Goal: Task Accomplishment & Management: Manage account settings

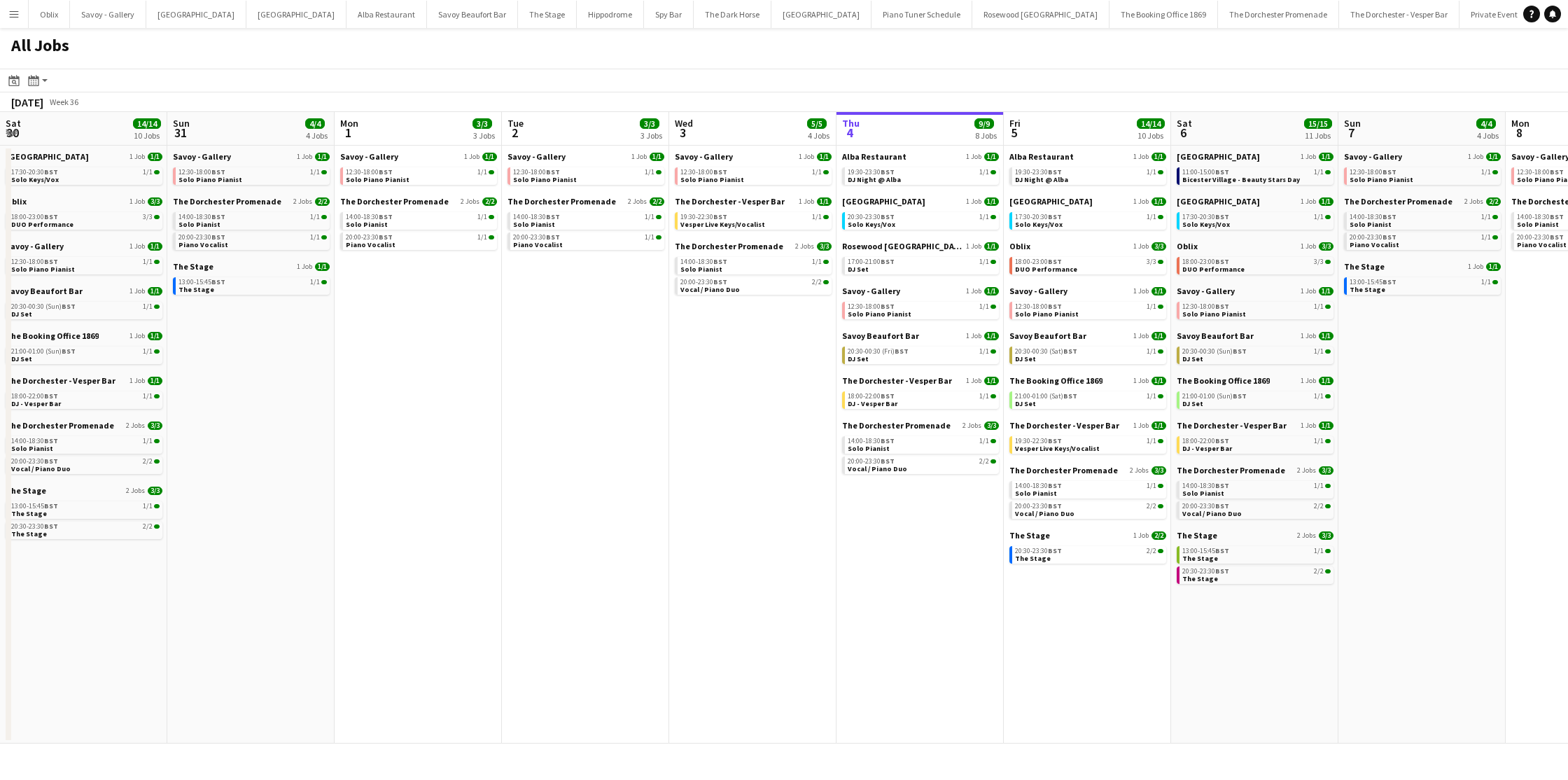
scroll to position [0, 365]
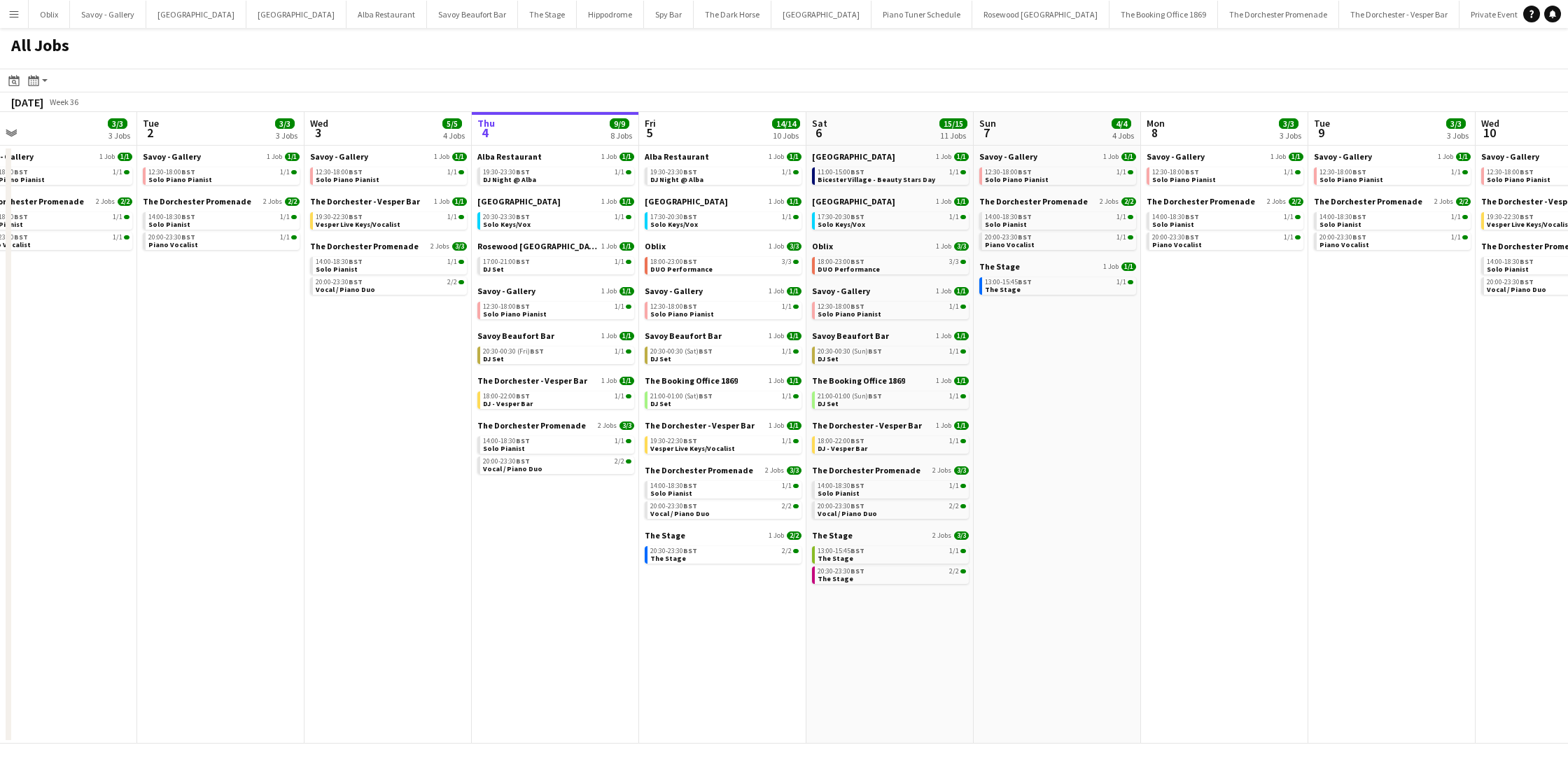
click at [7, 10] on button "Menu" at bounding box center [13, 13] width 28 height 28
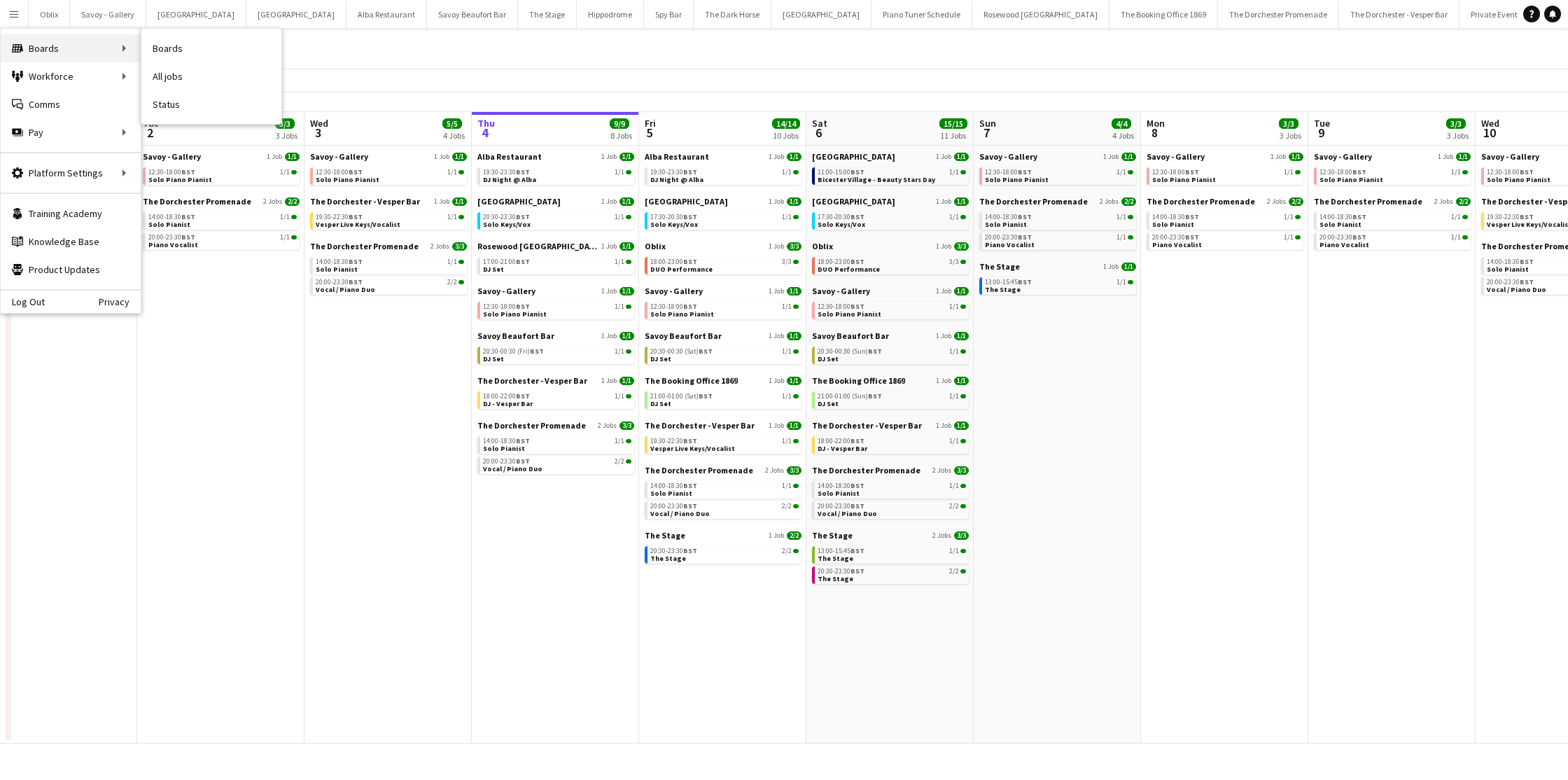
click at [78, 40] on div "Boards Boards" at bounding box center [70, 48] width 140 height 28
click at [185, 50] on link "Boards" at bounding box center [211, 48] width 140 height 28
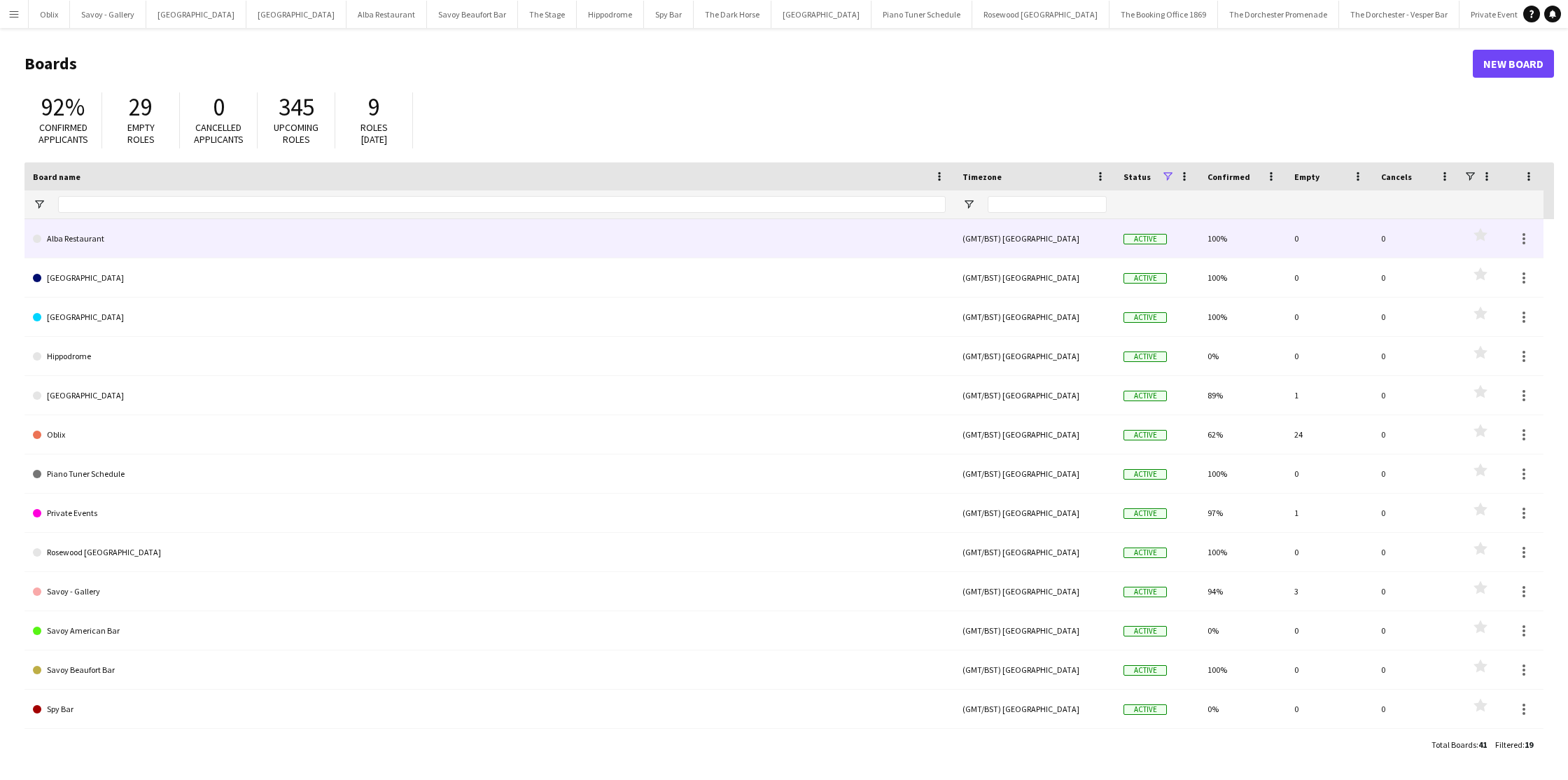
click at [136, 252] on link "Alba Restaurant" at bounding box center [489, 239] width 913 height 40
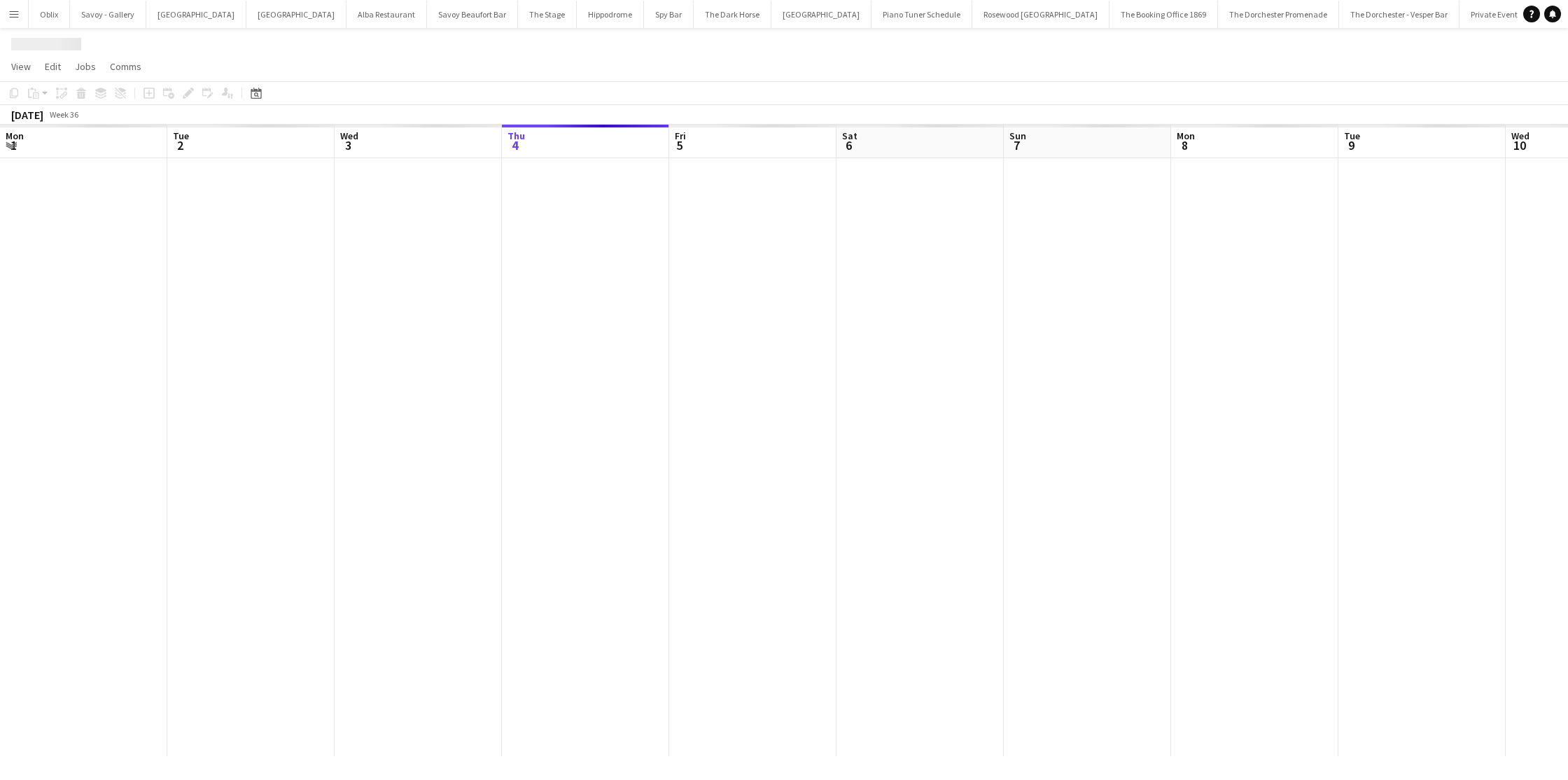
scroll to position [0, 335]
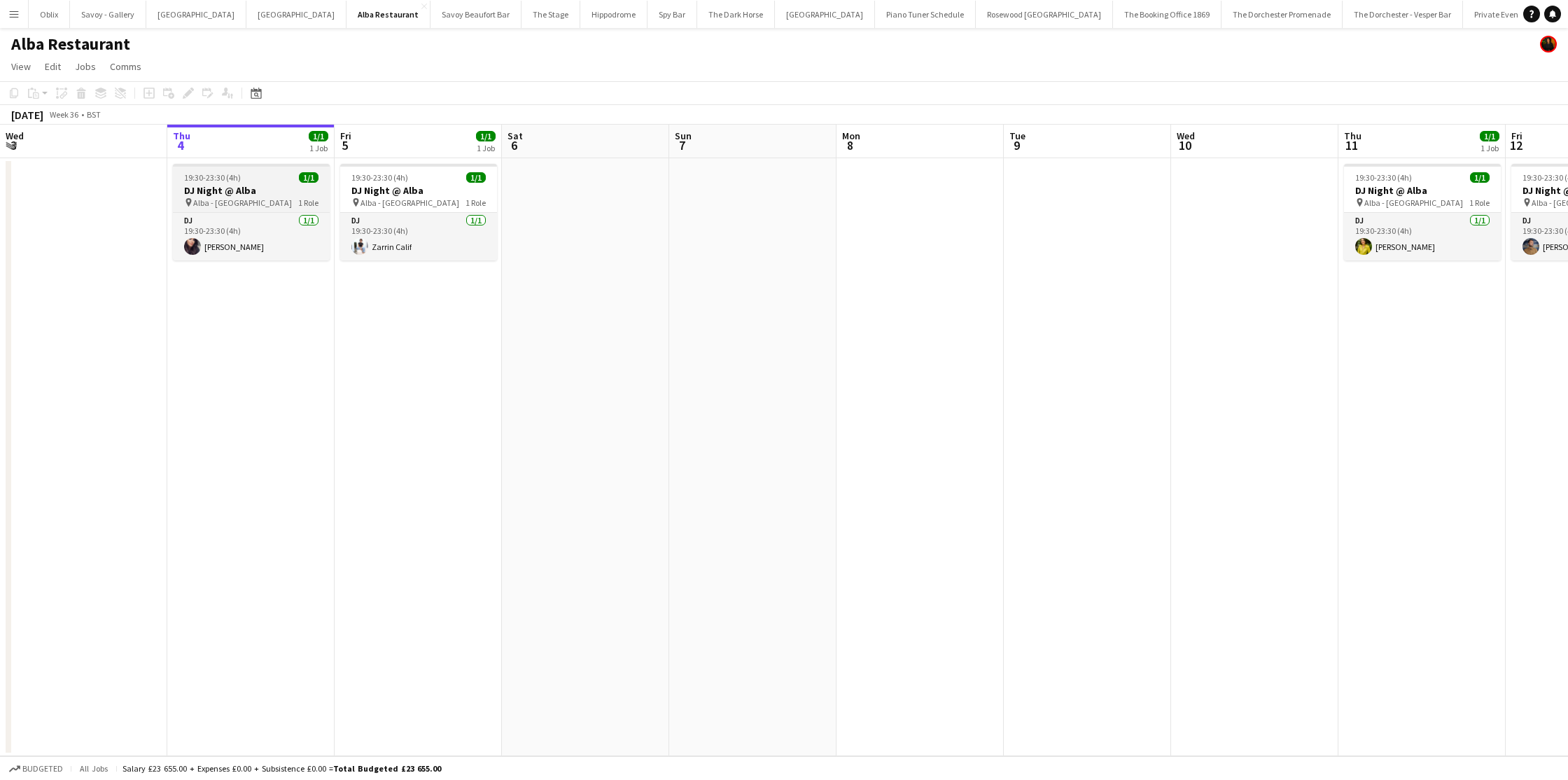
click at [252, 185] on h3 "DJ Night @ Alba" at bounding box center [251, 191] width 157 height 13
click at [192, 93] on icon "Edit" at bounding box center [188, 93] width 11 height 11
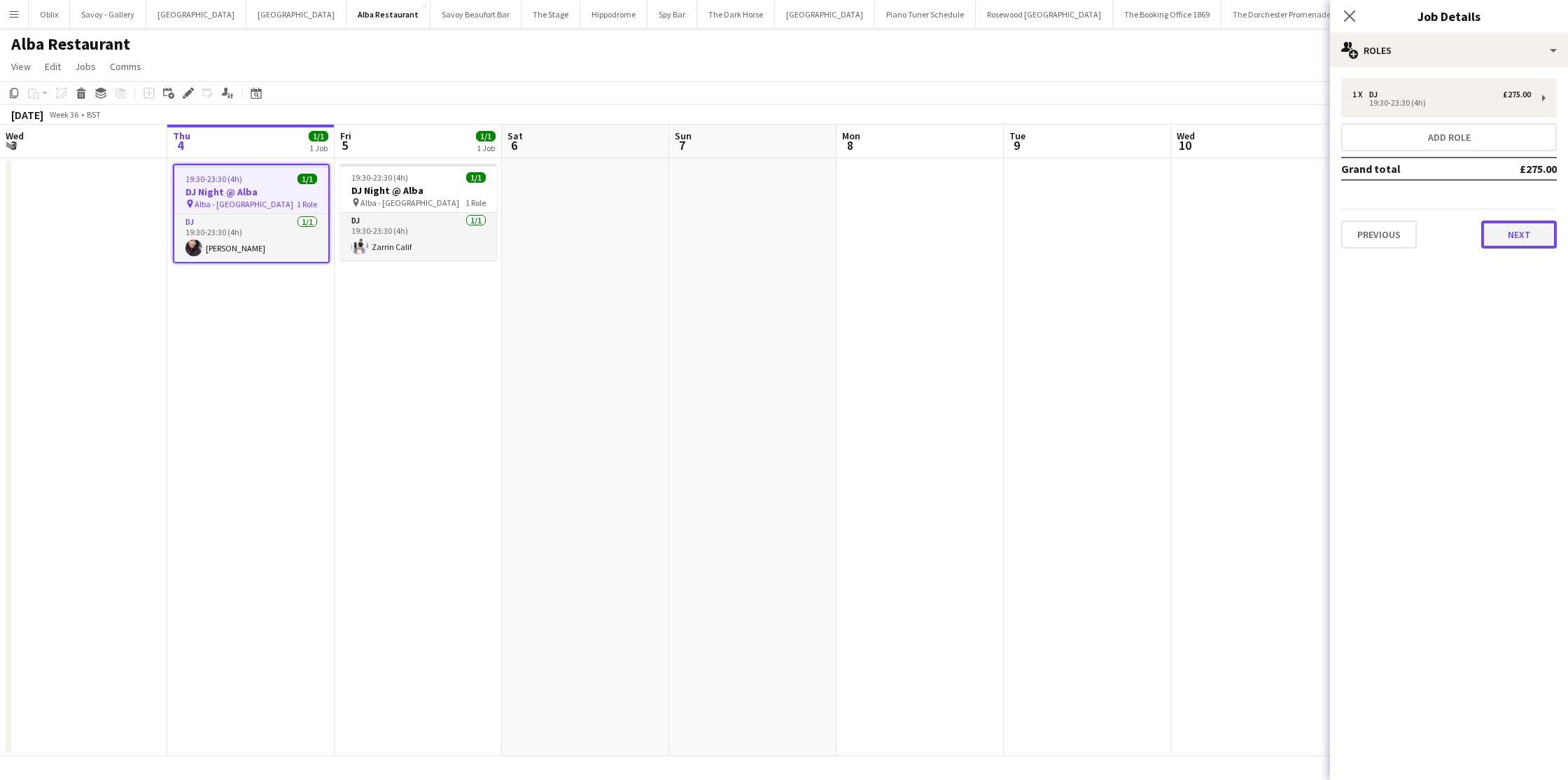
click at [1524, 222] on button "Next" at bounding box center [1520, 234] width 76 height 28
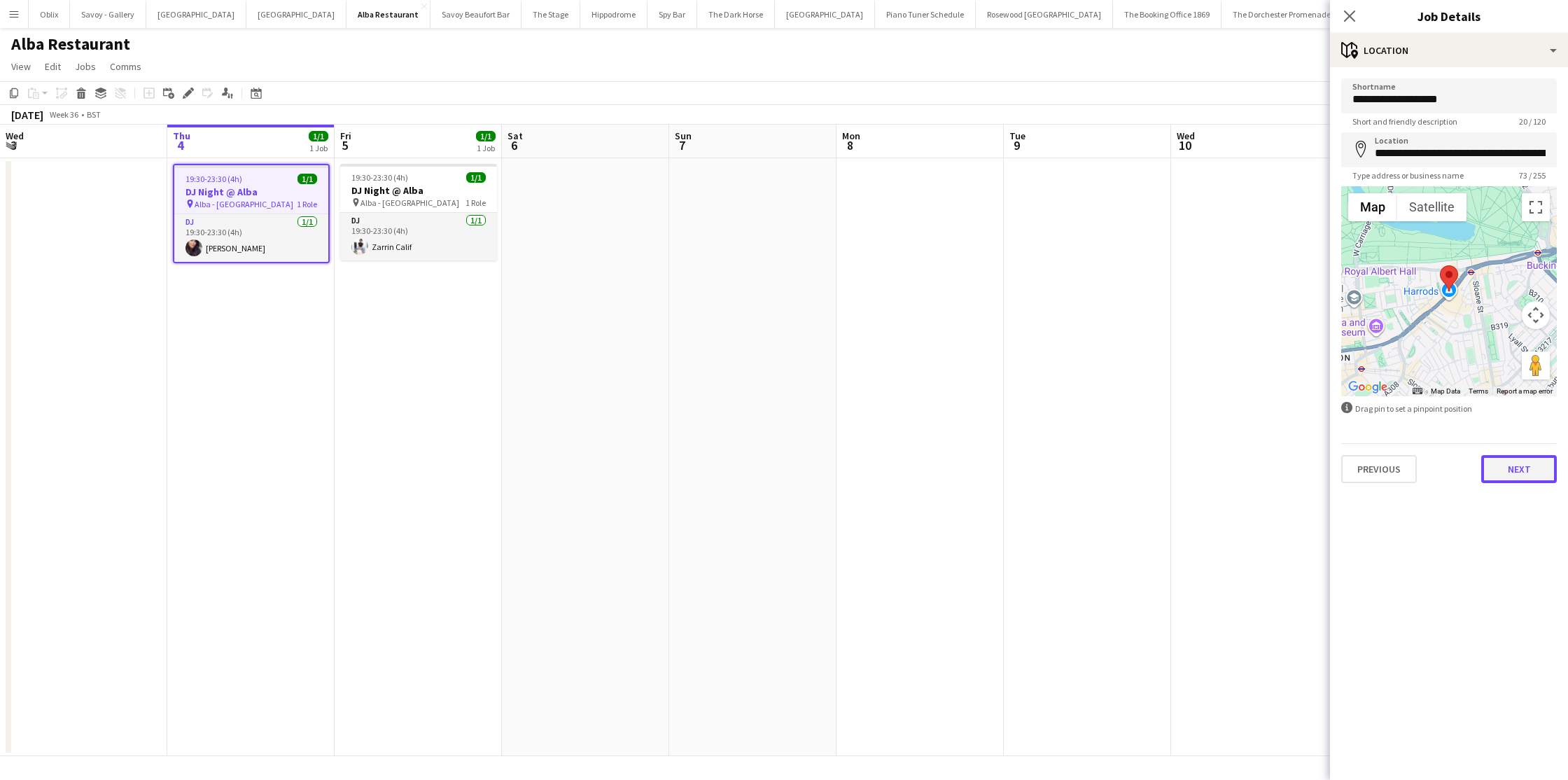
click at [1519, 478] on button "Next" at bounding box center [1520, 469] width 76 height 28
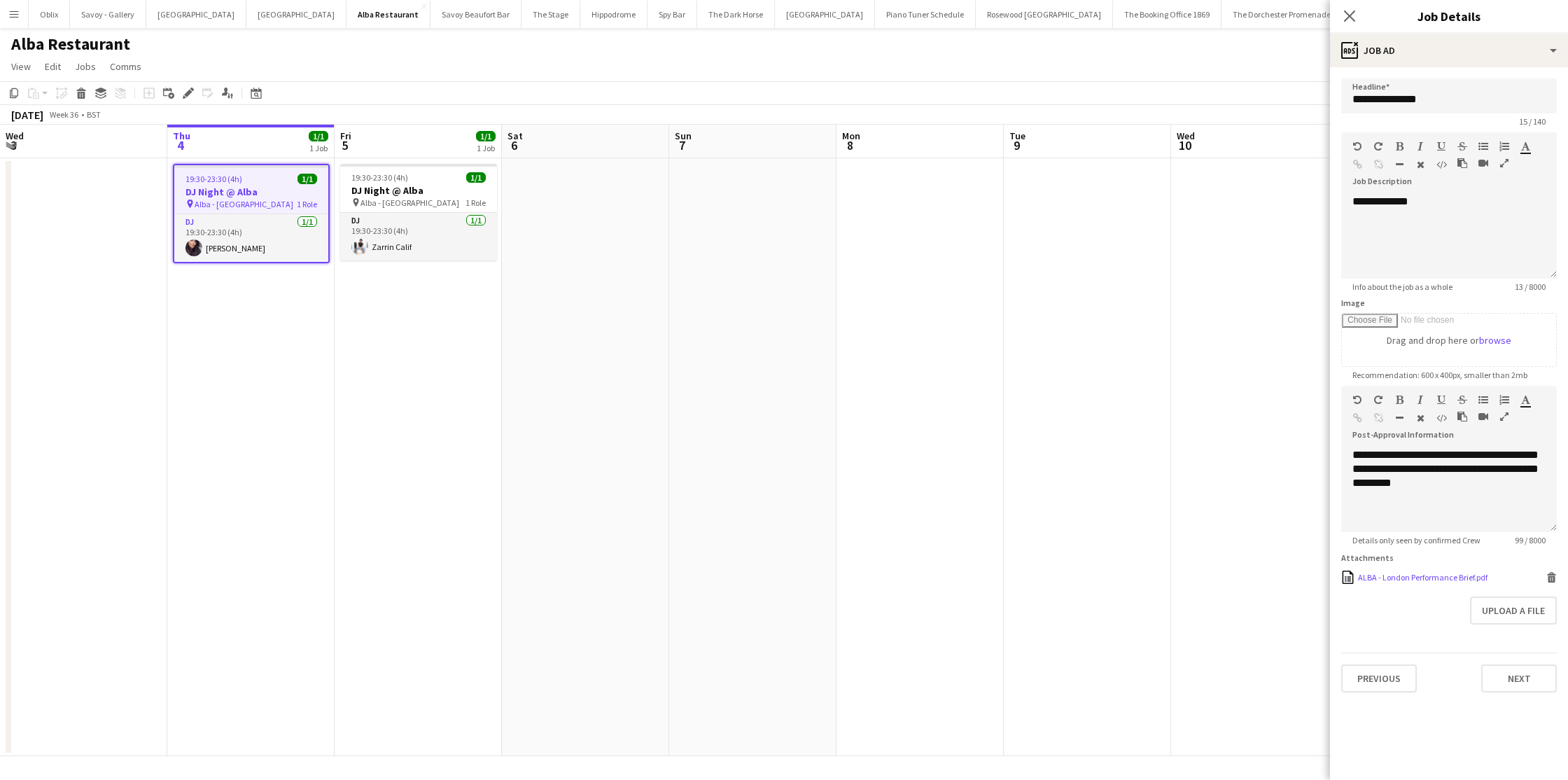
click at [1428, 580] on div "ALBA - London Performance Brief.pdf" at bounding box center [1423, 577] width 130 height 10
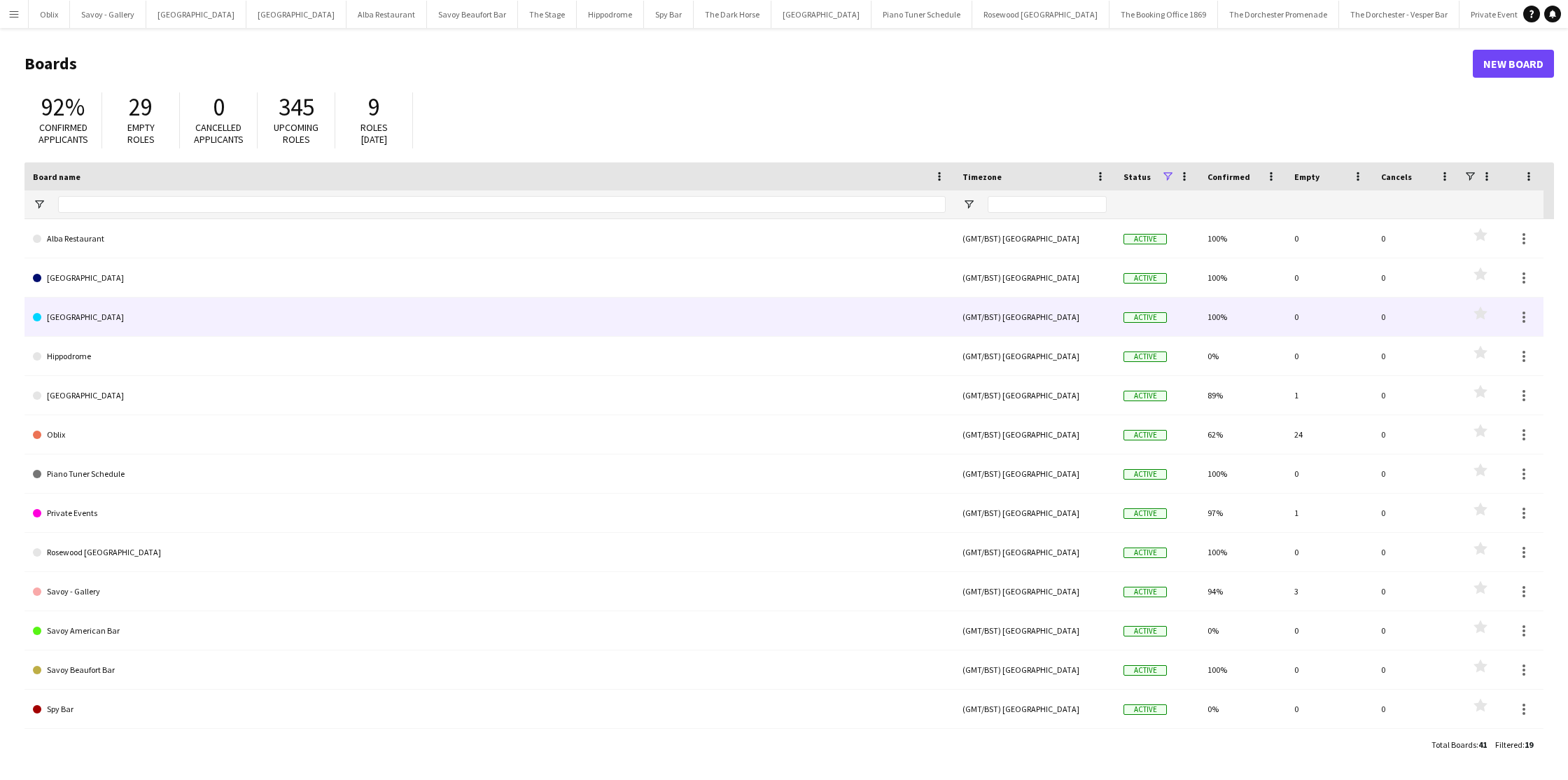
click at [101, 324] on link "[GEOGRAPHIC_DATA]" at bounding box center [489, 318] width 913 height 40
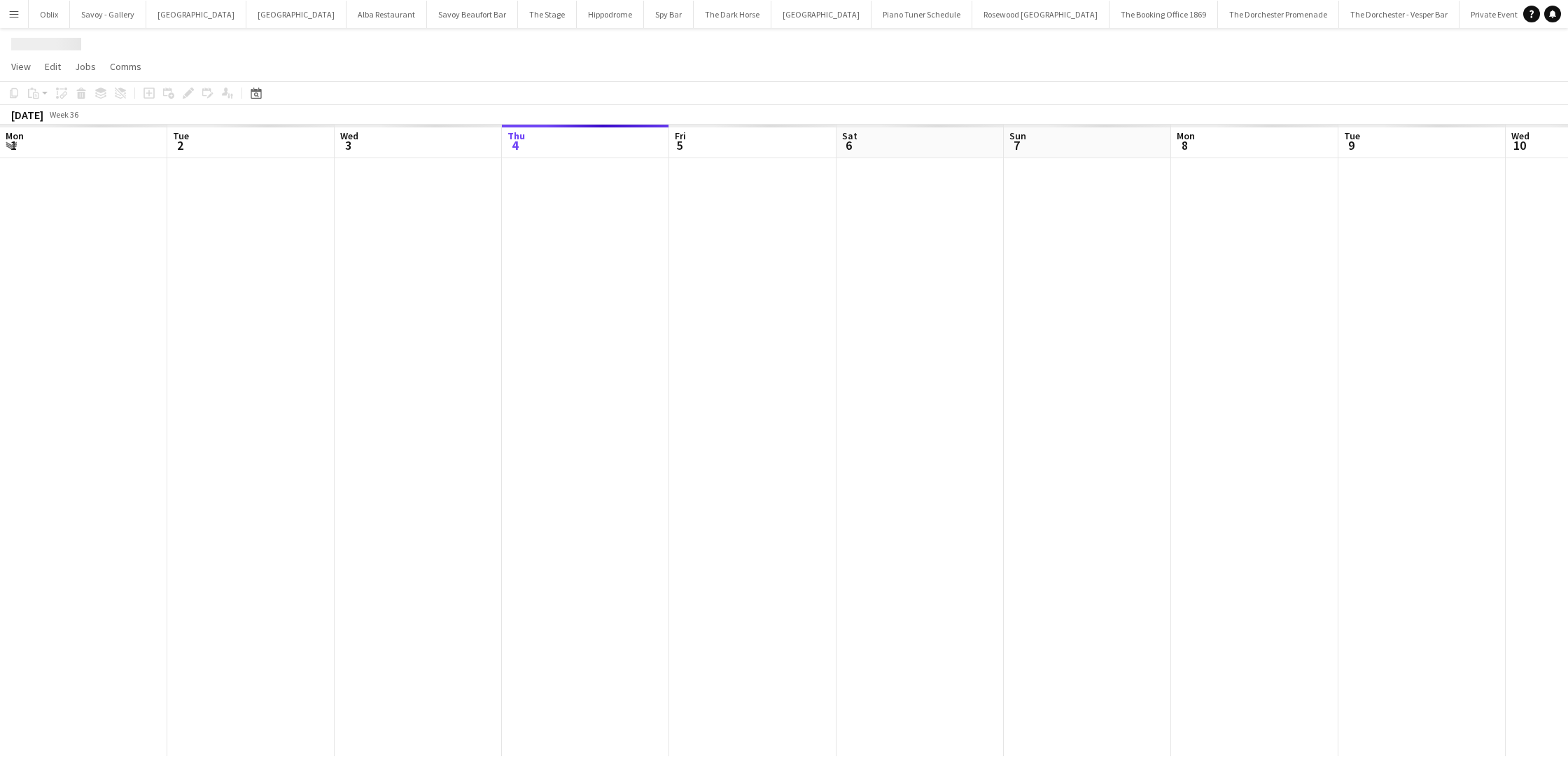
scroll to position [0, 335]
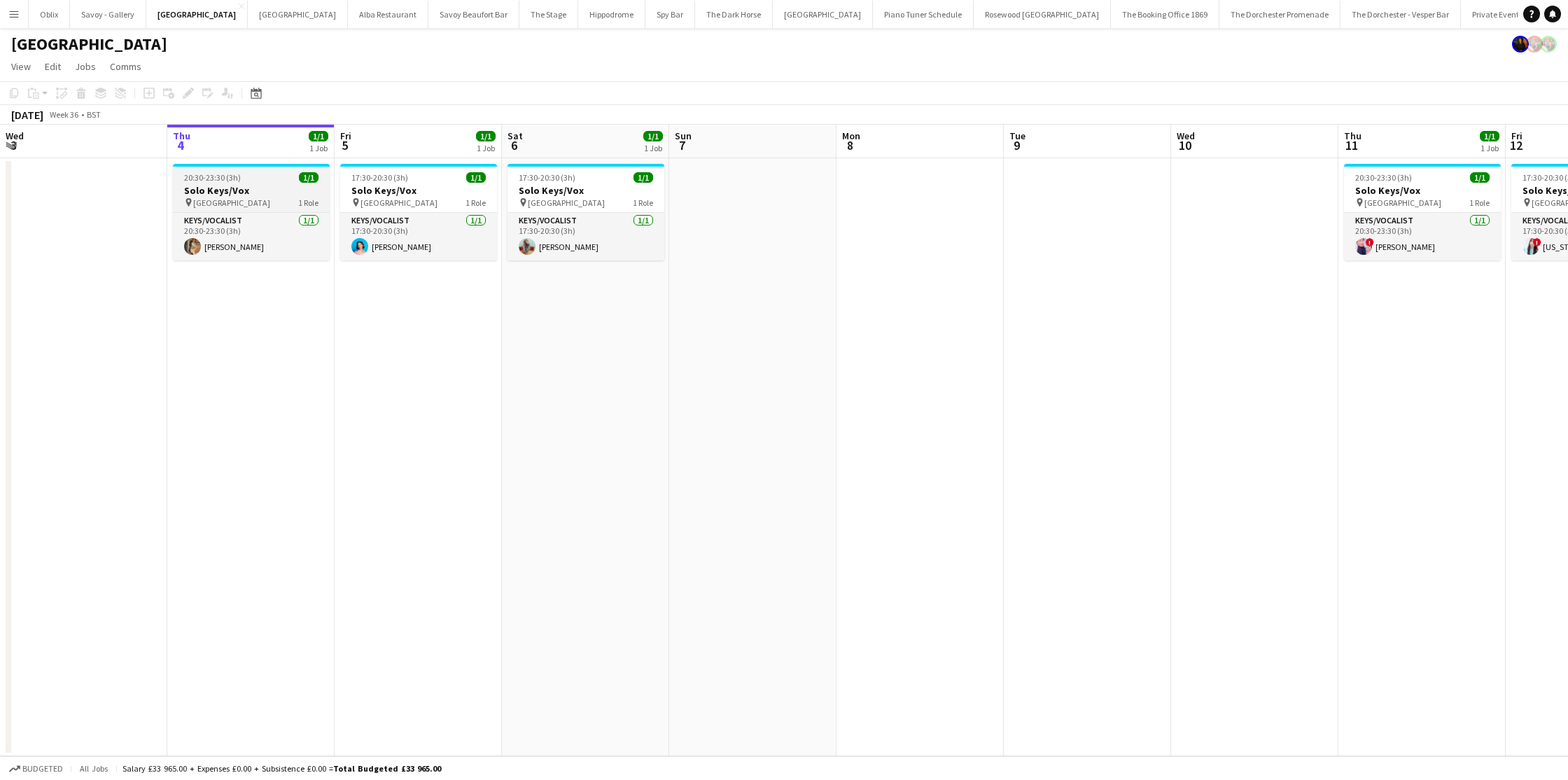
click at [279, 187] on h3 "Solo Keys/Vox" at bounding box center [251, 191] width 157 height 13
click at [185, 89] on icon "Edit" at bounding box center [188, 93] width 11 height 11
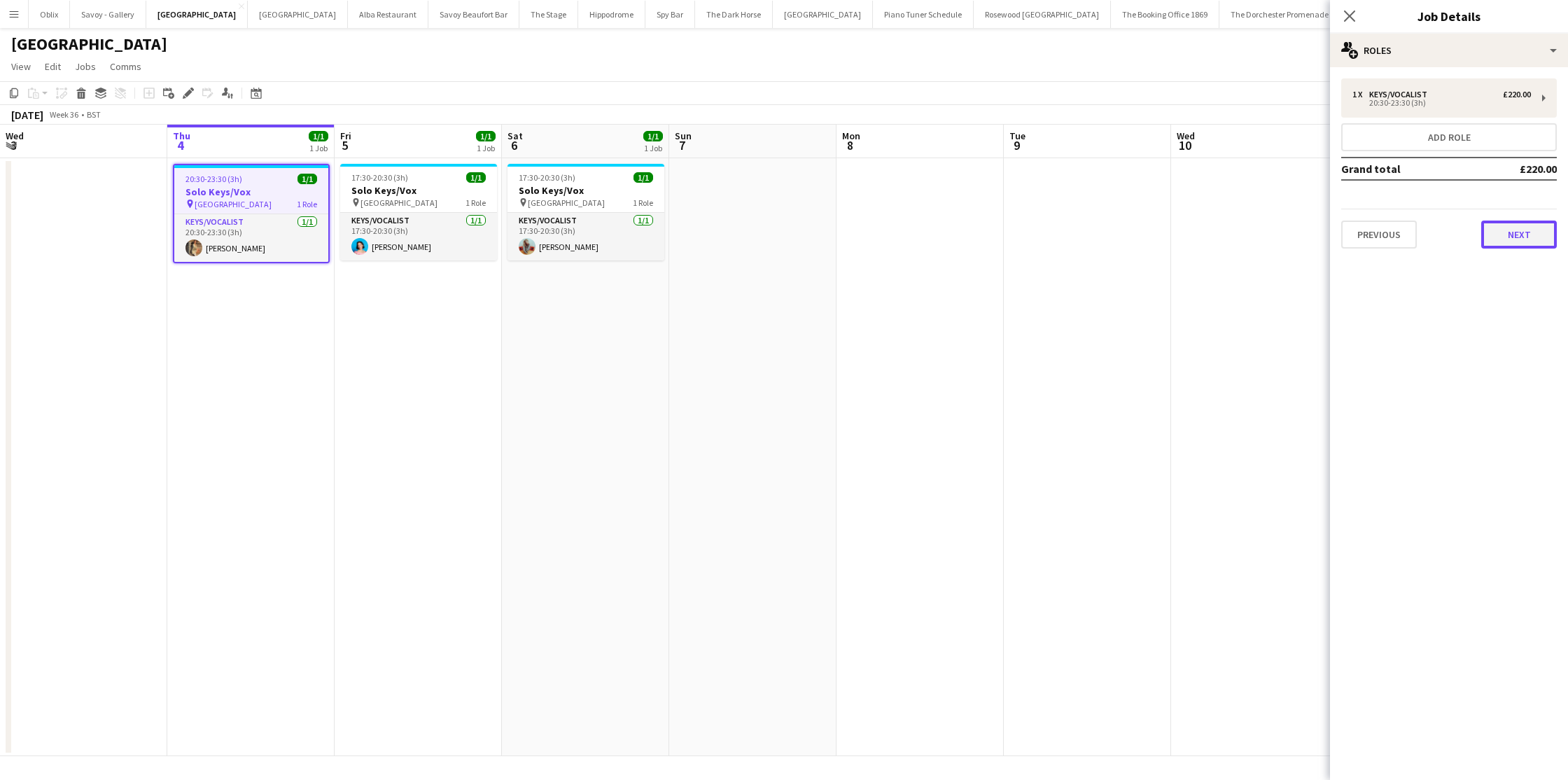
click at [1524, 237] on button "Next" at bounding box center [1520, 234] width 76 height 28
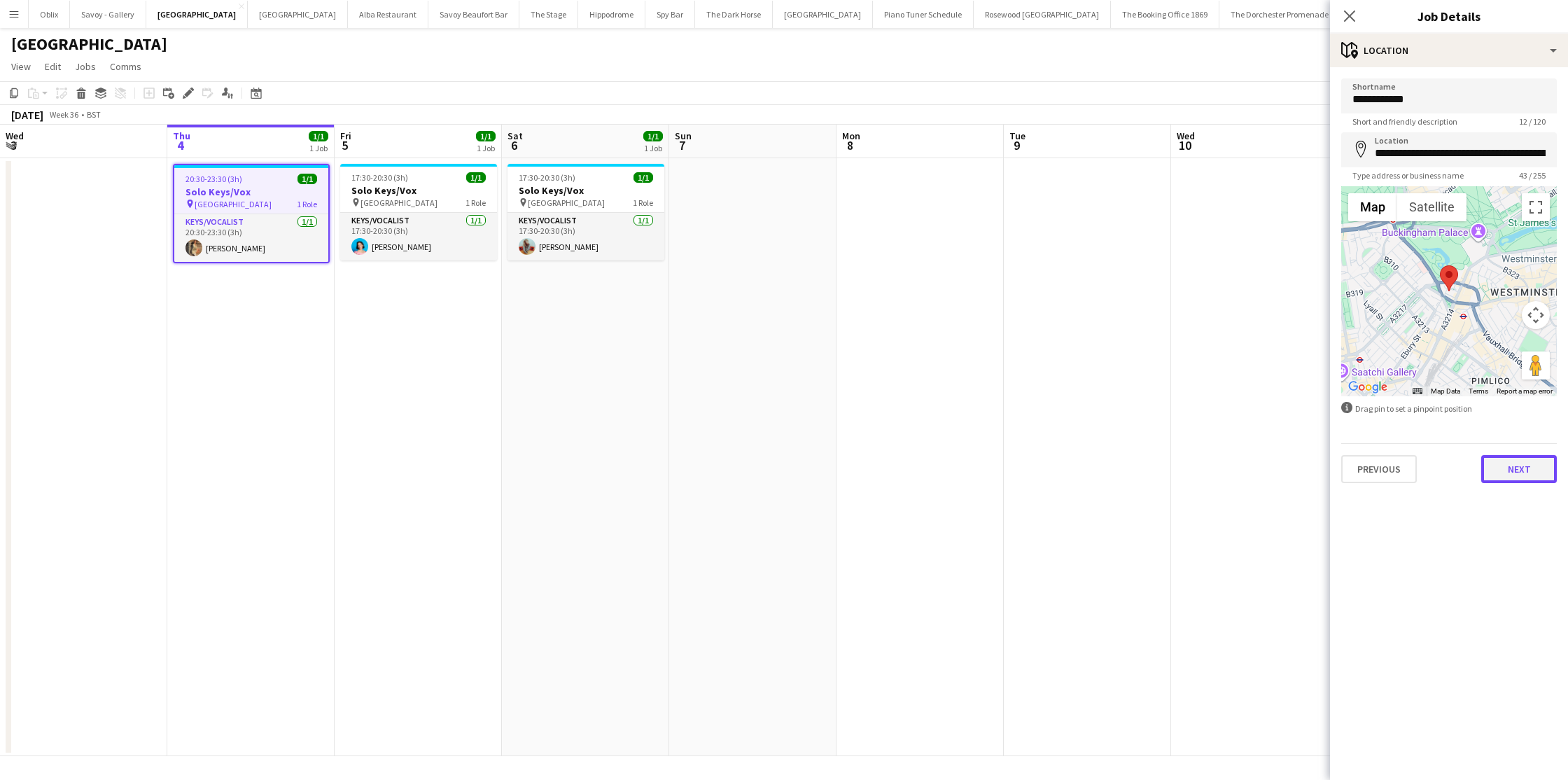
click at [1505, 470] on button "Next" at bounding box center [1520, 469] width 76 height 28
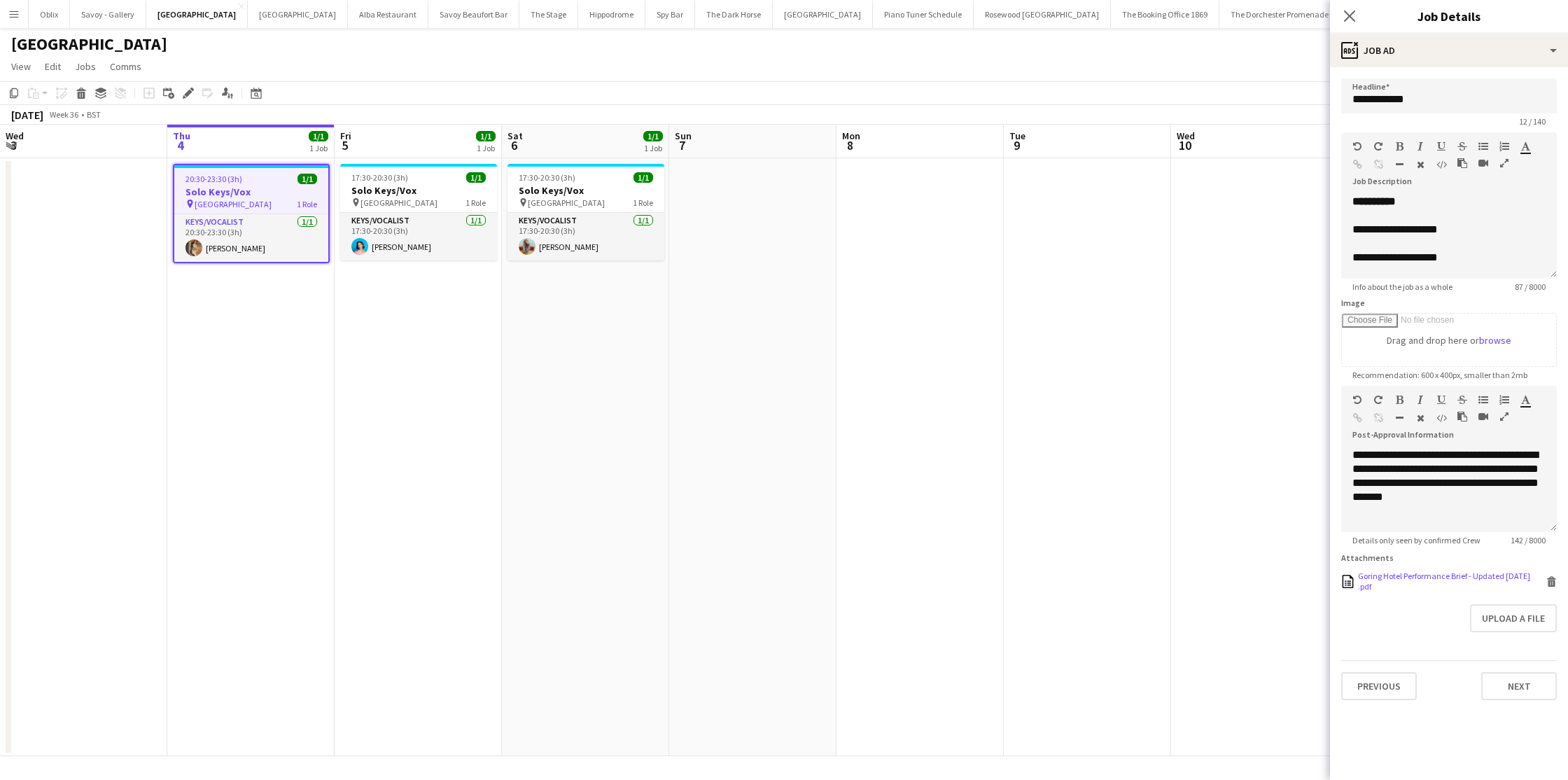
click at [1486, 573] on div "Goring Hotel Performance Brief - Updated May 2025 .pdf" at bounding box center [1451, 581] width 185 height 21
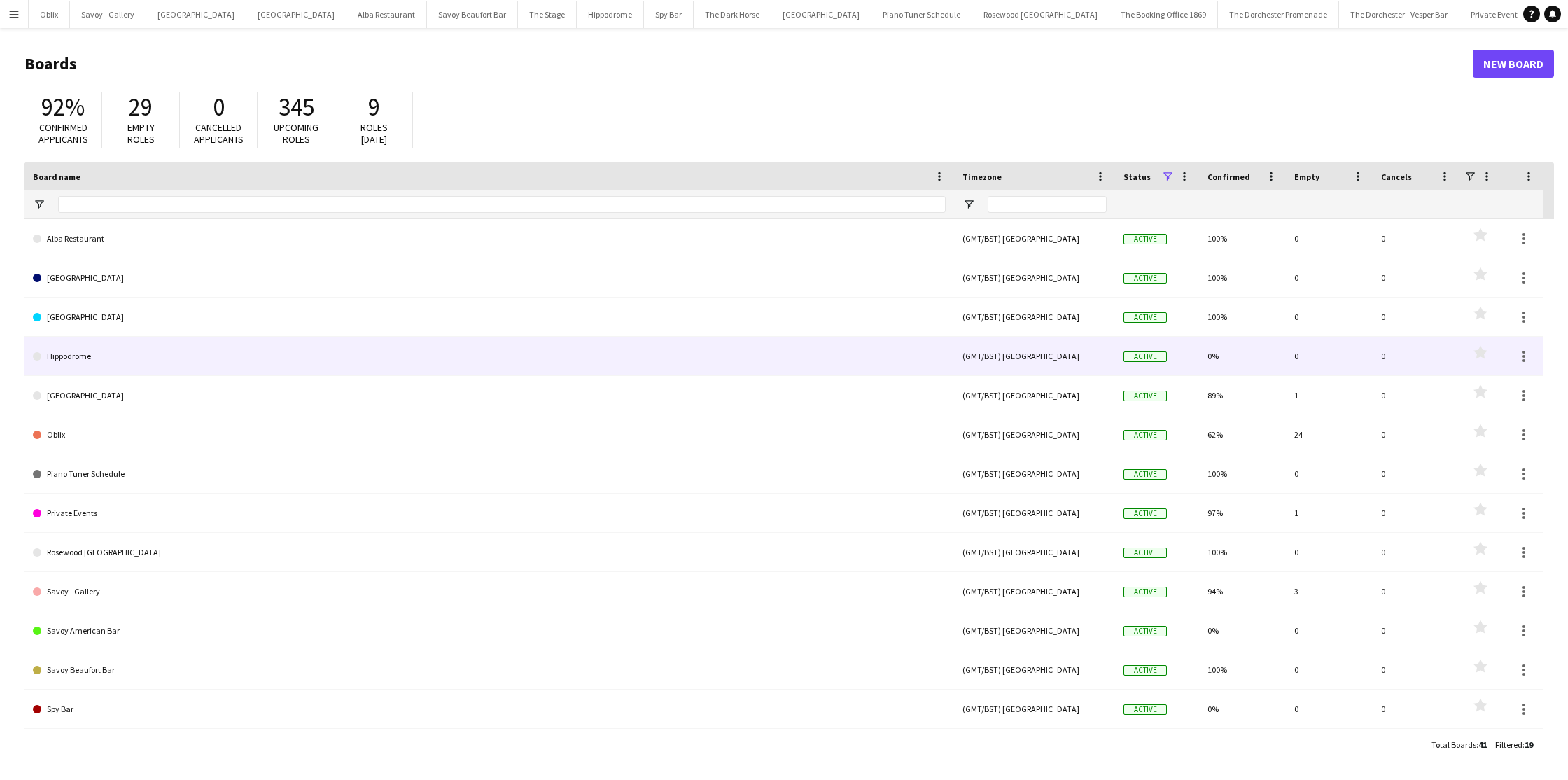
click at [150, 347] on link "Hippodrome" at bounding box center [489, 356] width 913 height 40
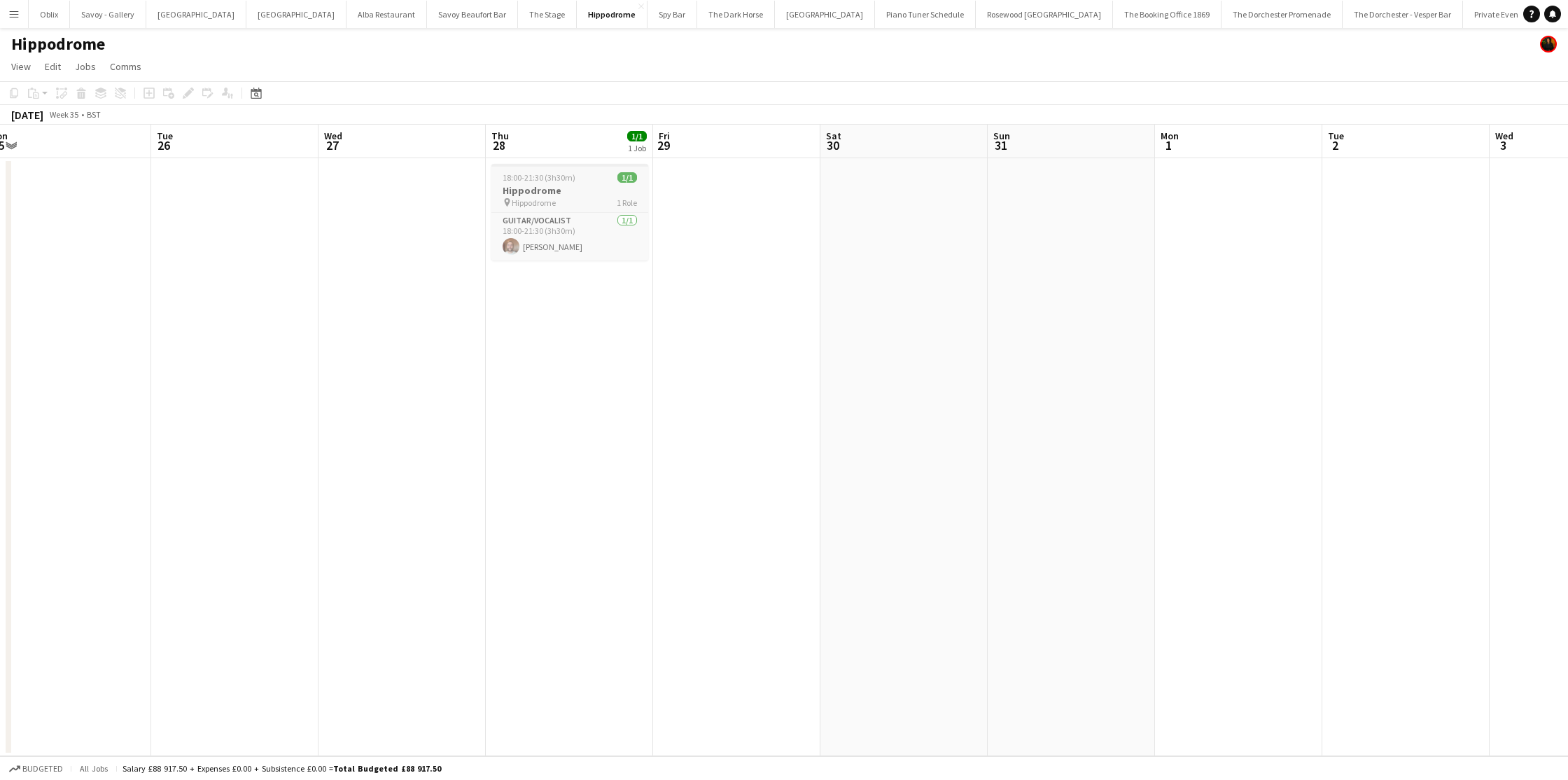
scroll to position [0, 519]
click at [613, 200] on div "pin Hippodrome 1 Role" at bounding box center [568, 203] width 157 height 11
click at [192, 90] on icon at bounding box center [192, 89] width 3 height 3
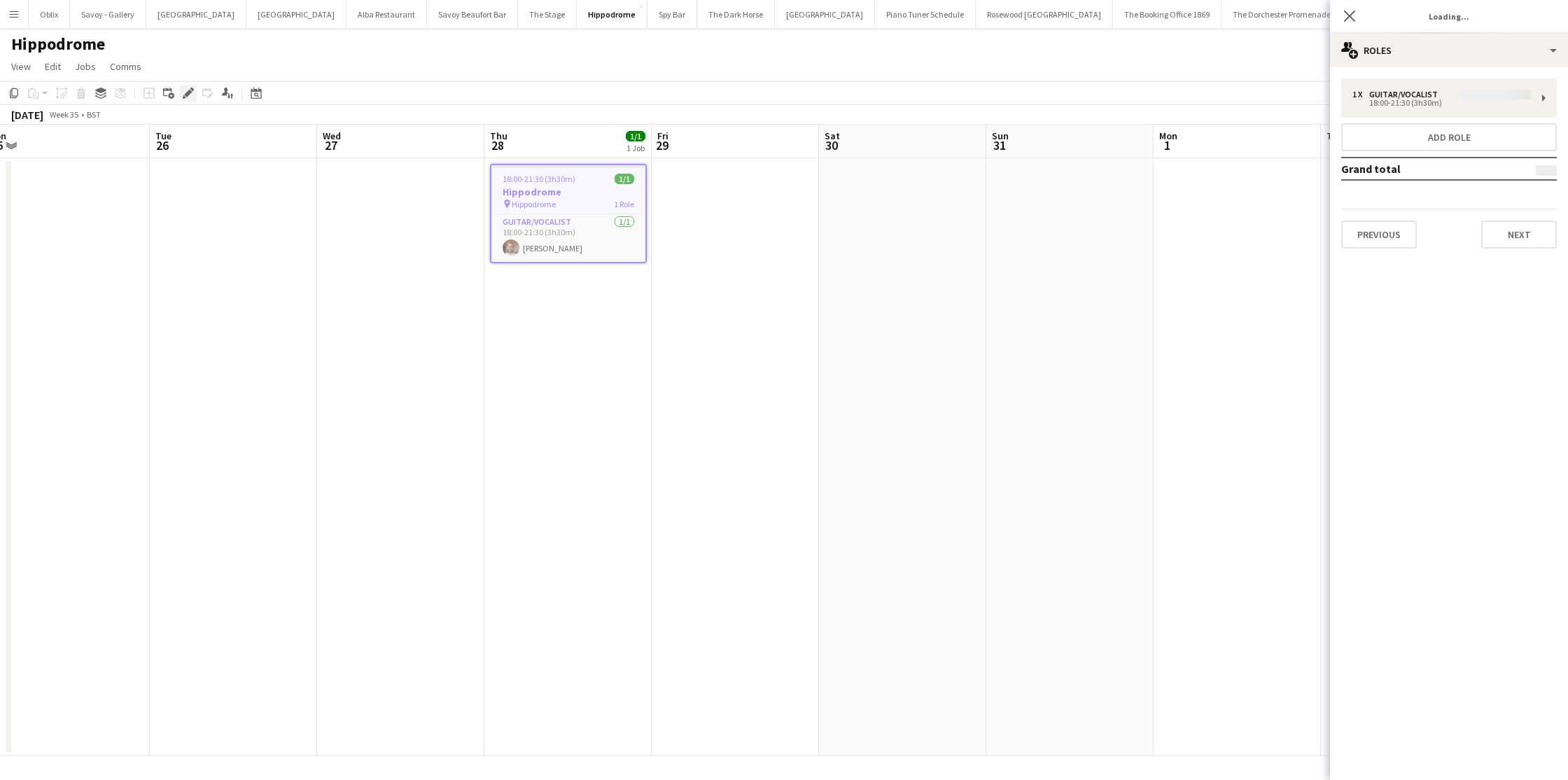
type input "**********"
click at [1532, 242] on button "Next" at bounding box center [1520, 234] width 76 height 28
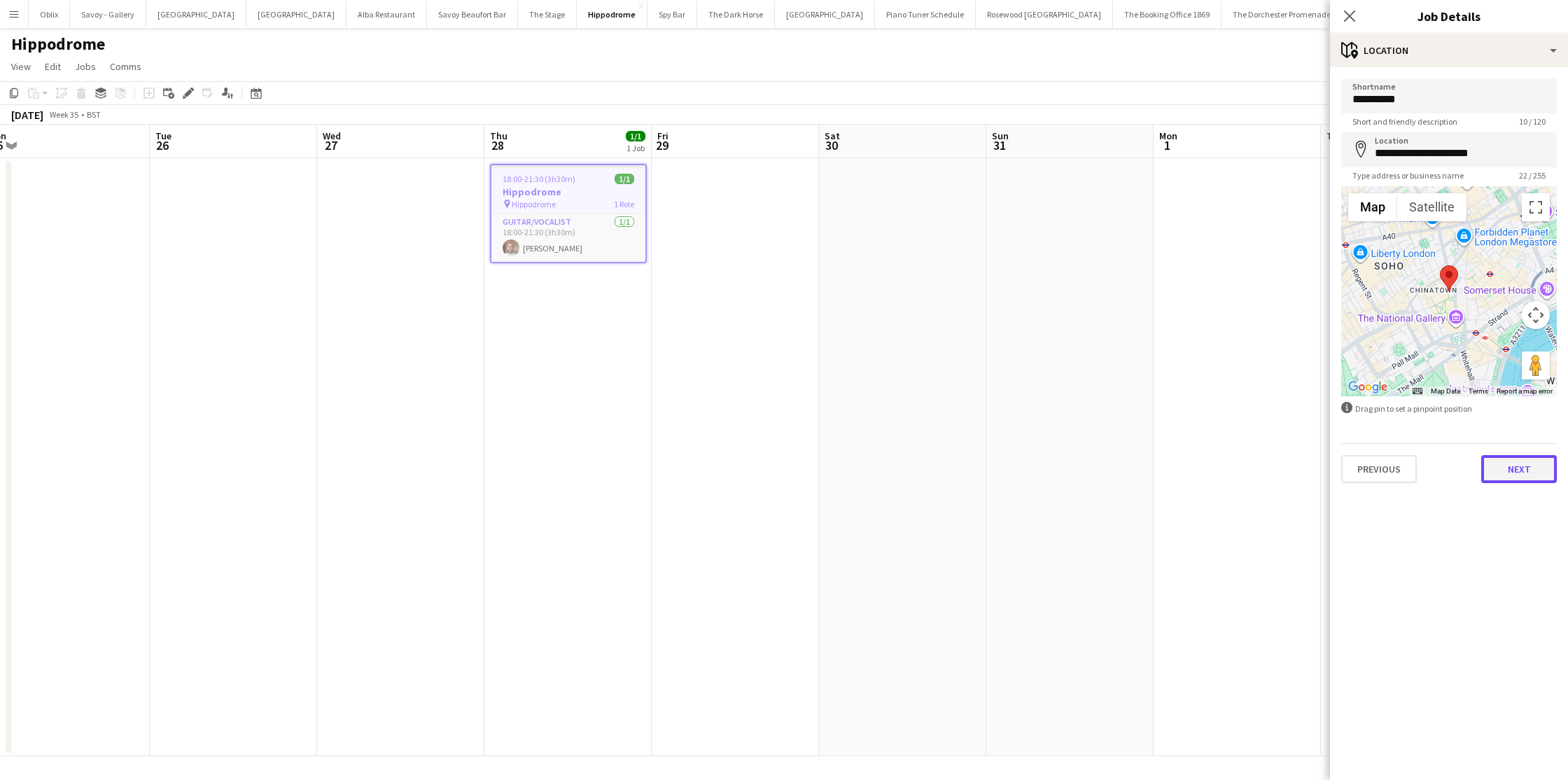
click at [1527, 464] on button "Next" at bounding box center [1520, 469] width 76 height 28
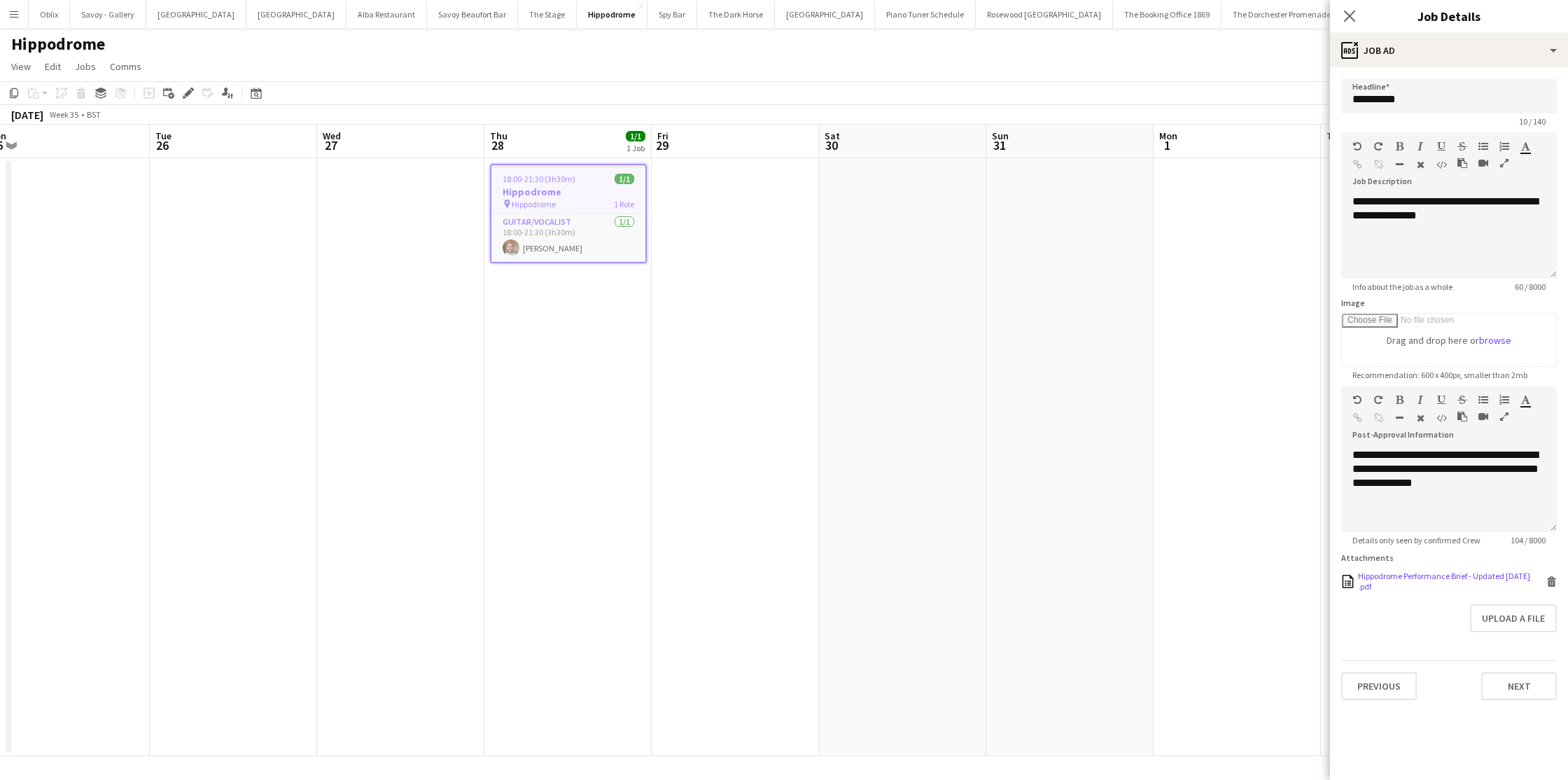
click at [1445, 577] on div "Hippodrome Performance Brief - Updated May 2025 .pdf" at bounding box center [1451, 581] width 185 height 21
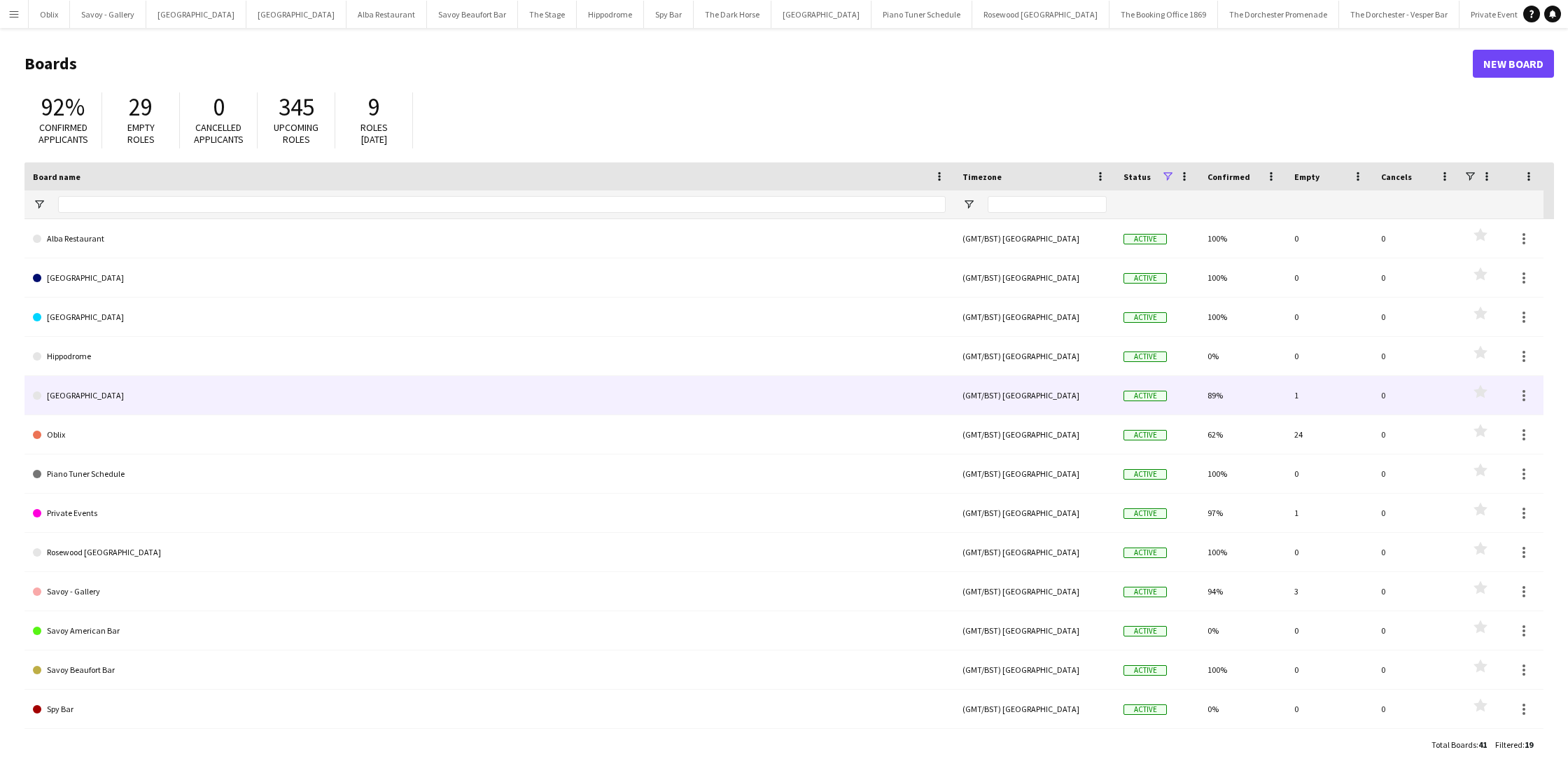
click at [90, 398] on link "[GEOGRAPHIC_DATA]" at bounding box center [489, 396] width 913 height 40
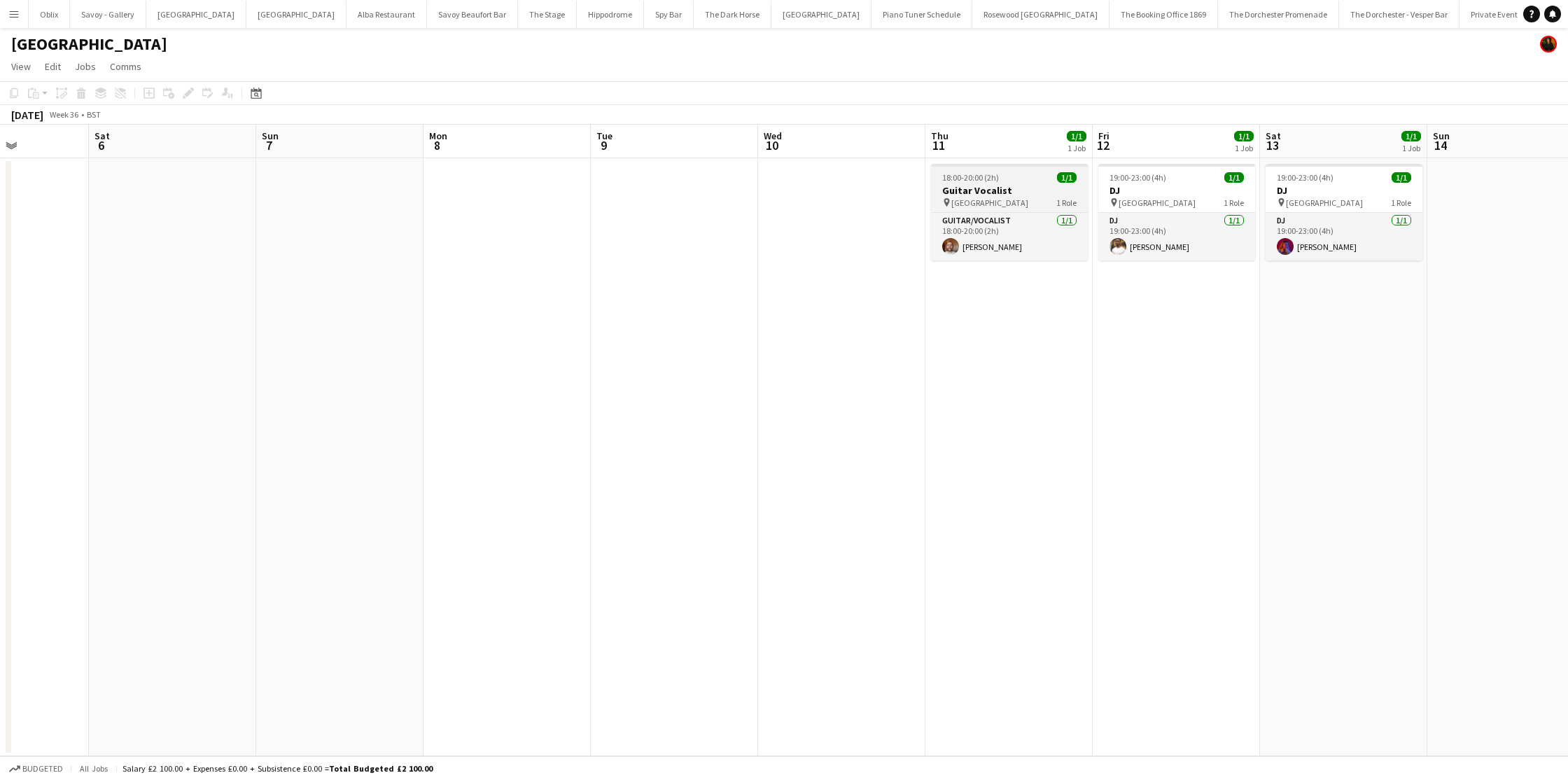
scroll to position [0, 424]
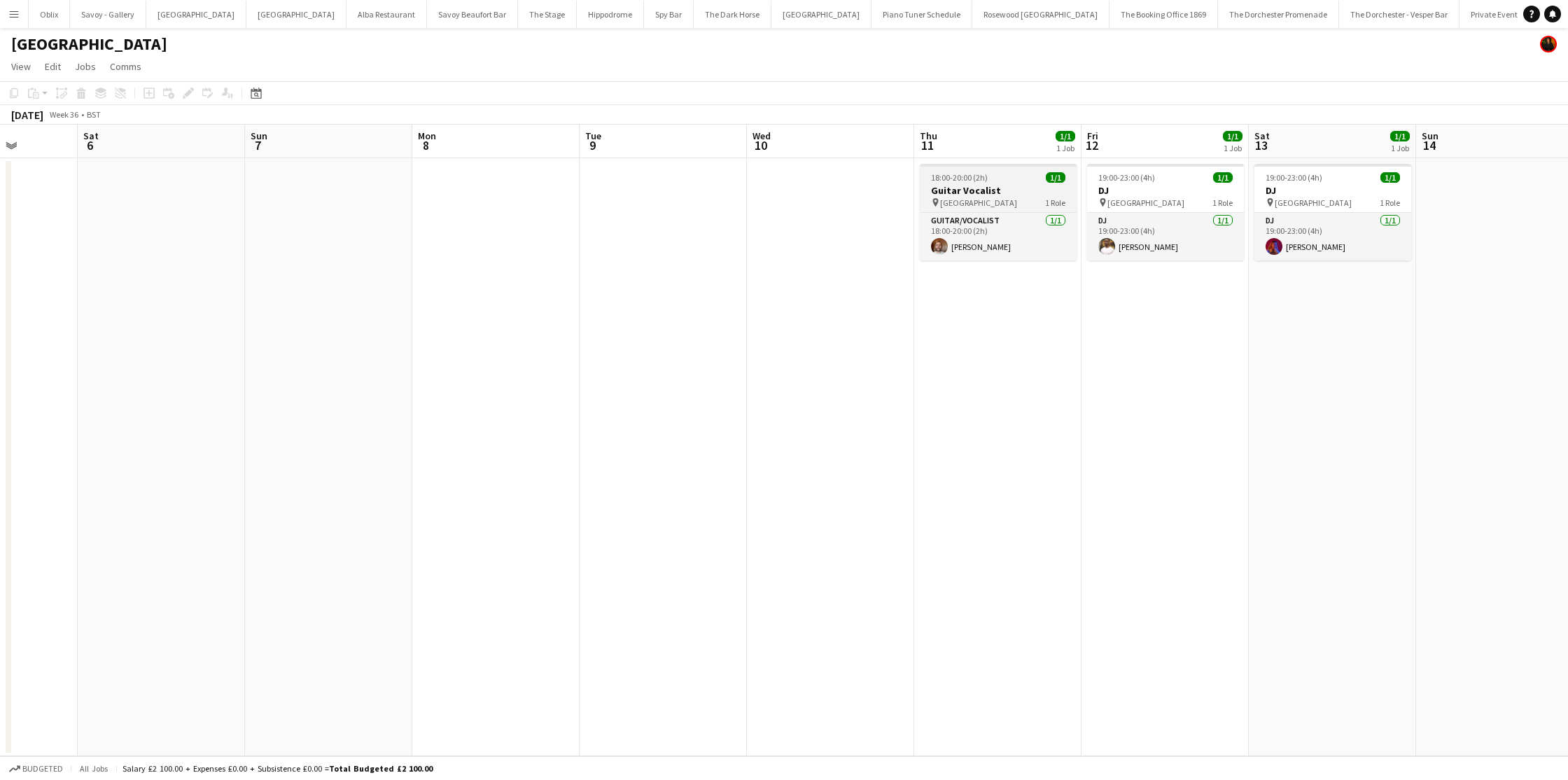
click at [1026, 166] on div at bounding box center [998, 166] width 157 height 3
click at [185, 93] on icon "Edit" at bounding box center [188, 93] width 11 height 11
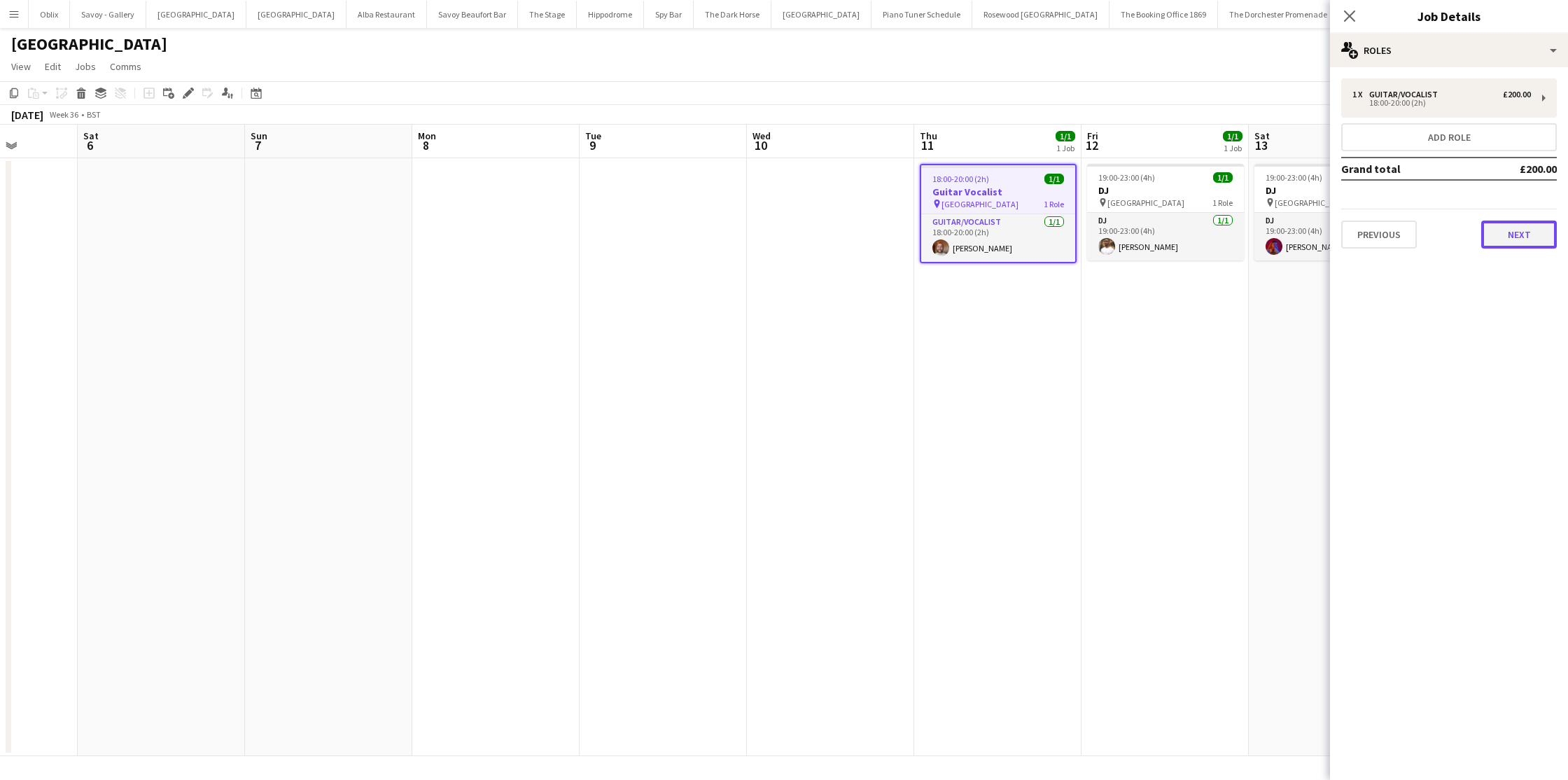
click at [1536, 234] on button "Next" at bounding box center [1520, 234] width 76 height 28
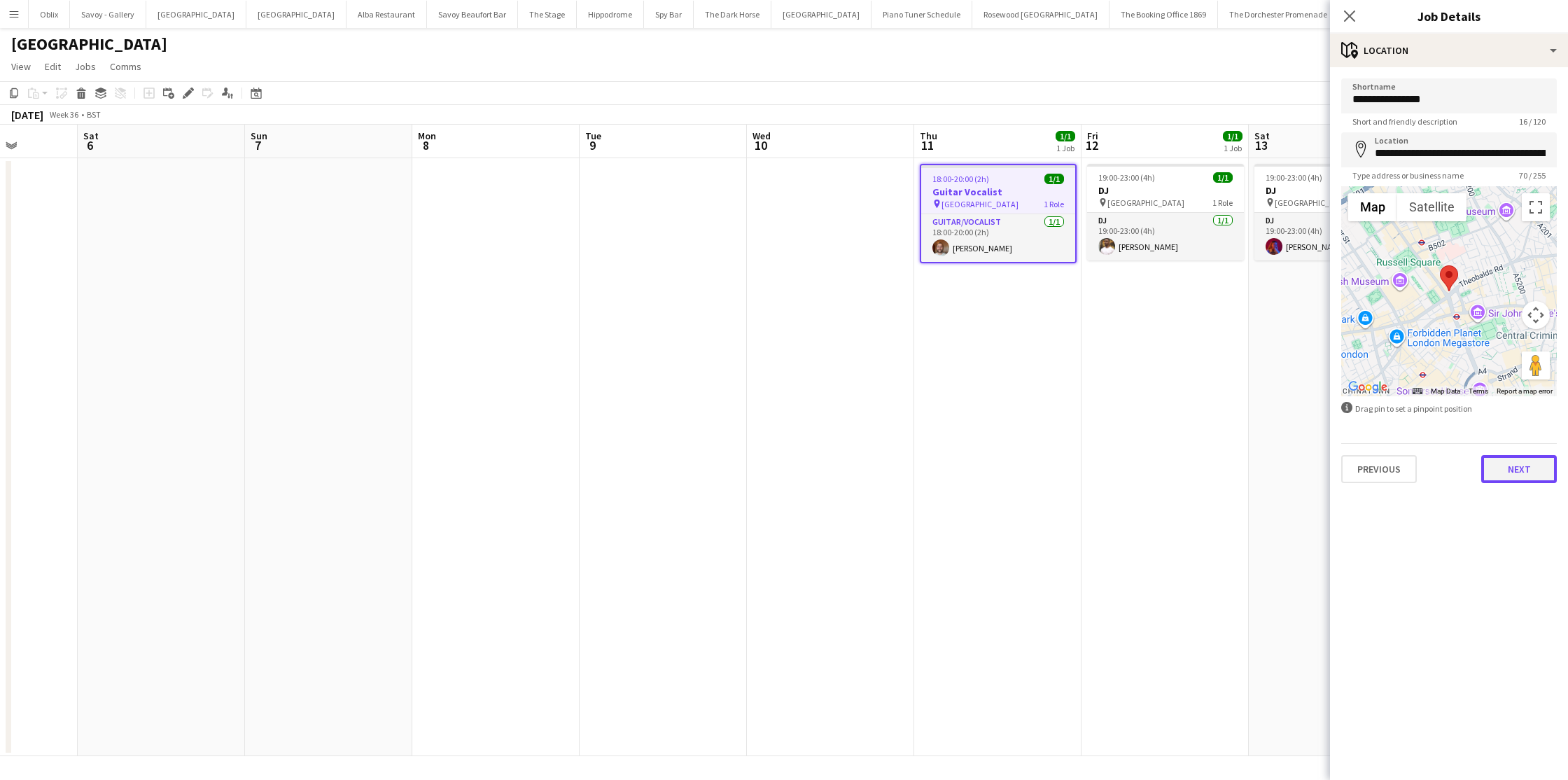
click at [1524, 467] on button "Next" at bounding box center [1520, 469] width 76 height 28
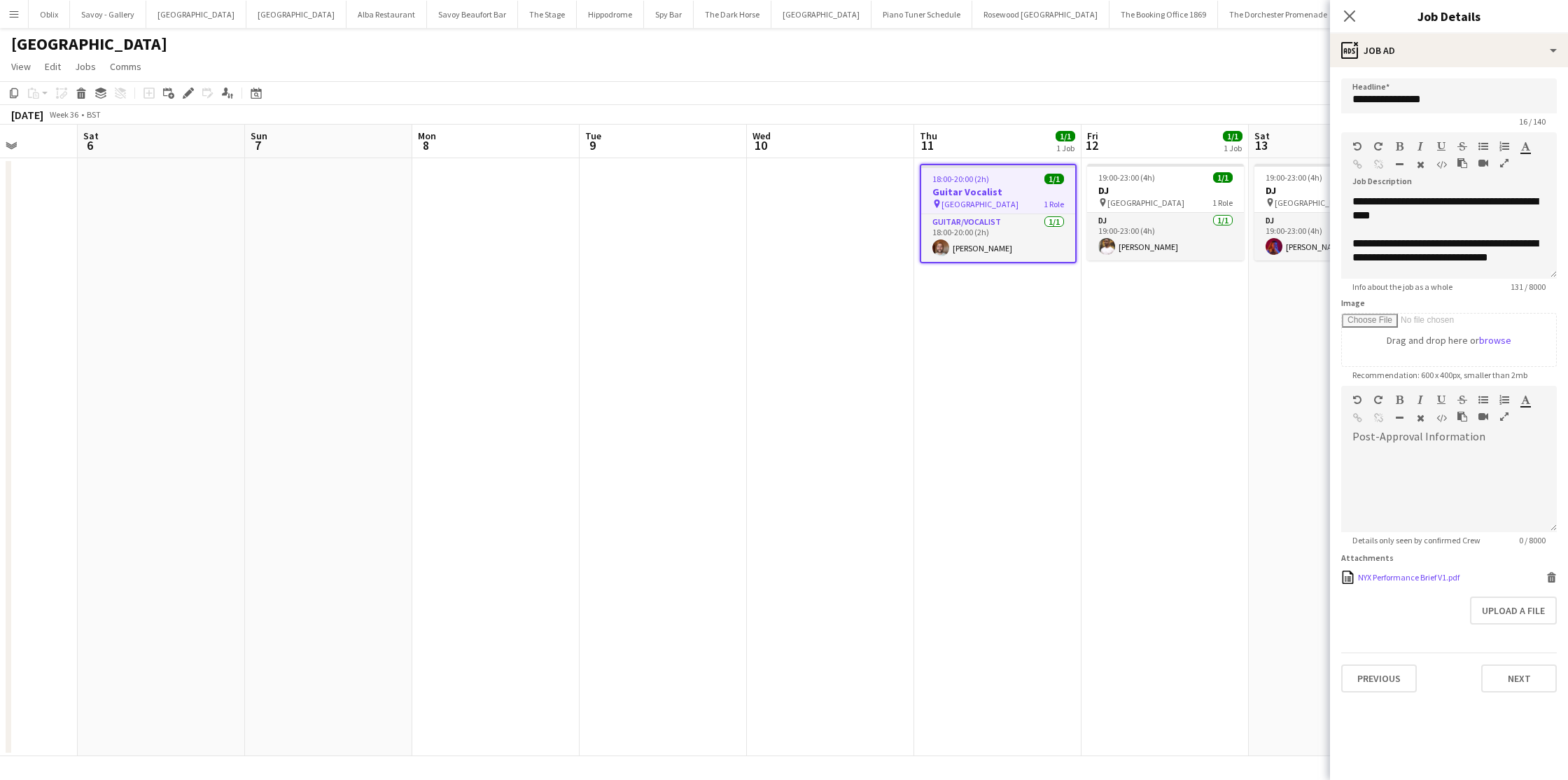
click at [1402, 574] on div "NYX Performance Brief V1.pdf" at bounding box center [1409, 577] width 101 height 10
click at [13, 17] on app-icon "Menu" at bounding box center [14, 14] width 11 height 11
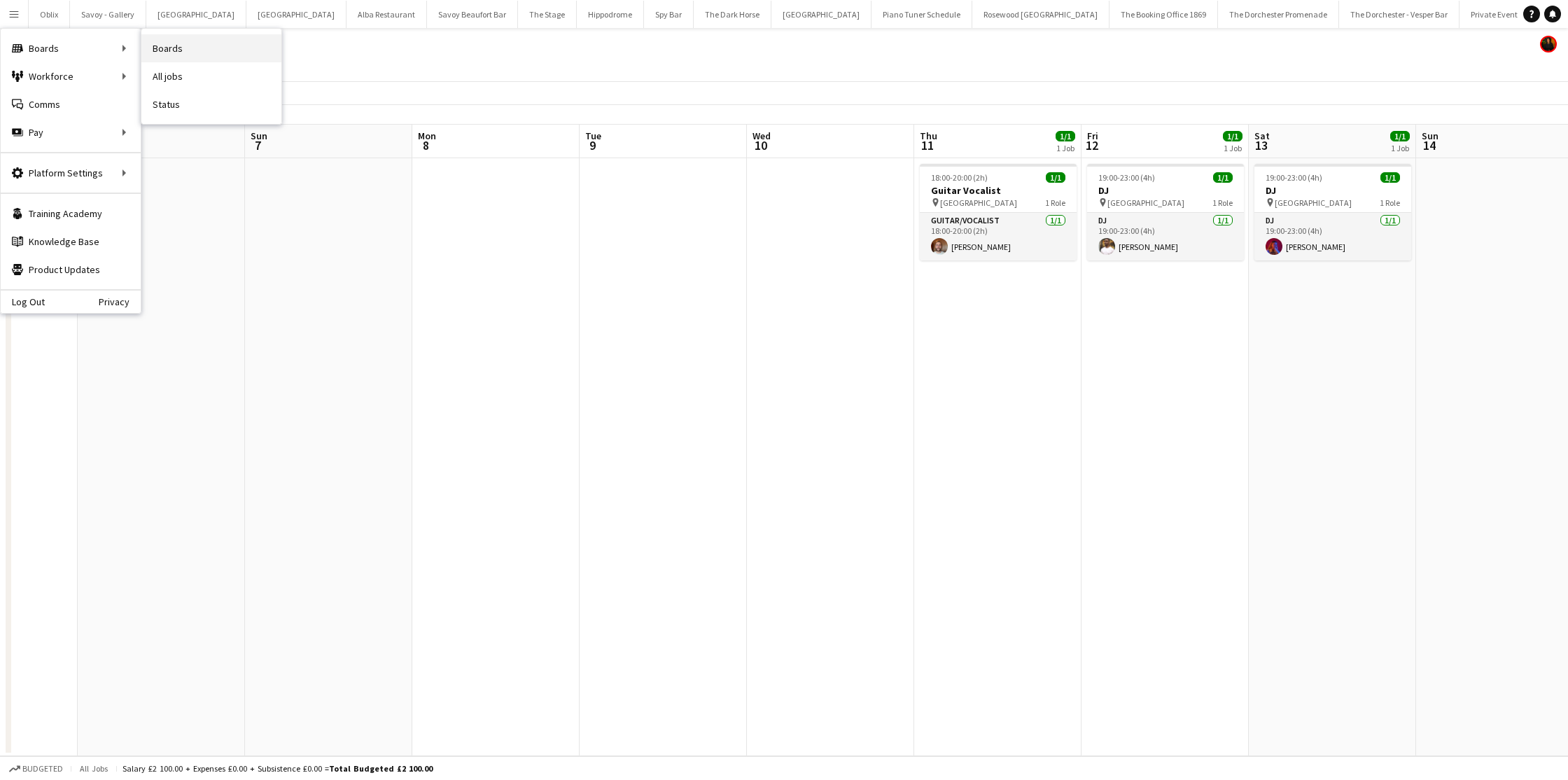
click at [166, 40] on link "Boards" at bounding box center [211, 48] width 140 height 28
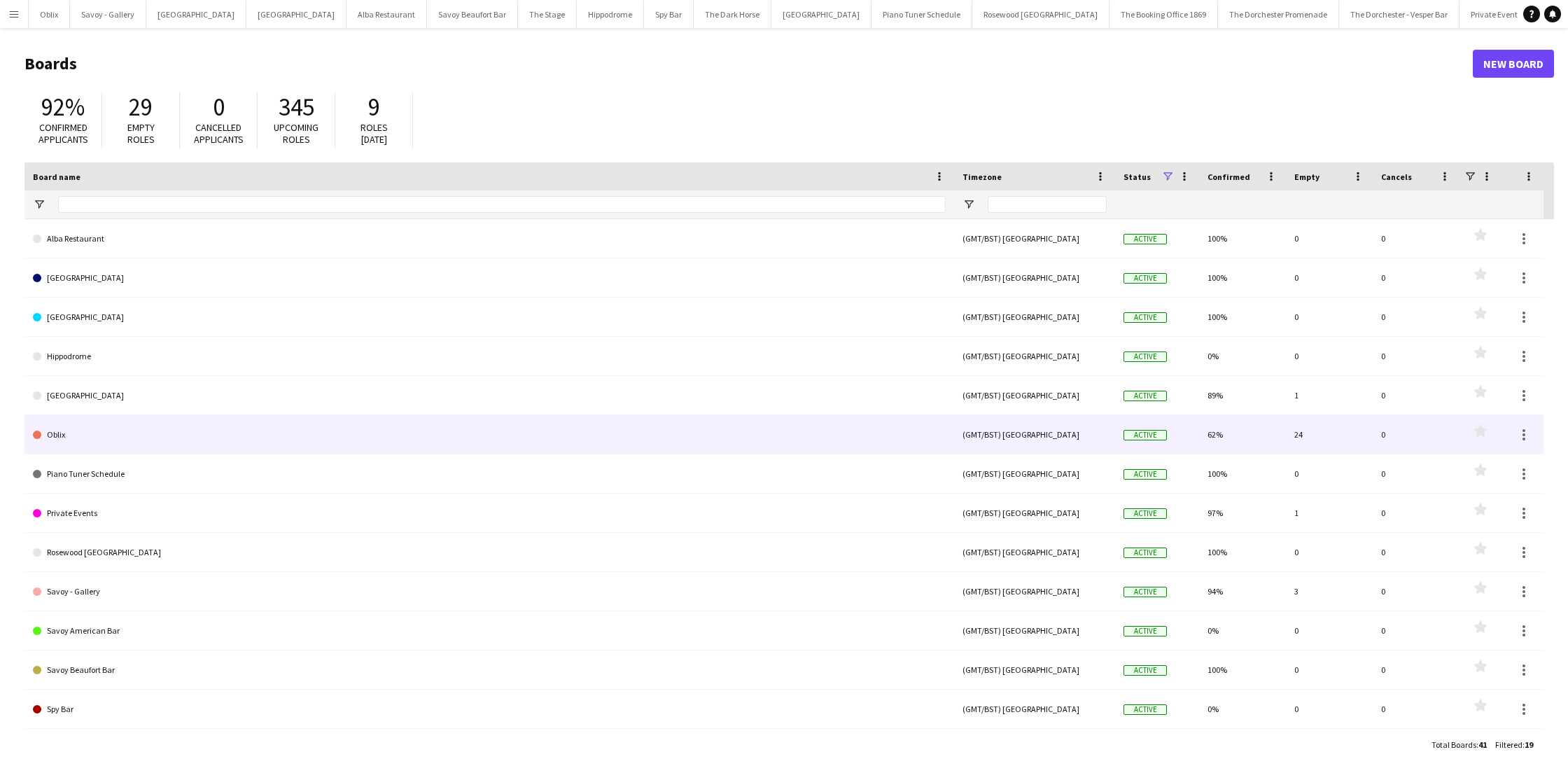
click at [139, 432] on link "Oblix" at bounding box center [489, 435] width 913 height 40
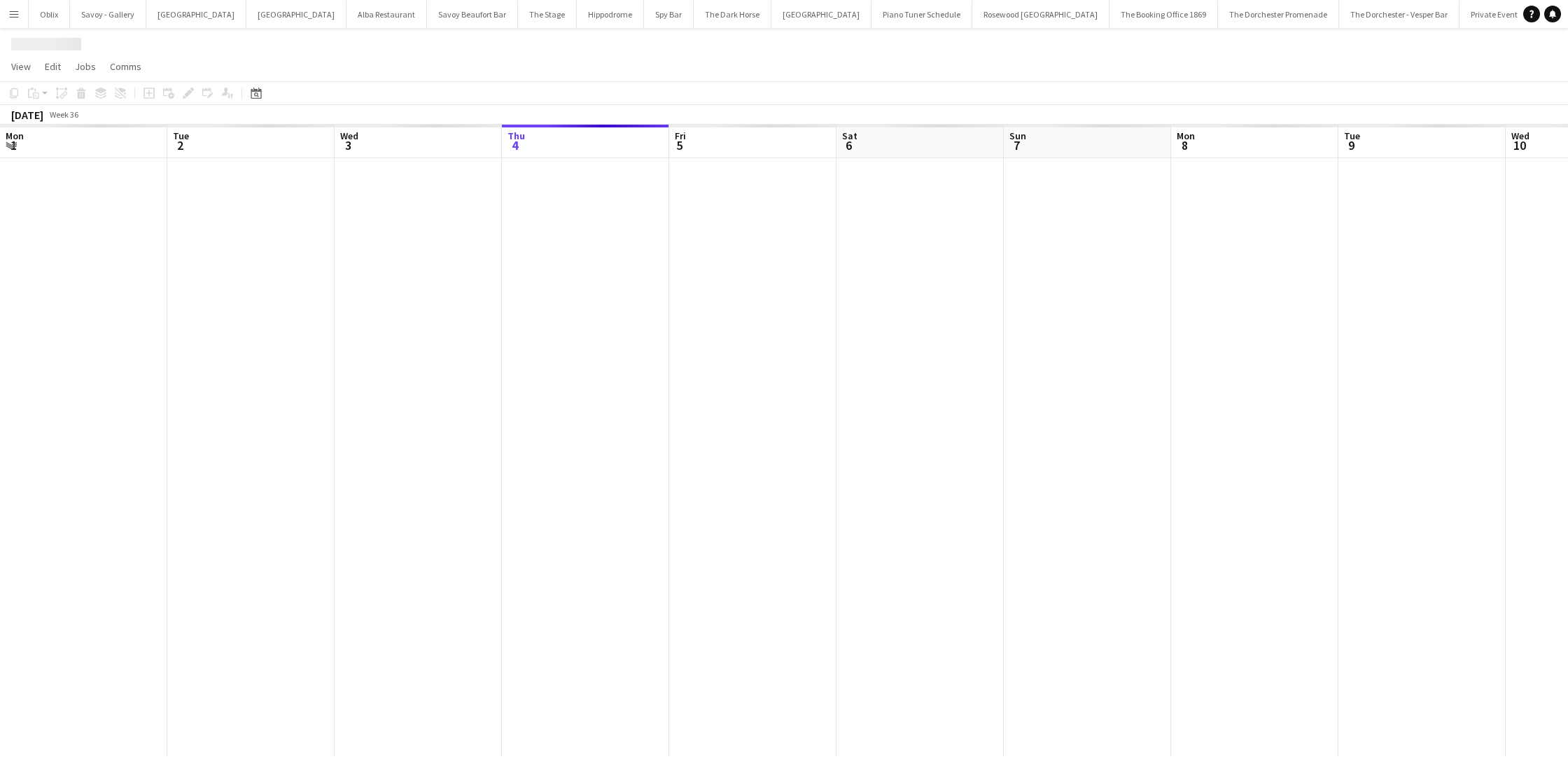
scroll to position [0, 335]
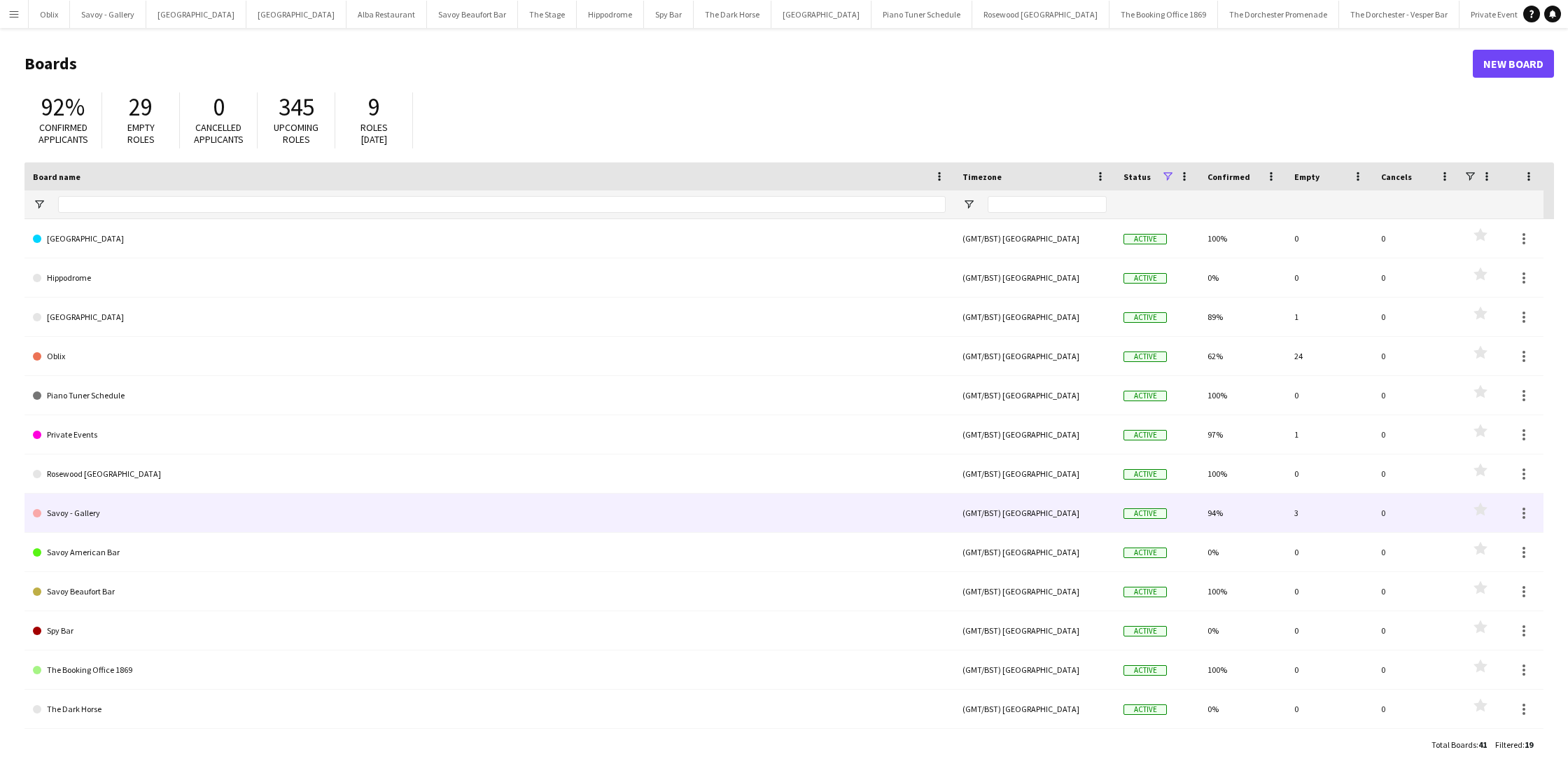
scroll to position [79, 0]
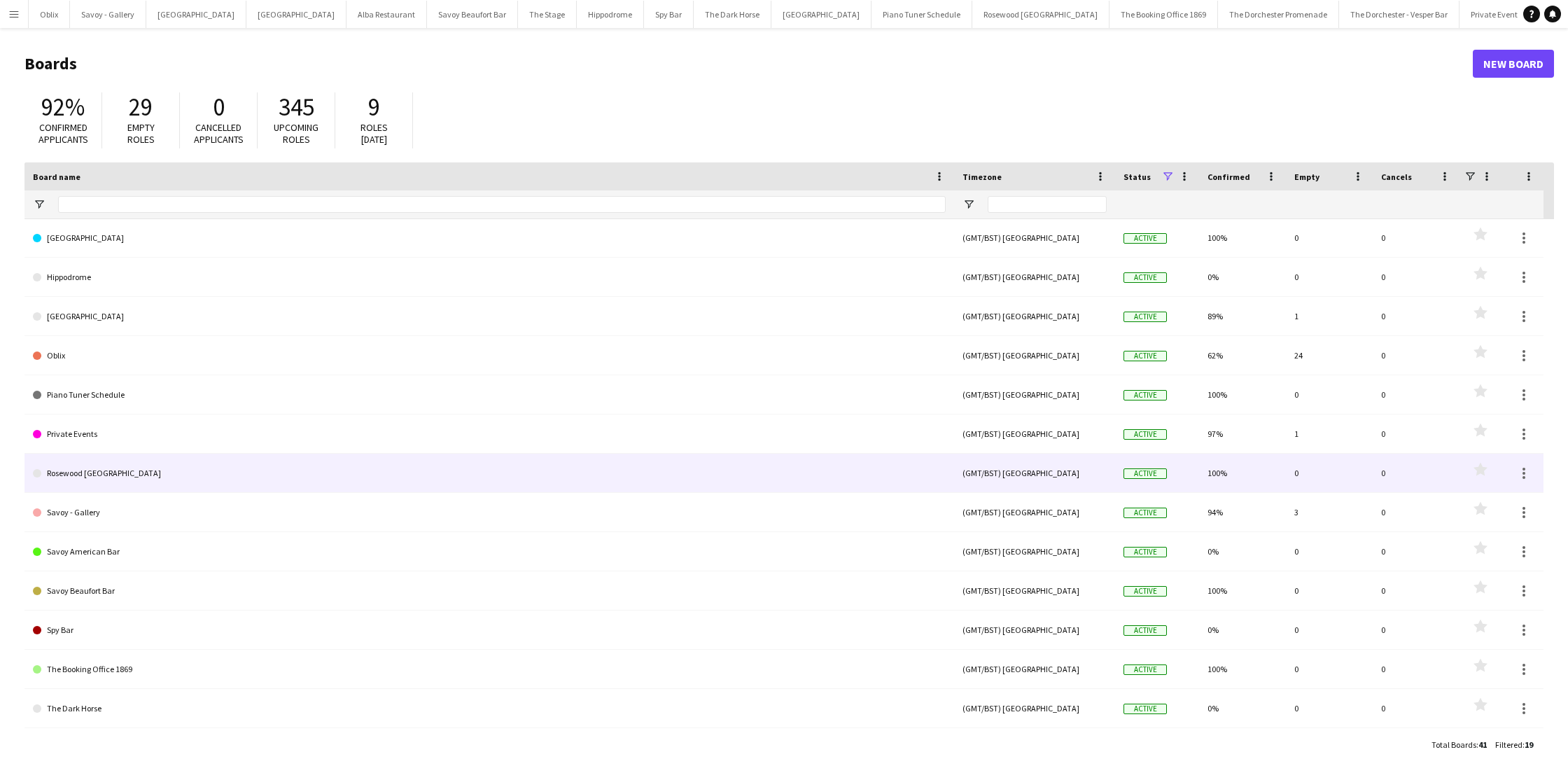
click at [122, 471] on link "Rosewood [GEOGRAPHIC_DATA]" at bounding box center [489, 474] width 913 height 40
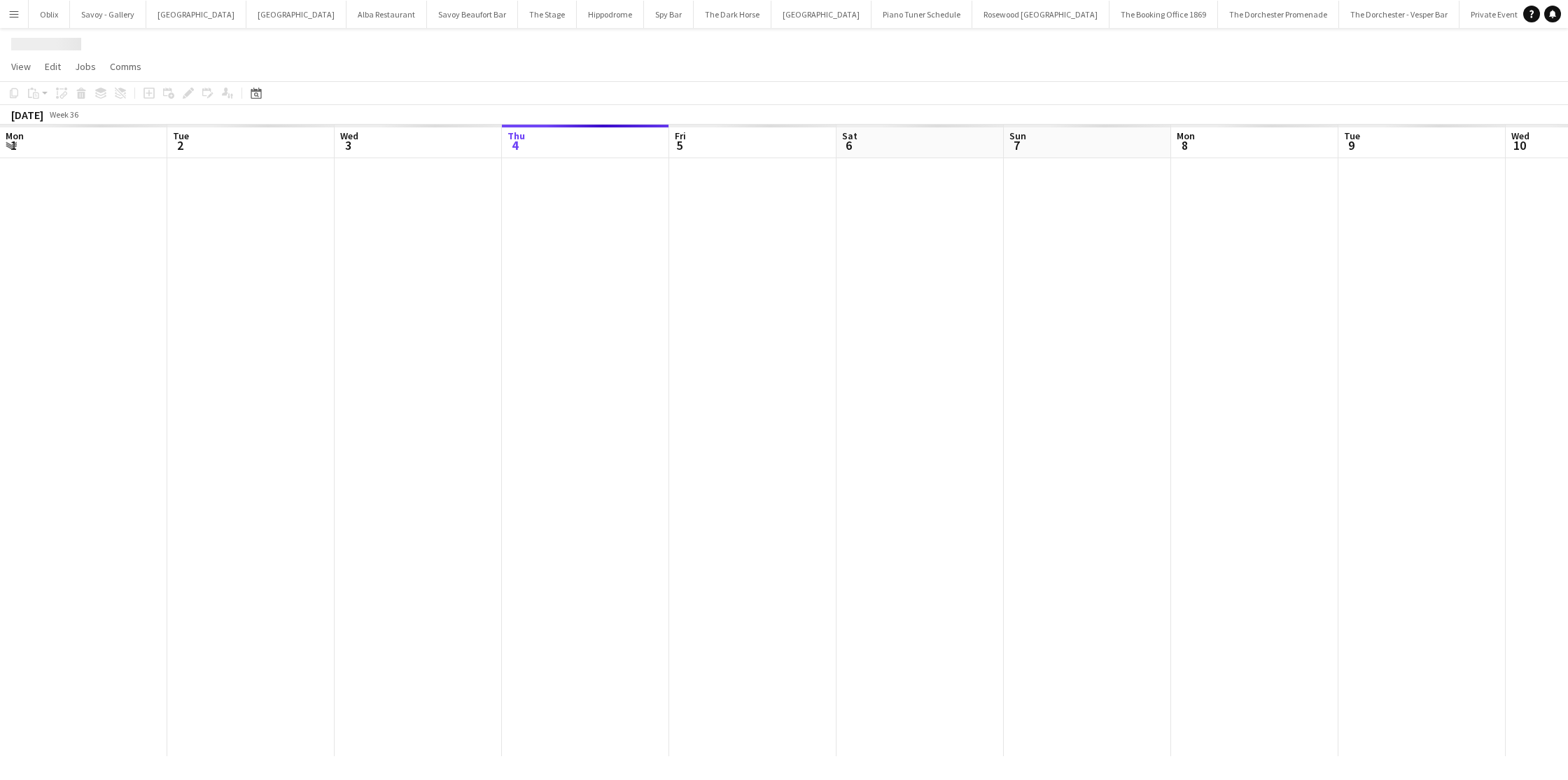
scroll to position [0, 335]
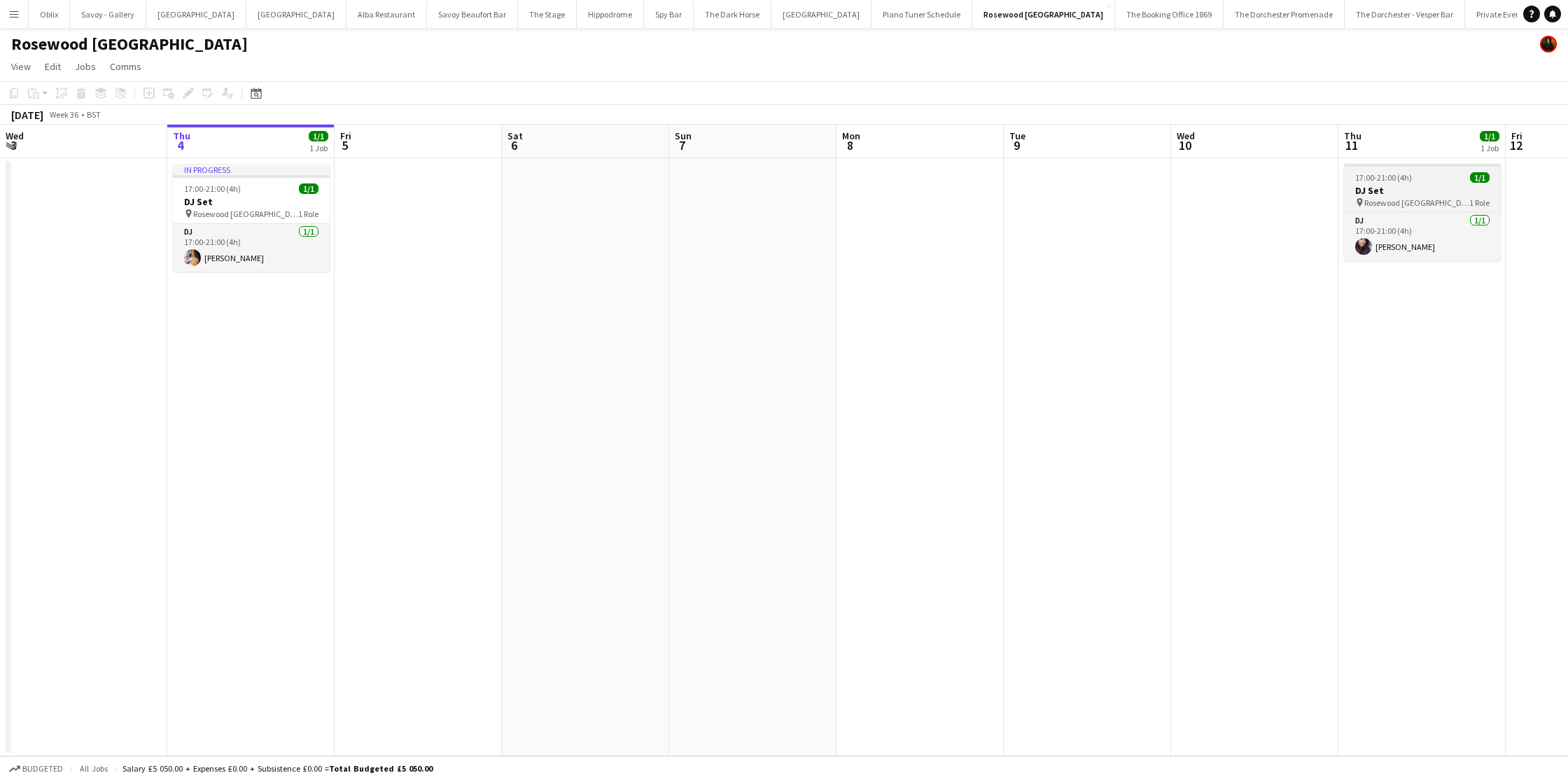
click at [1419, 195] on h3 "DJ Set" at bounding box center [1422, 191] width 157 height 13
click at [183, 88] on icon "Edit" at bounding box center [188, 93] width 11 height 11
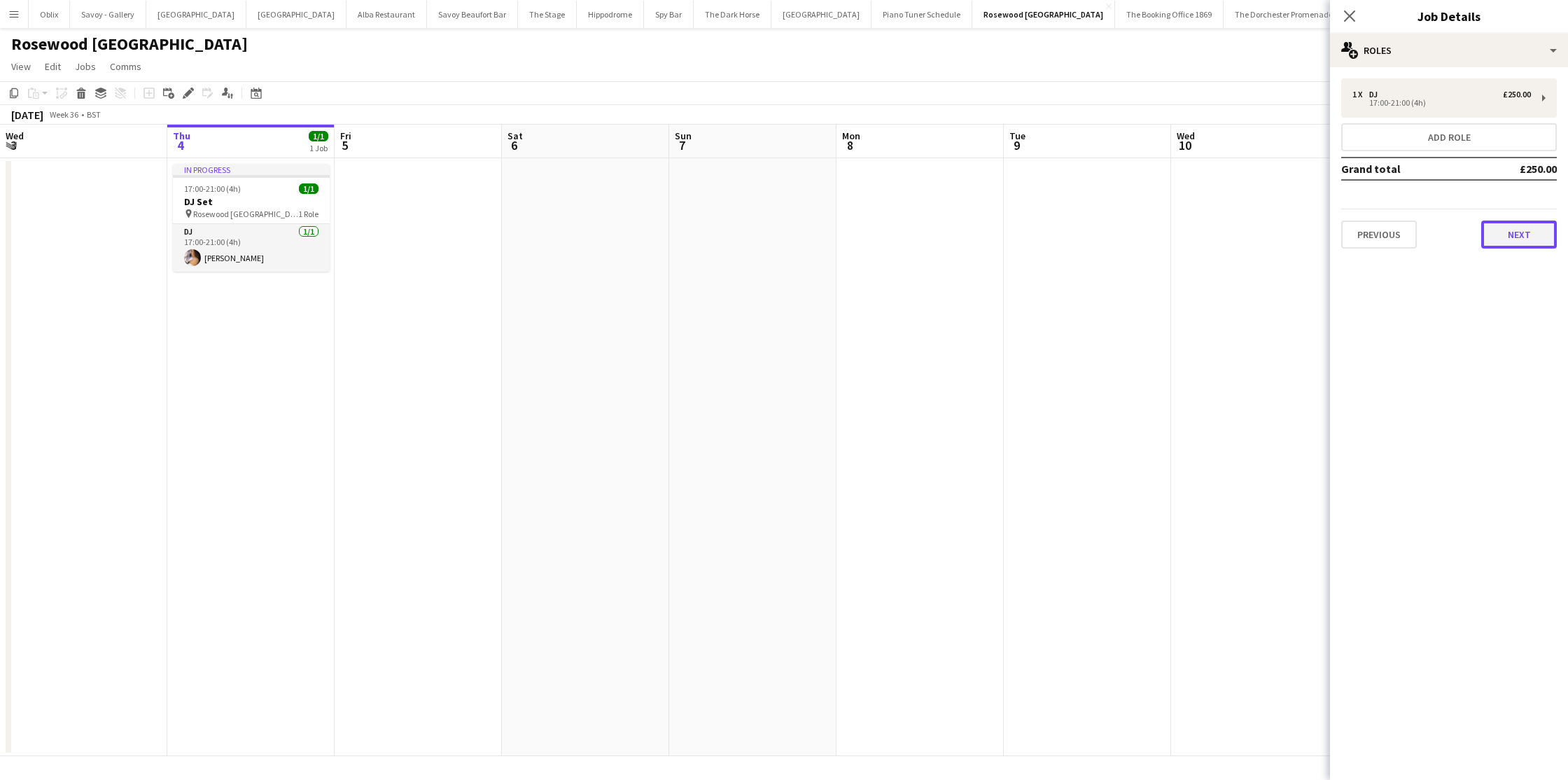
click at [1540, 230] on button "Next" at bounding box center [1520, 234] width 76 height 28
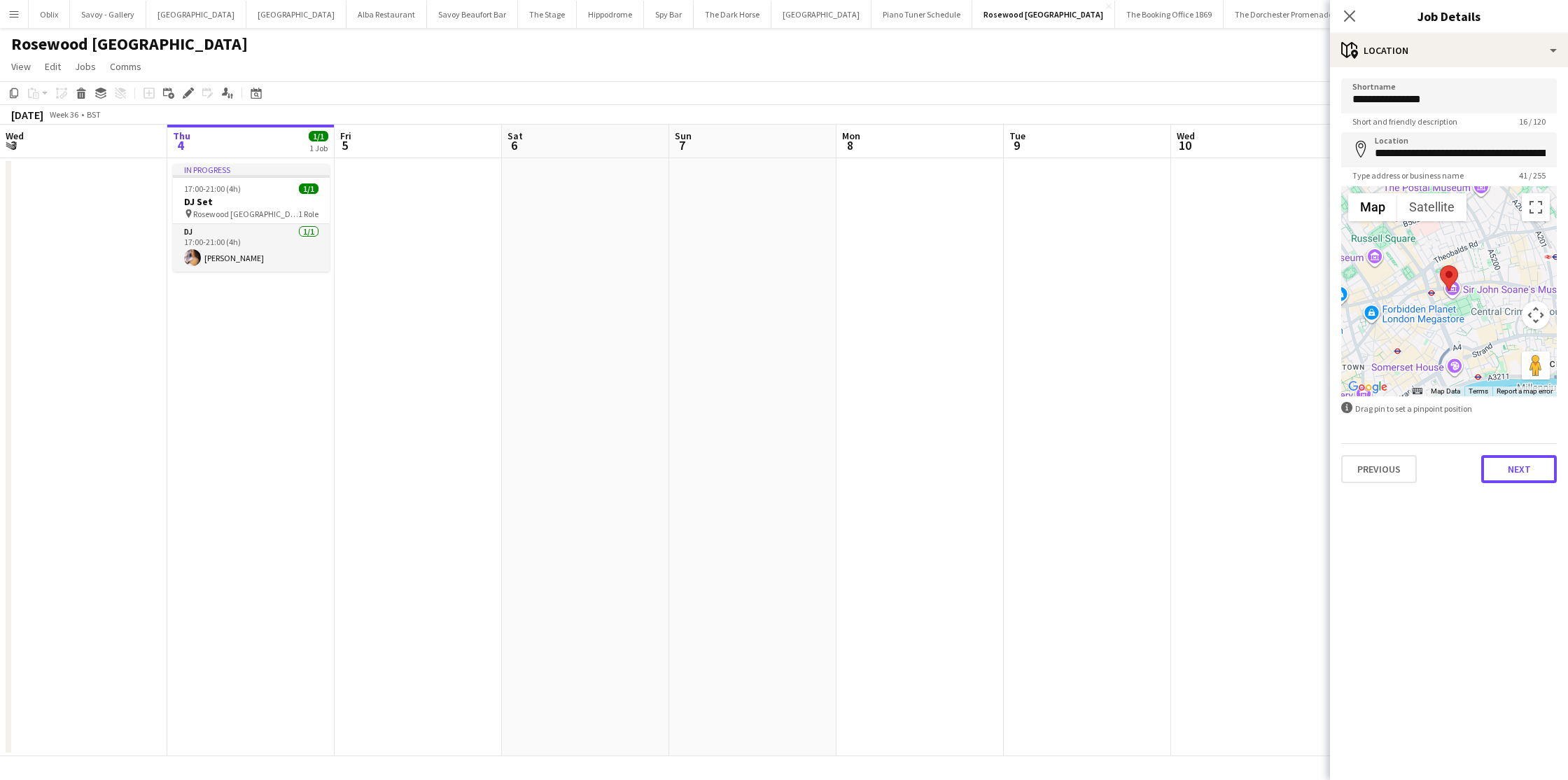
click at [1517, 463] on button "Next" at bounding box center [1520, 469] width 76 height 28
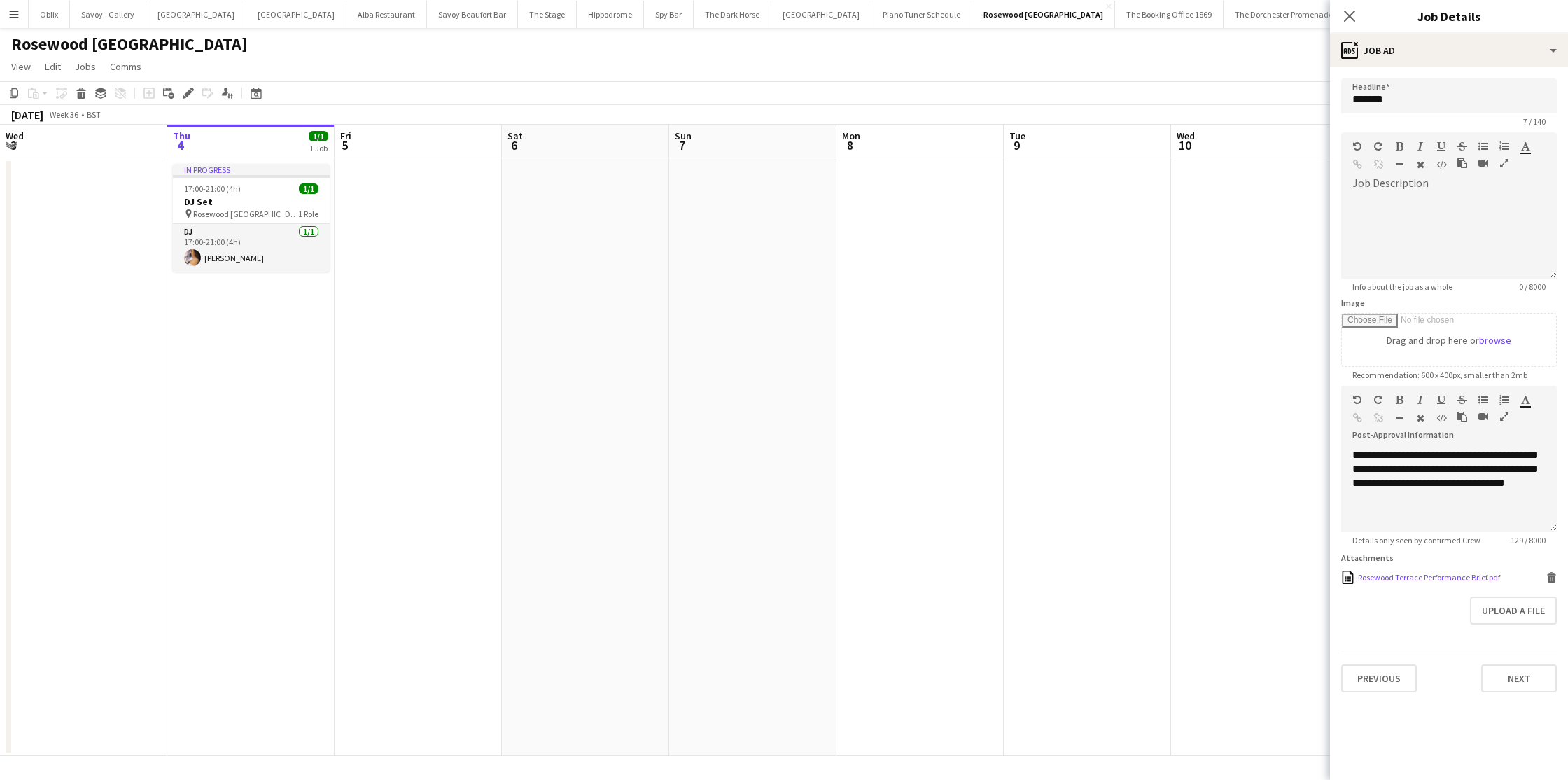
click at [1391, 583] on div "Rosewood Terrace Performance Brief.pdf Rosewood Terrace Performance Brief.pdf D…" at bounding box center [1449, 577] width 215 height 13
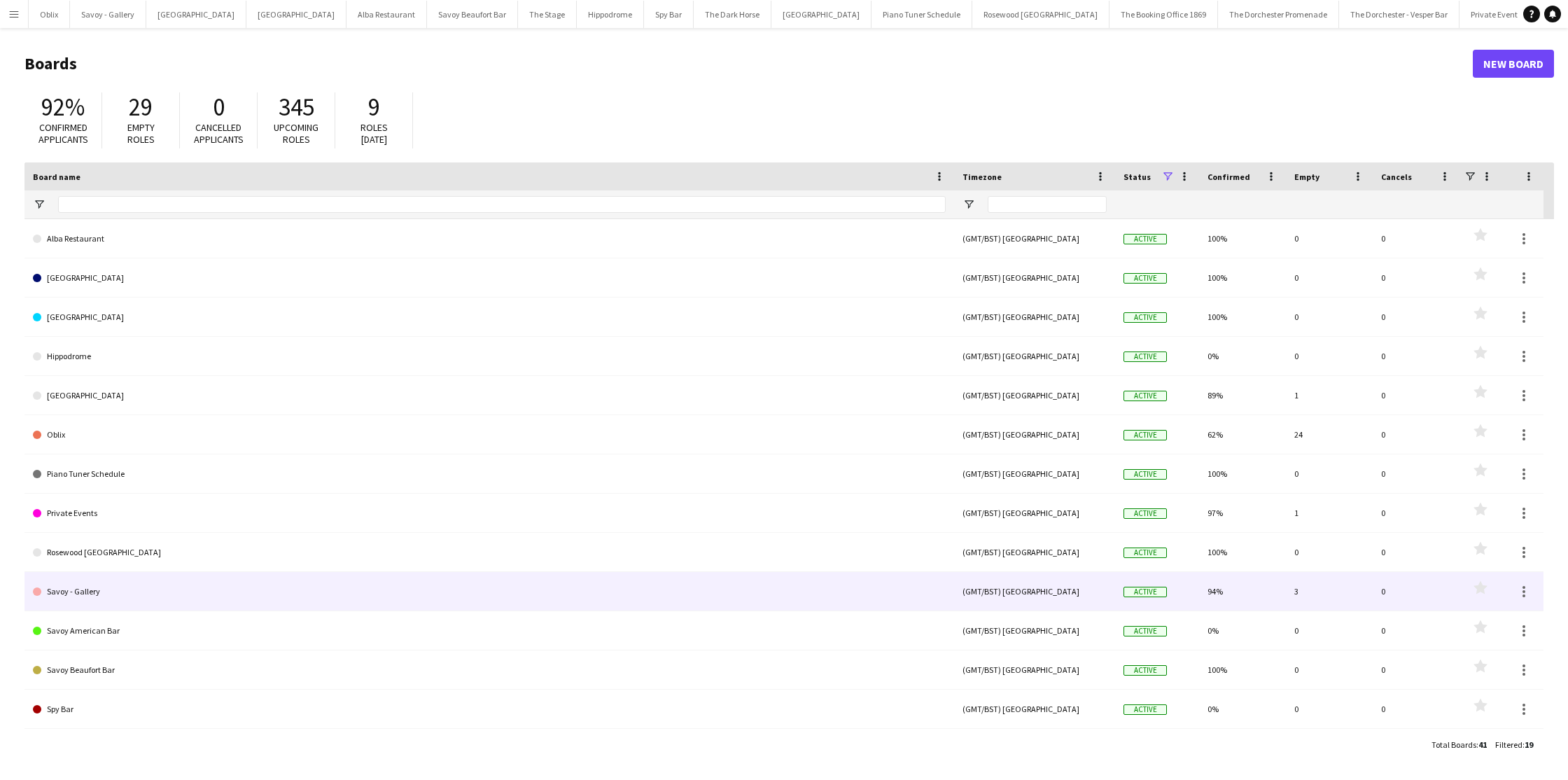
click at [125, 602] on link "Savoy - Gallery" at bounding box center [489, 592] width 913 height 40
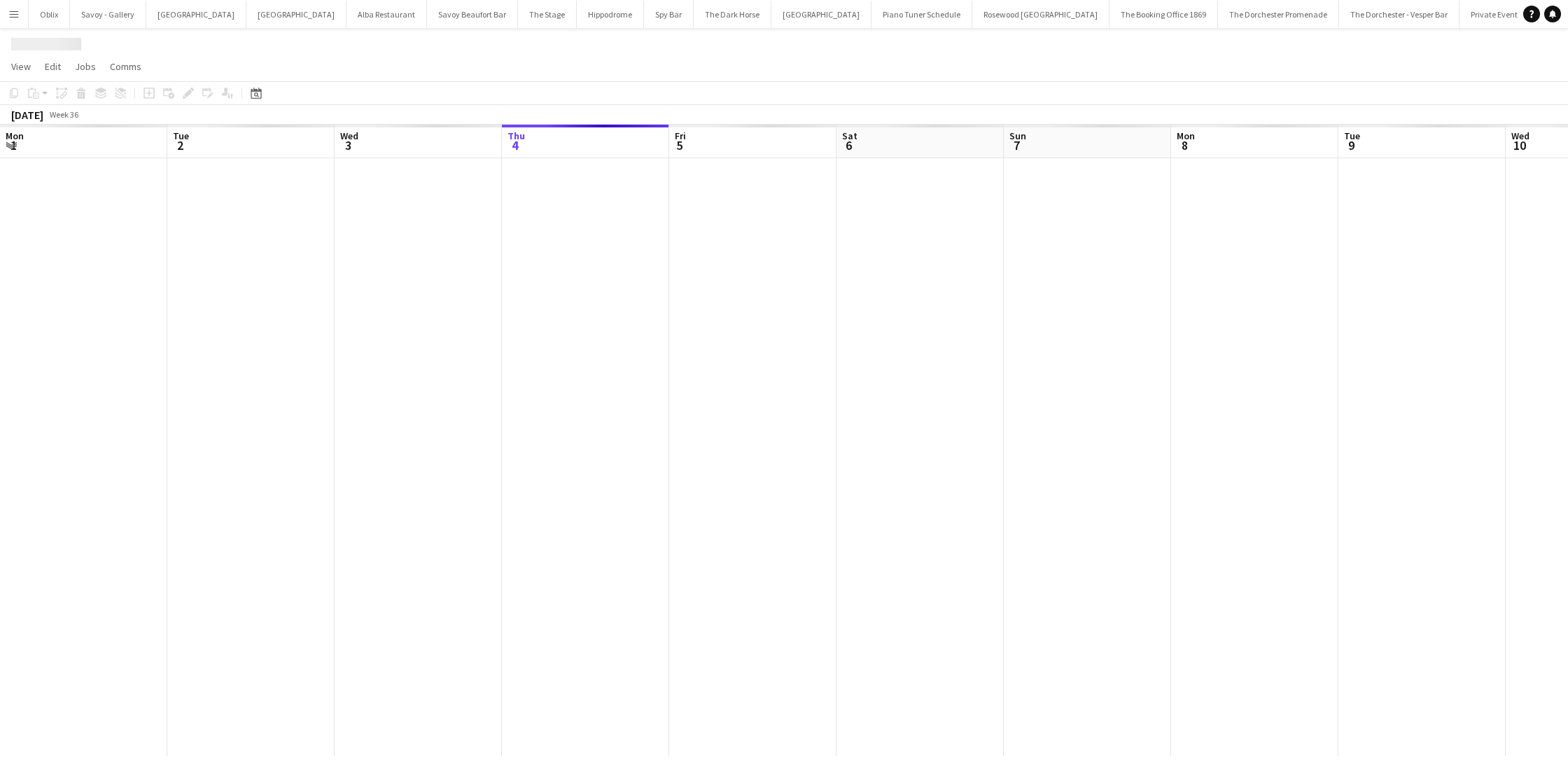
scroll to position [0, 335]
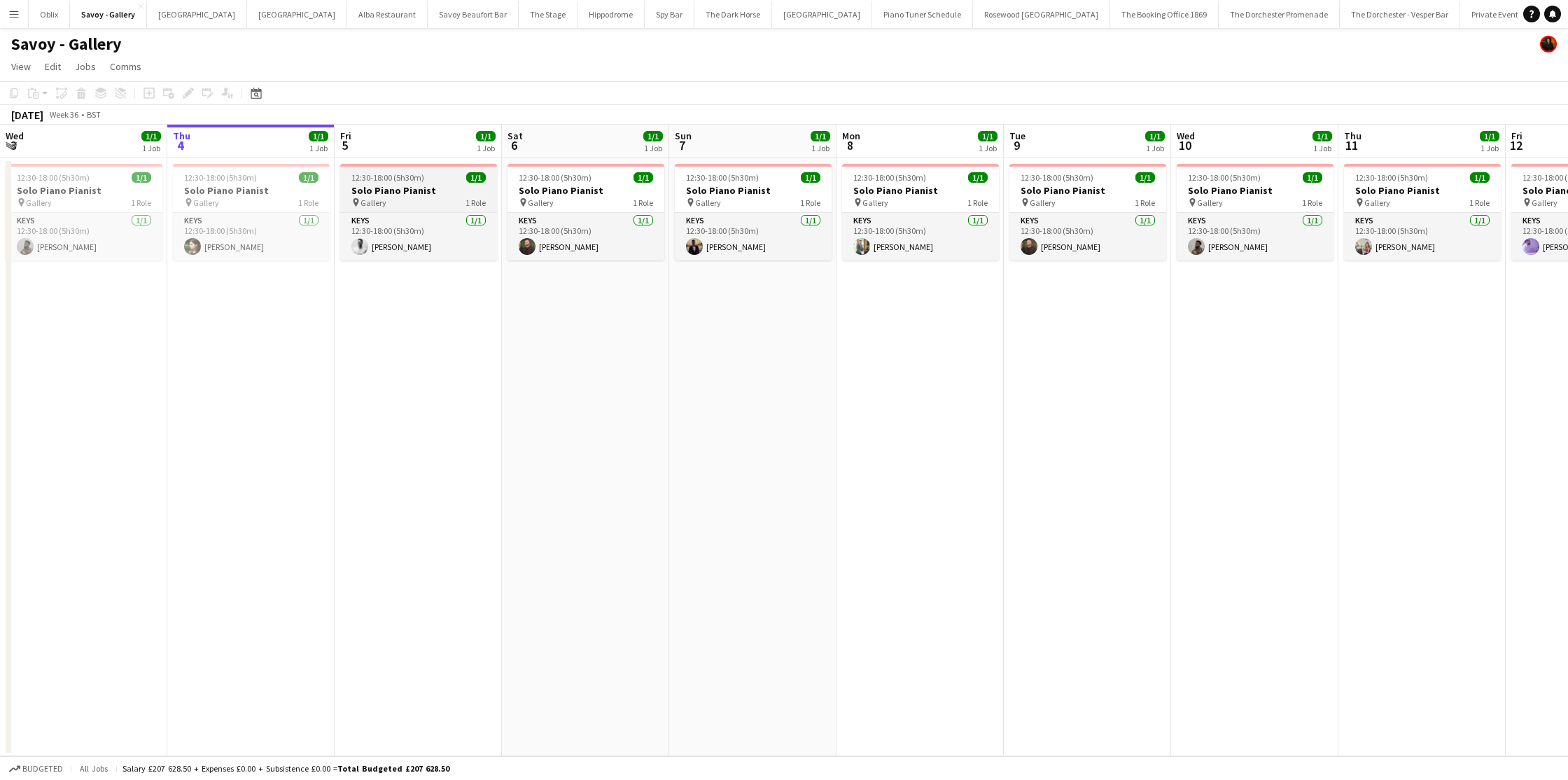
click at [373, 177] on span "12:30-18:00 (5h30m)" at bounding box center [388, 177] width 73 height 10
click at [192, 89] on icon at bounding box center [192, 89] width 3 height 3
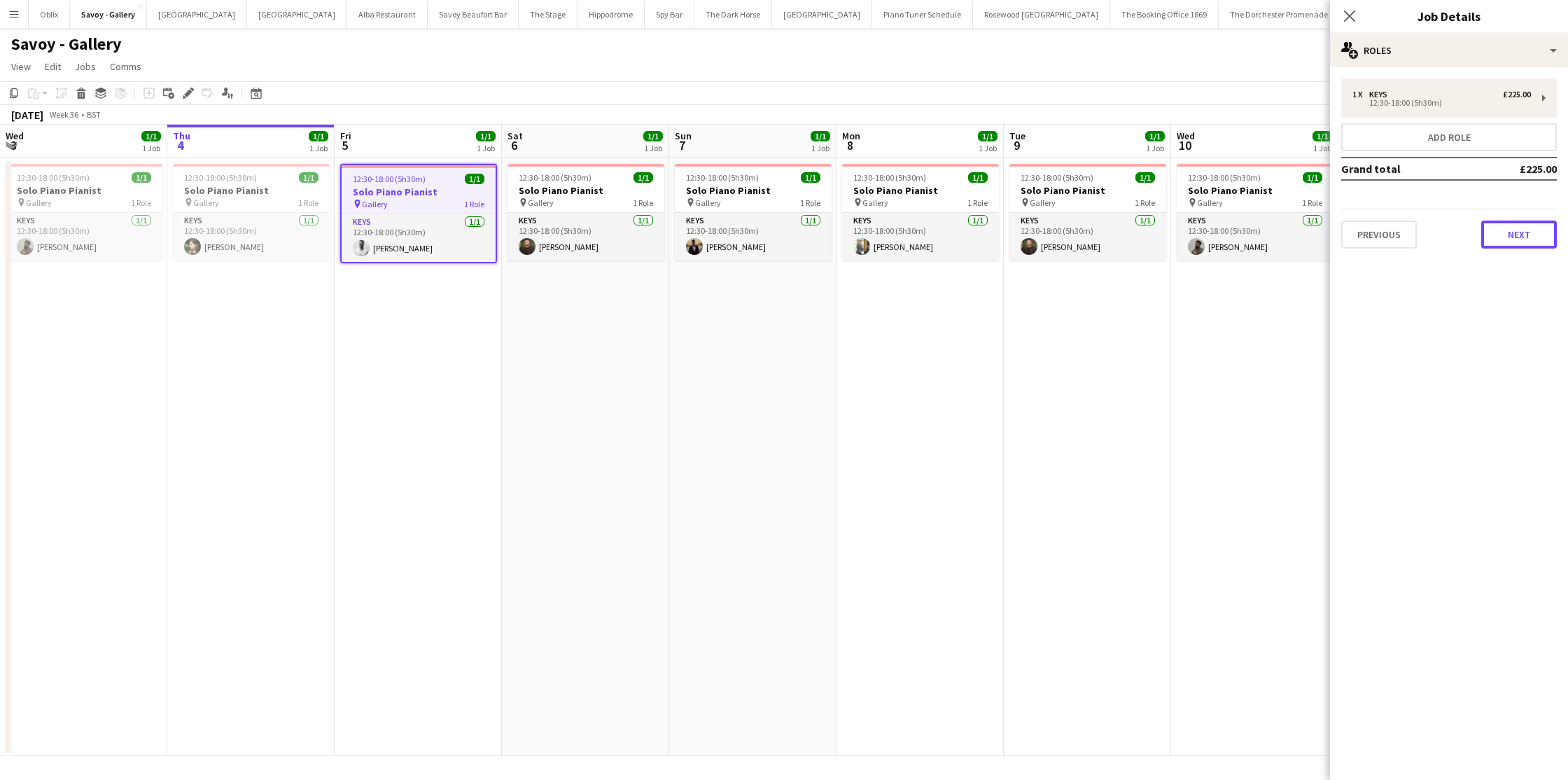
click at [1506, 242] on button "Next" at bounding box center [1520, 234] width 76 height 28
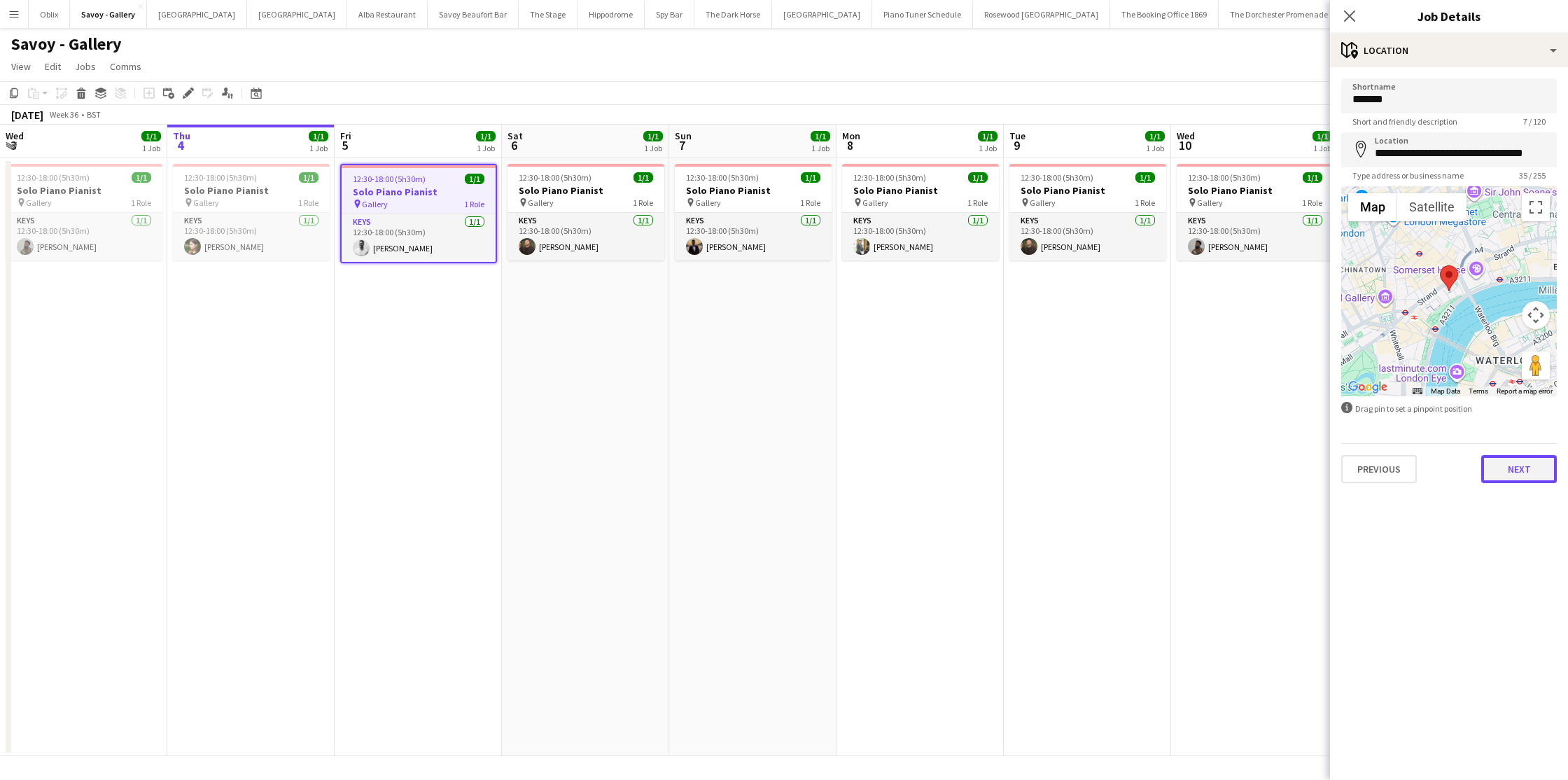
click at [1515, 470] on button "Next" at bounding box center [1520, 469] width 76 height 28
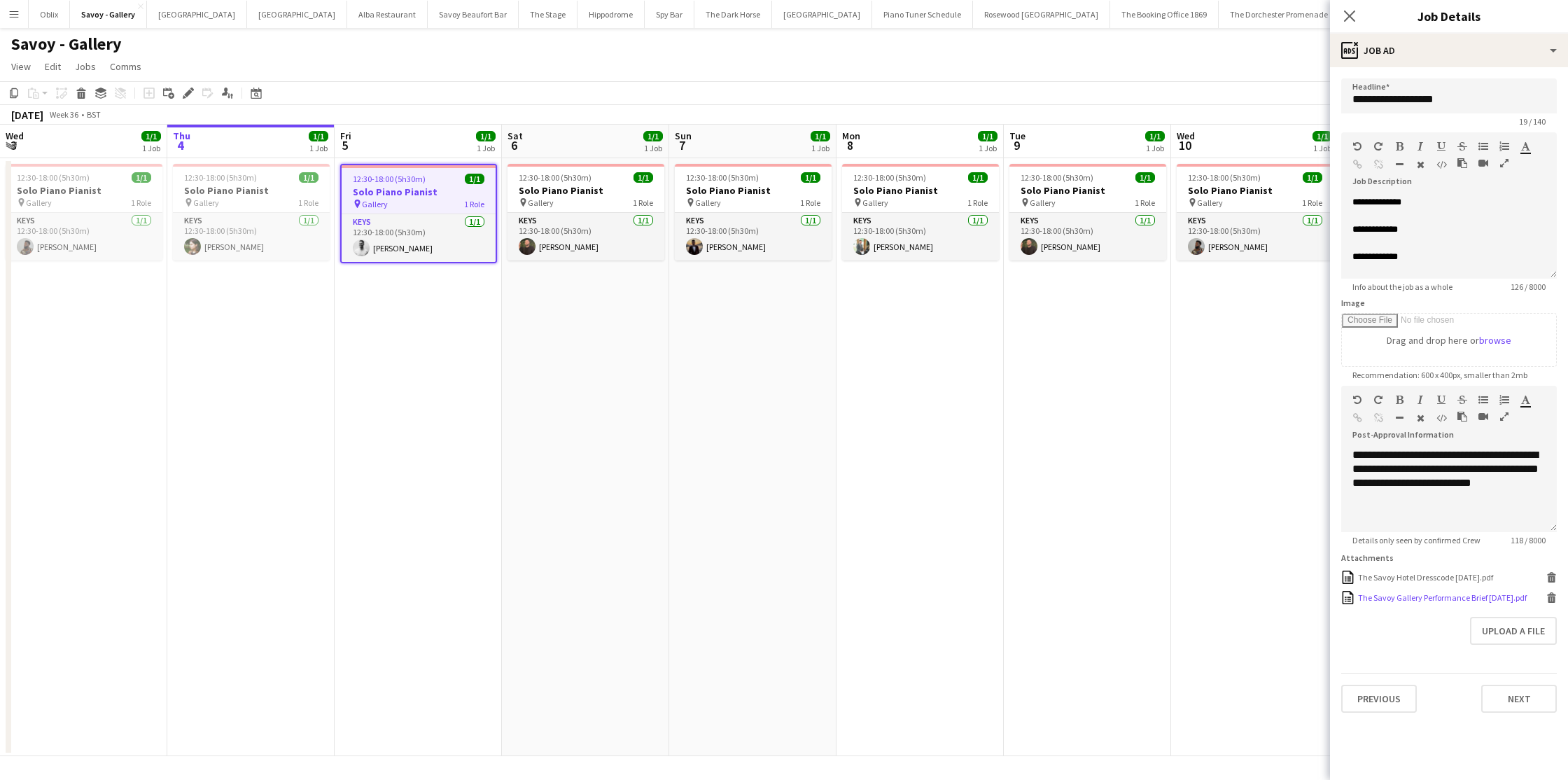
click at [1436, 598] on div "The Savoy Gallery Performance Brief AUG 25.pdf" at bounding box center [1442, 597] width 169 height 10
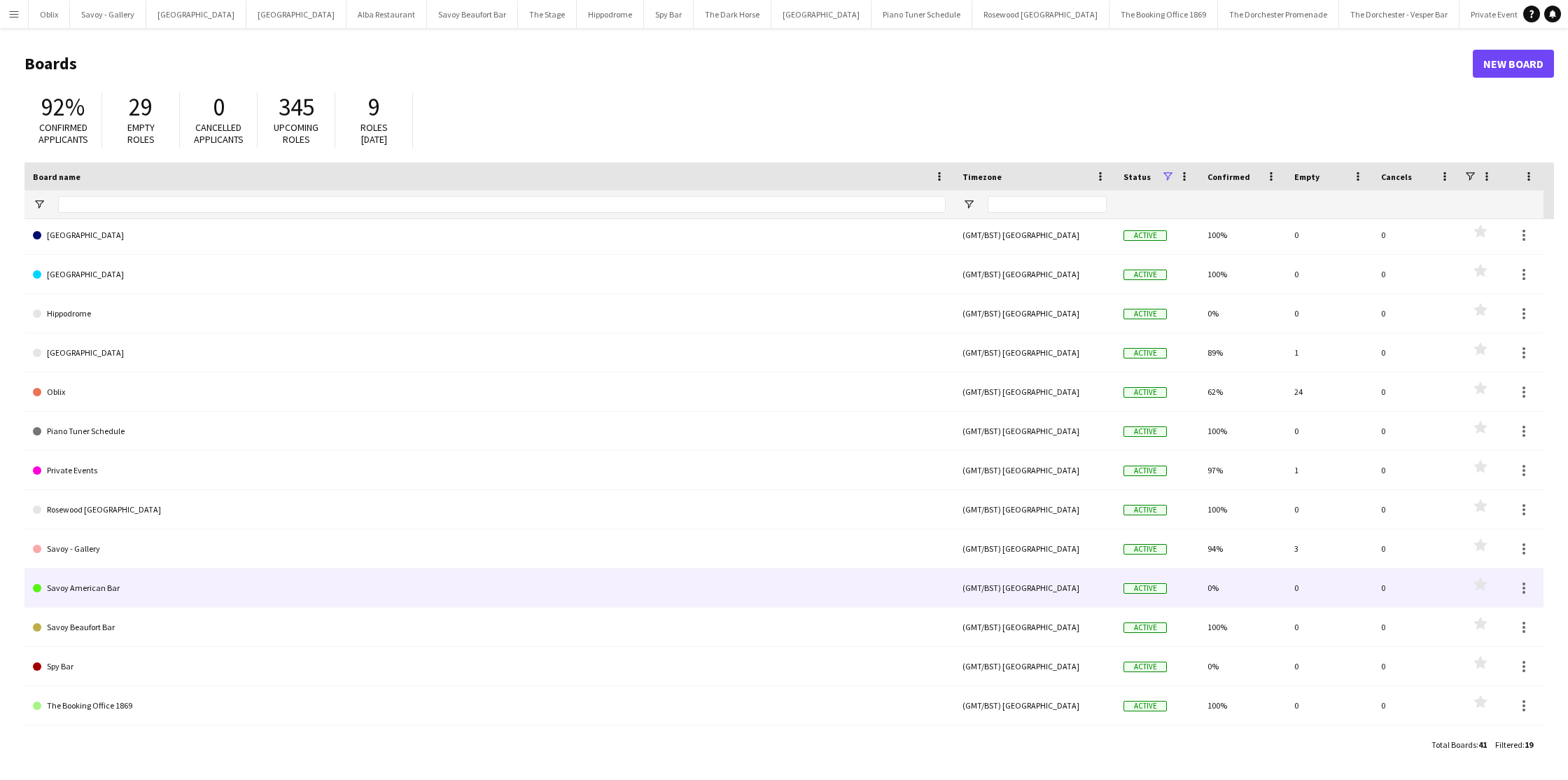
scroll to position [46, 0]
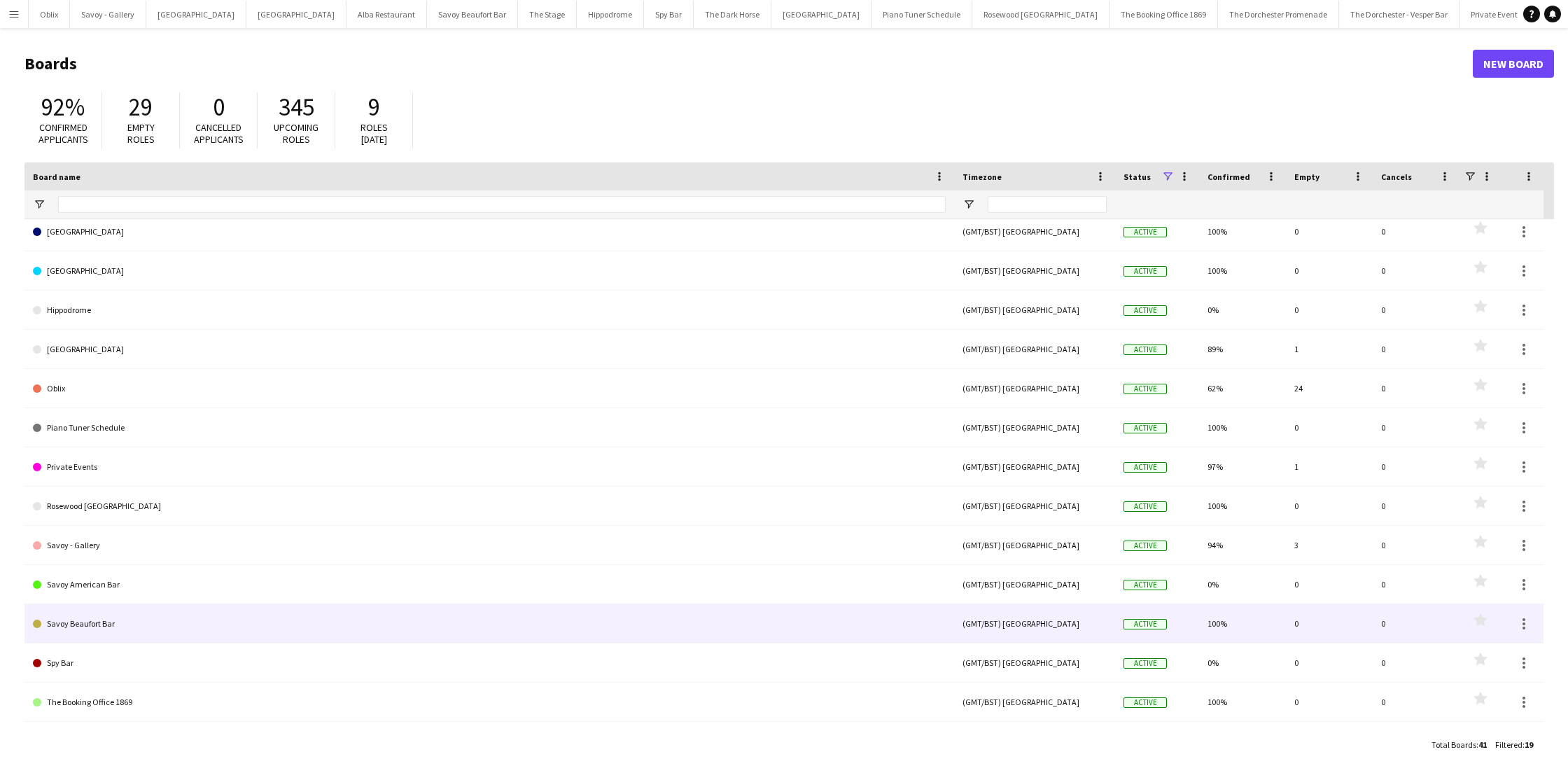
click at [119, 622] on link "Savoy Beaufort Bar" at bounding box center [489, 624] width 913 height 40
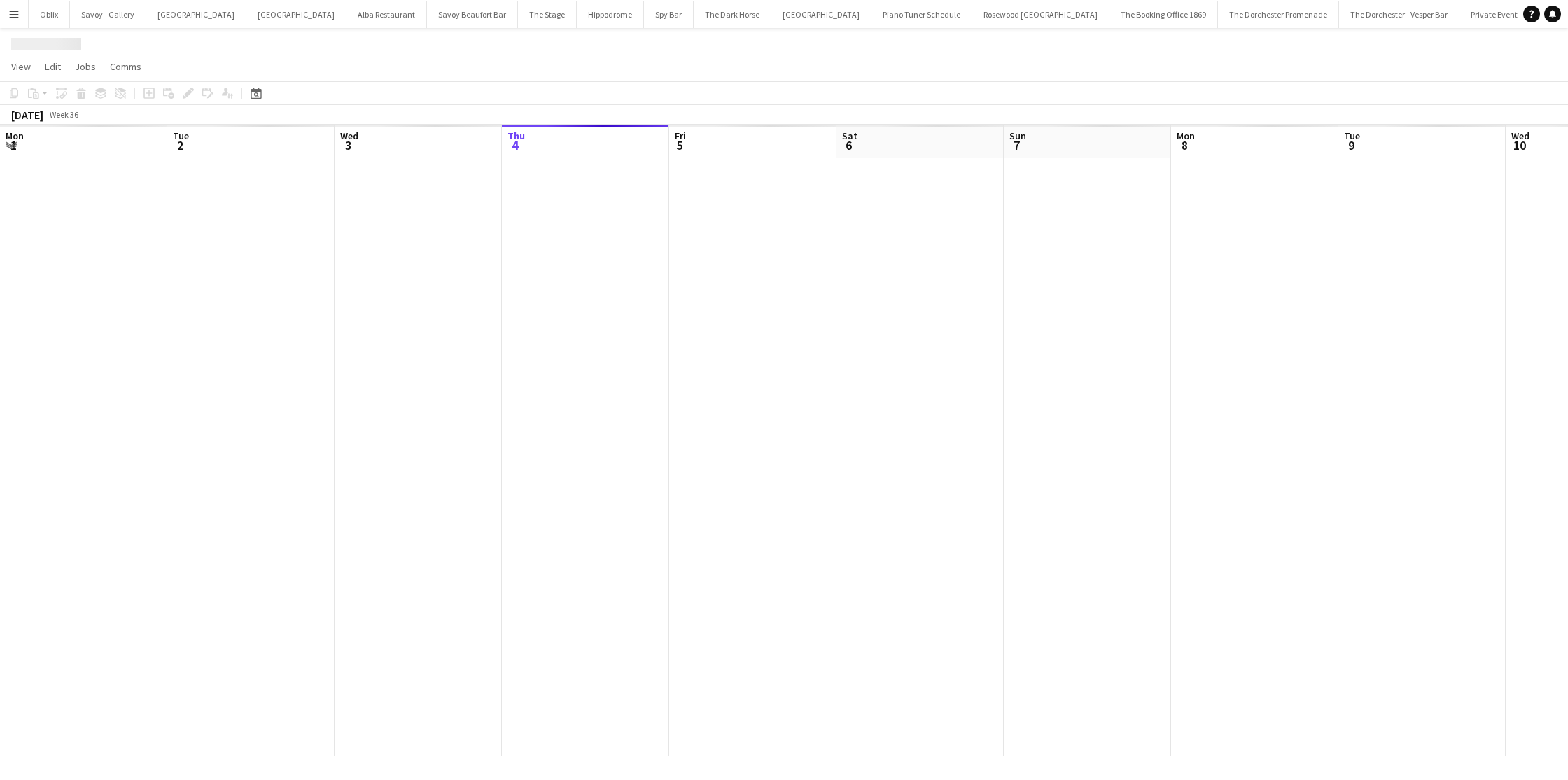
scroll to position [0, 335]
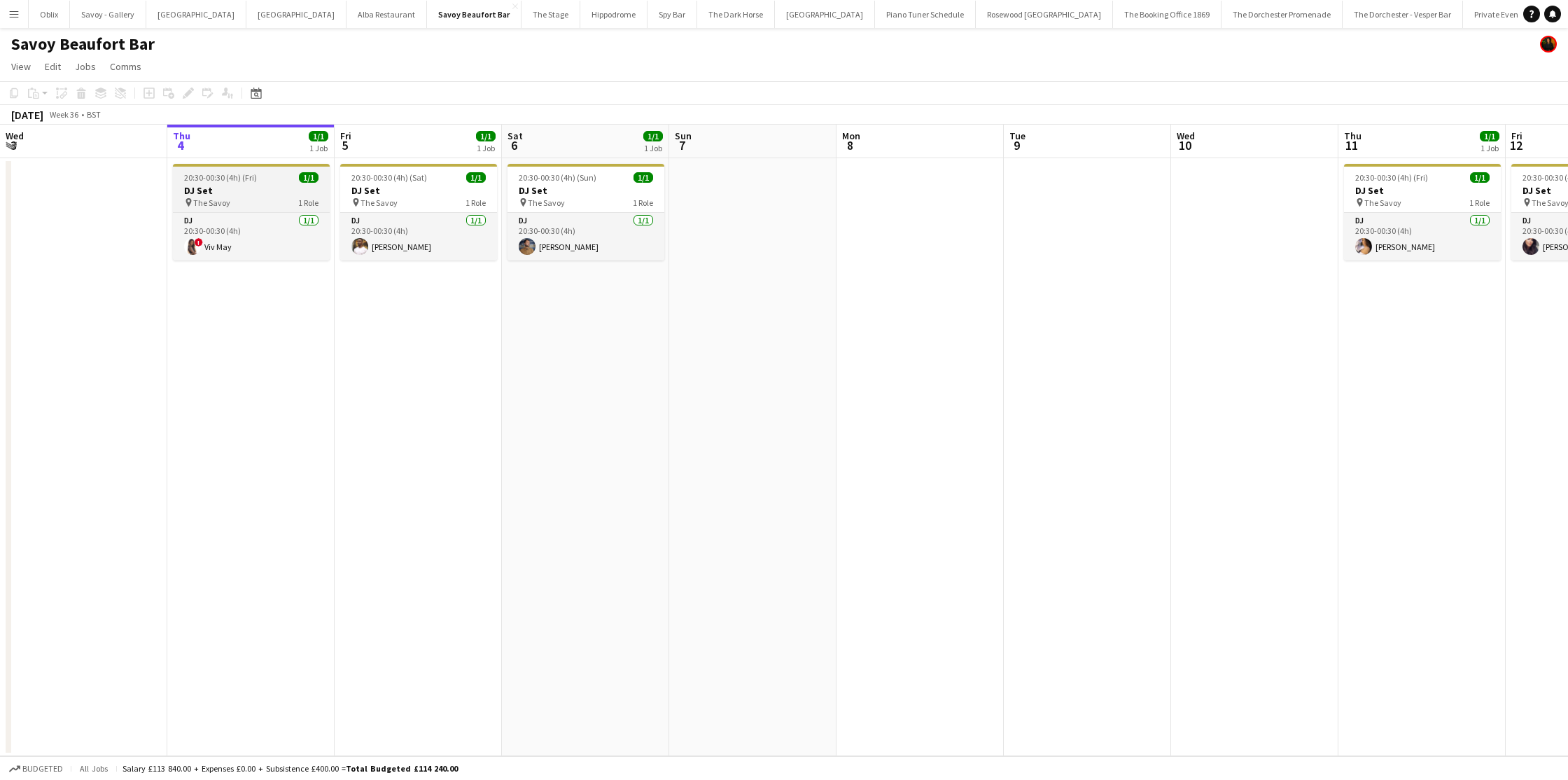
click at [240, 187] on h3 "DJ Set" at bounding box center [251, 191] width 157 height 13
click at [191, 91] on icon at bounding box center [188, 93] width 8 height 8
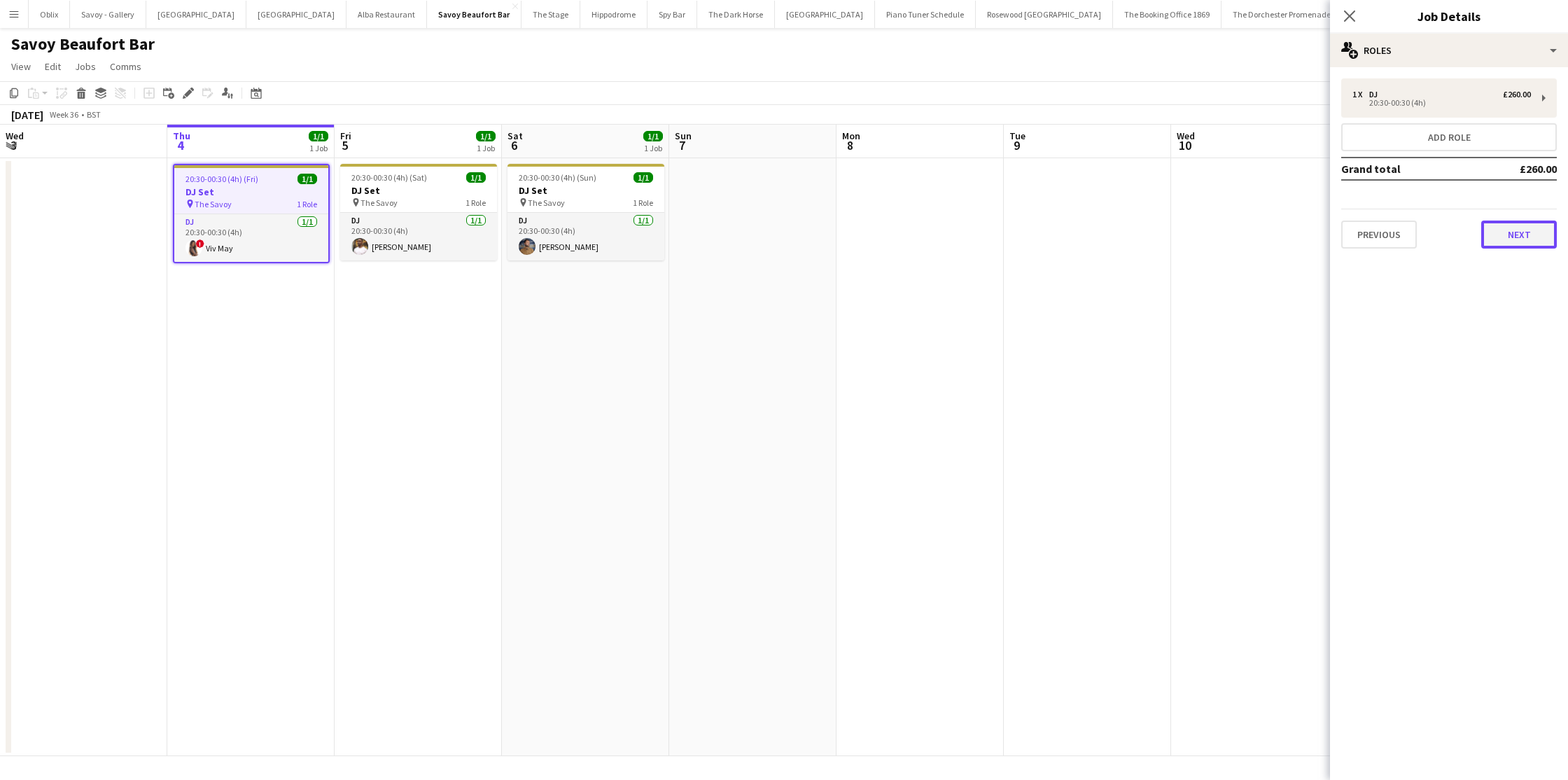
click at [1540, 229] on button "Next" at bounding box center [1520, 234] width 76 height 28
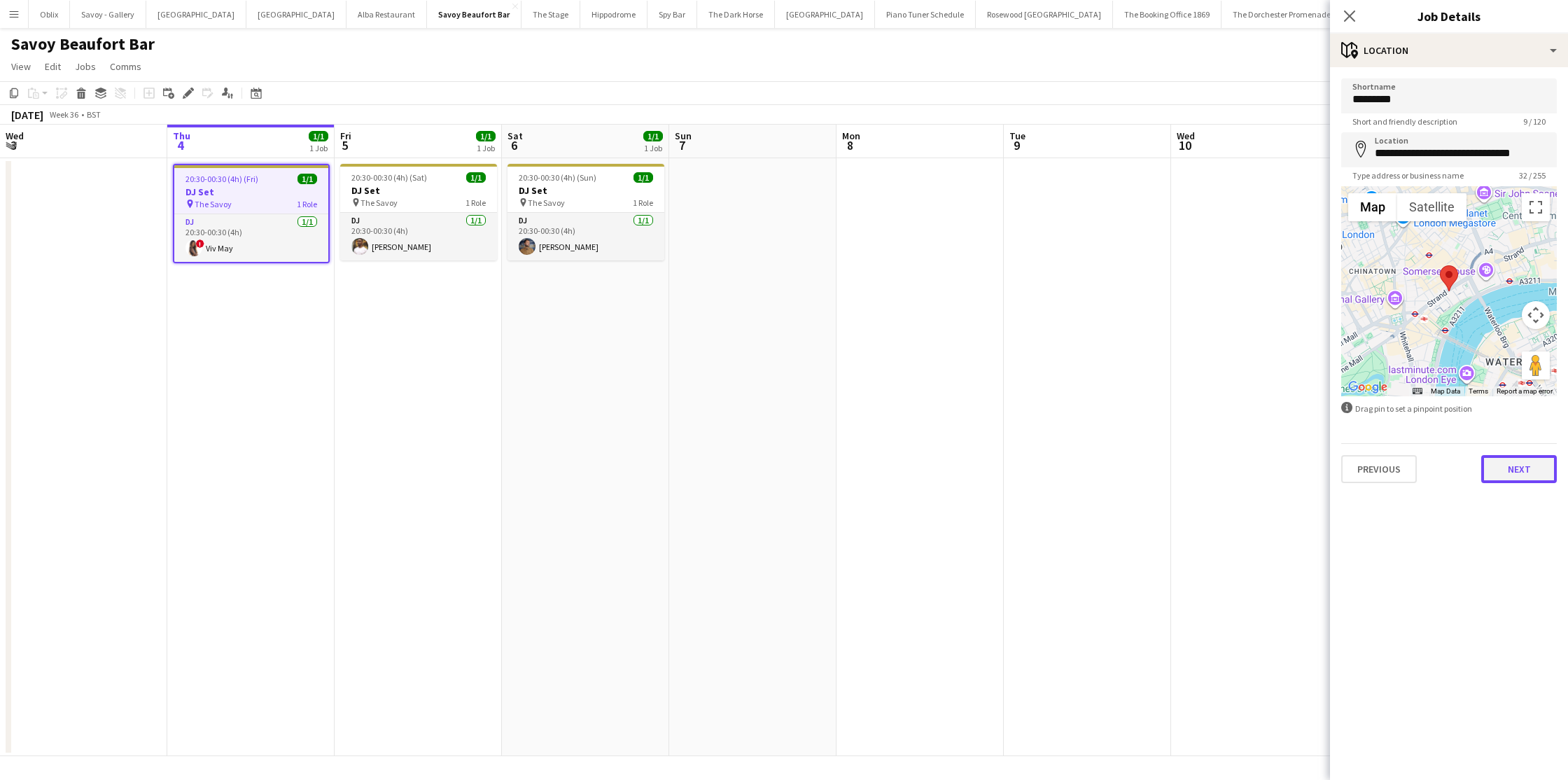
click at [1515, 481] on button "Next" at bounding box center [1520, 469] width 76 height 28
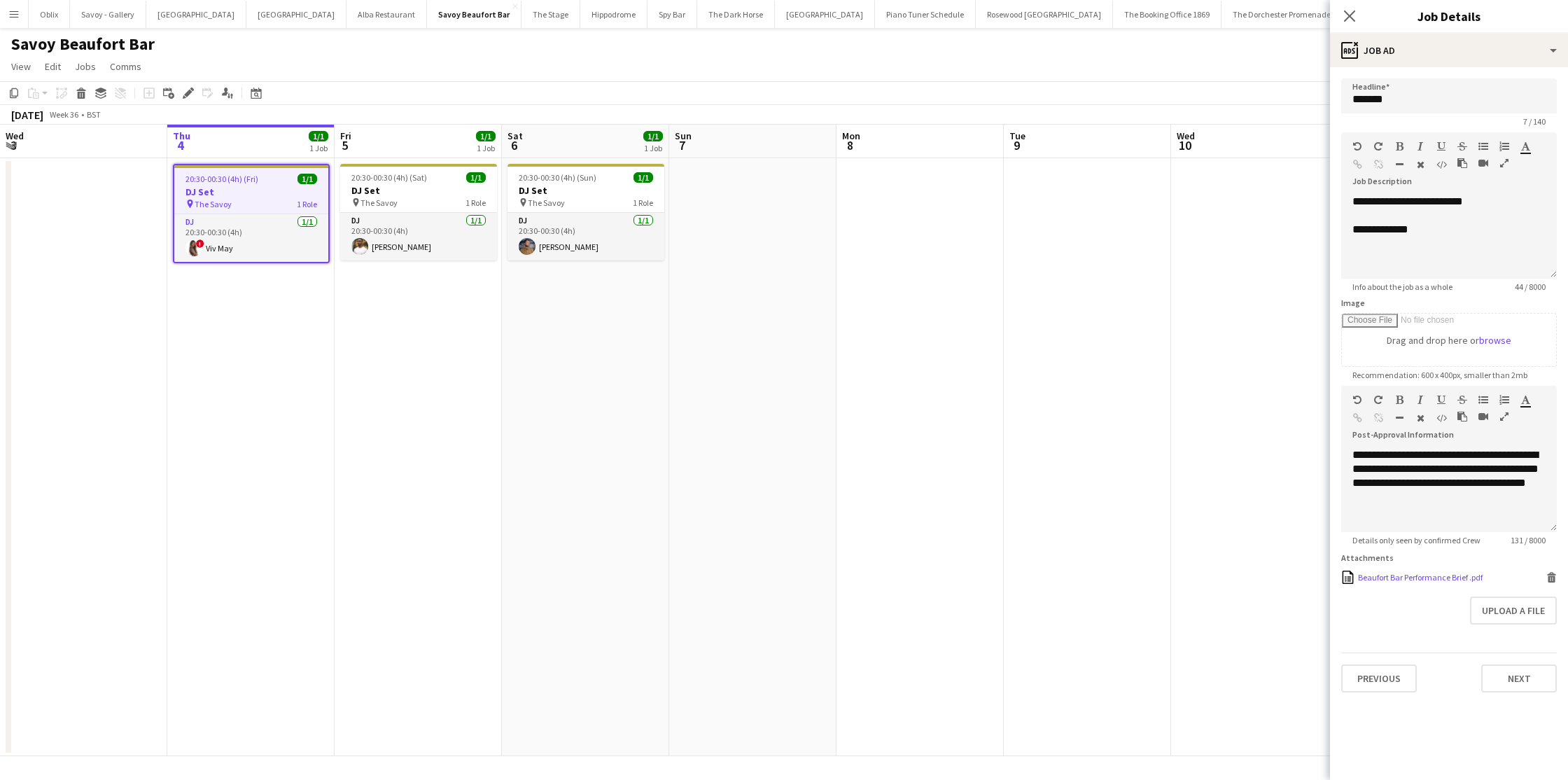
click at [1425, 577] on div "Beaufort Bar Performance Brief .pdf" at bounding box center [1420, 577] width 124 height 10
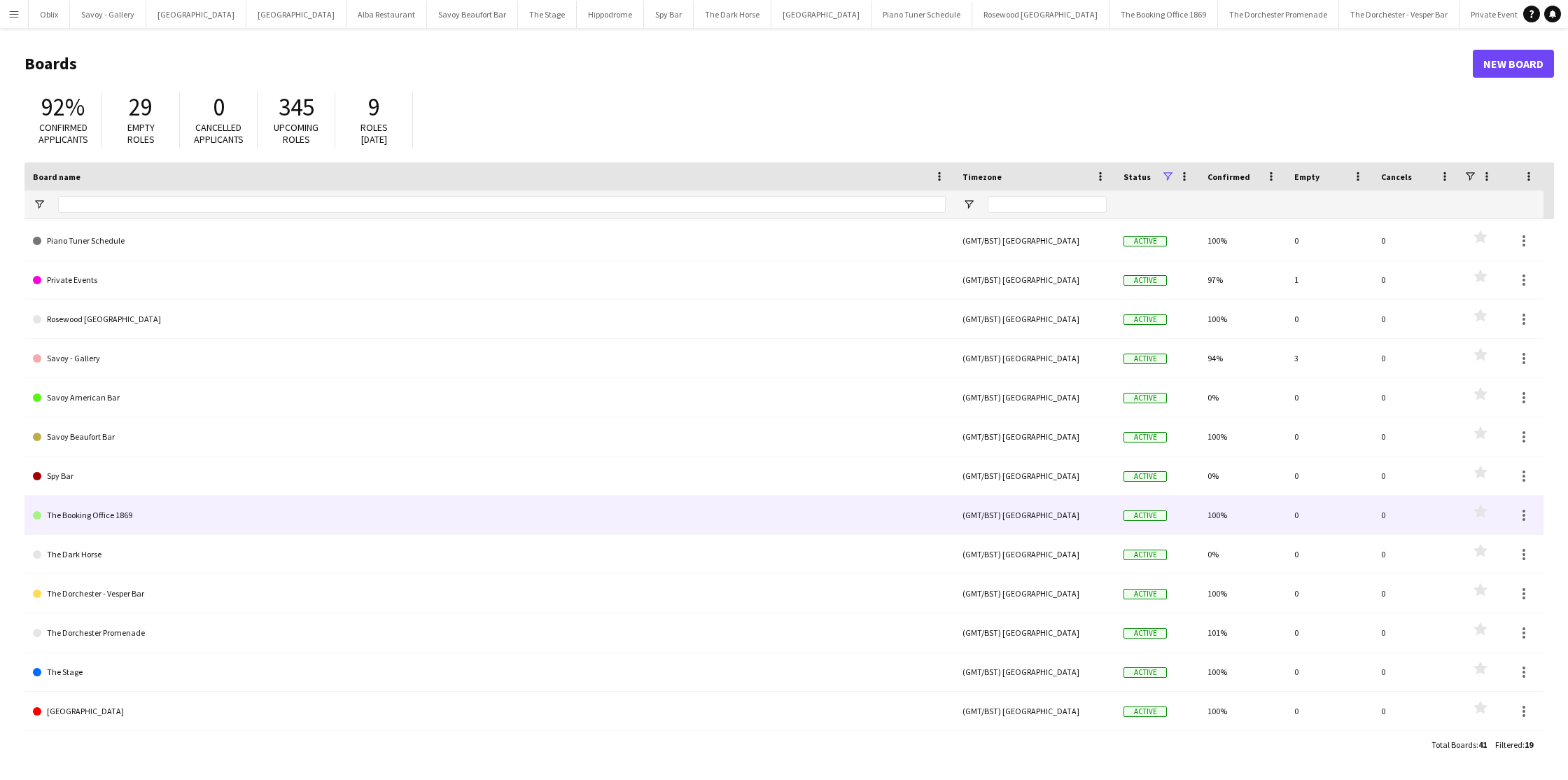
scroll to position [234, 0]
click at [150, 513] on link "The Booking Office 1869" at bounding box center [489, 516] width 913 height 40
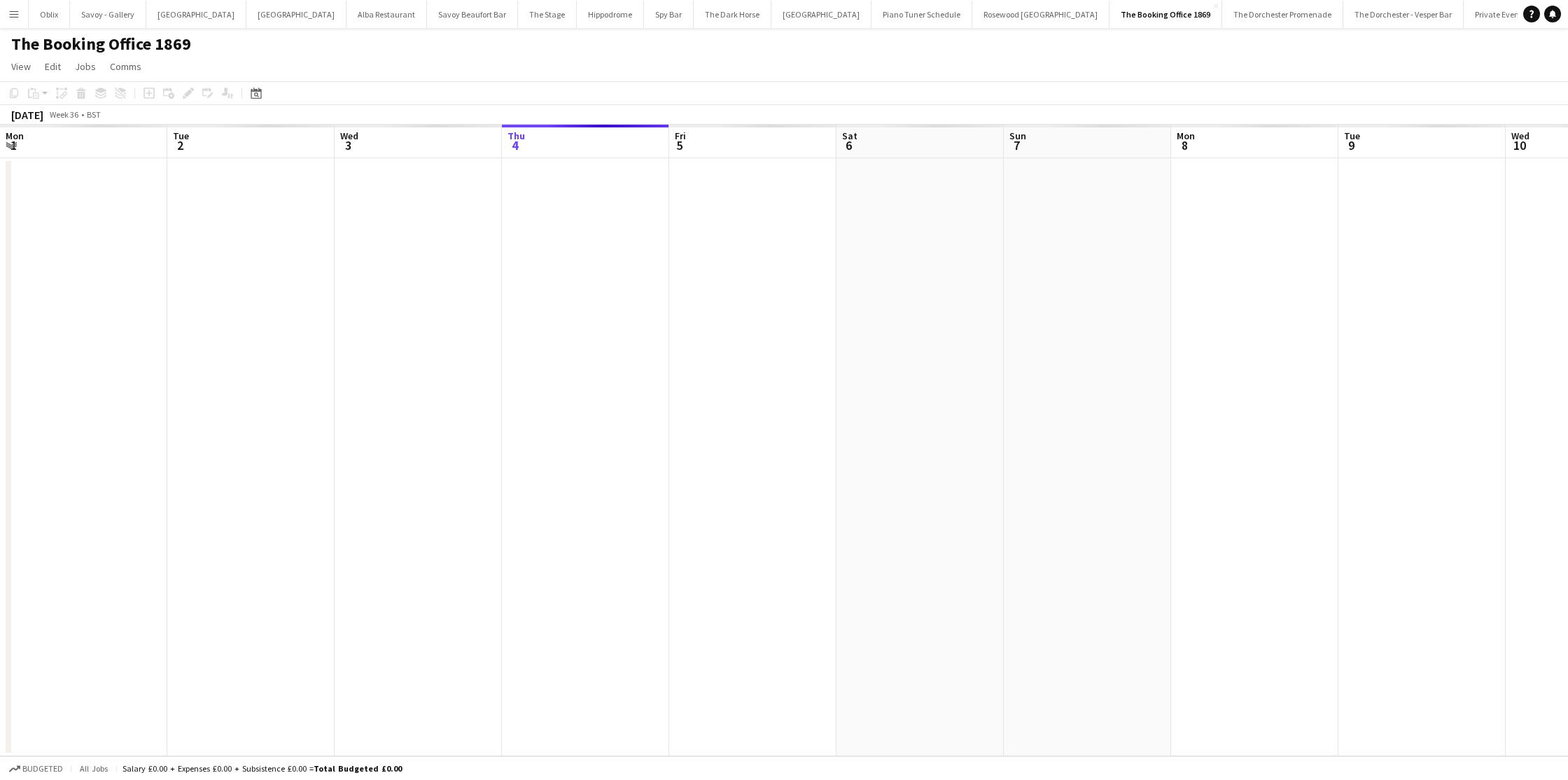
scroll to position [0, 335]
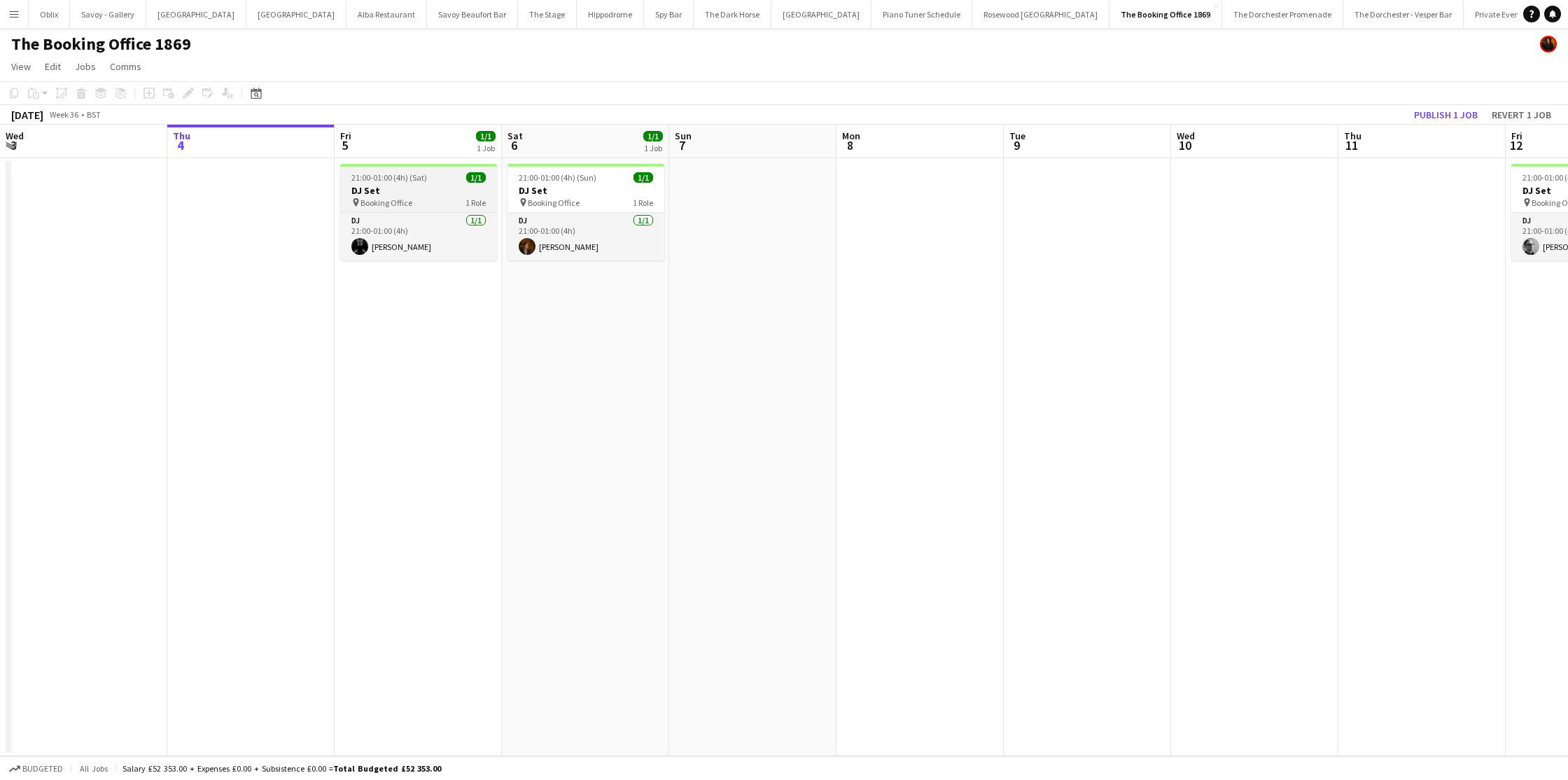
click at [441, 177] on div "21:00-01:00 (4h) (Sat) 1/1" at bounding box center [419, 177] width 157 height 10
click at [193, 91] on icon "Edit" at bounding box center [188, 93] width 11 height 11
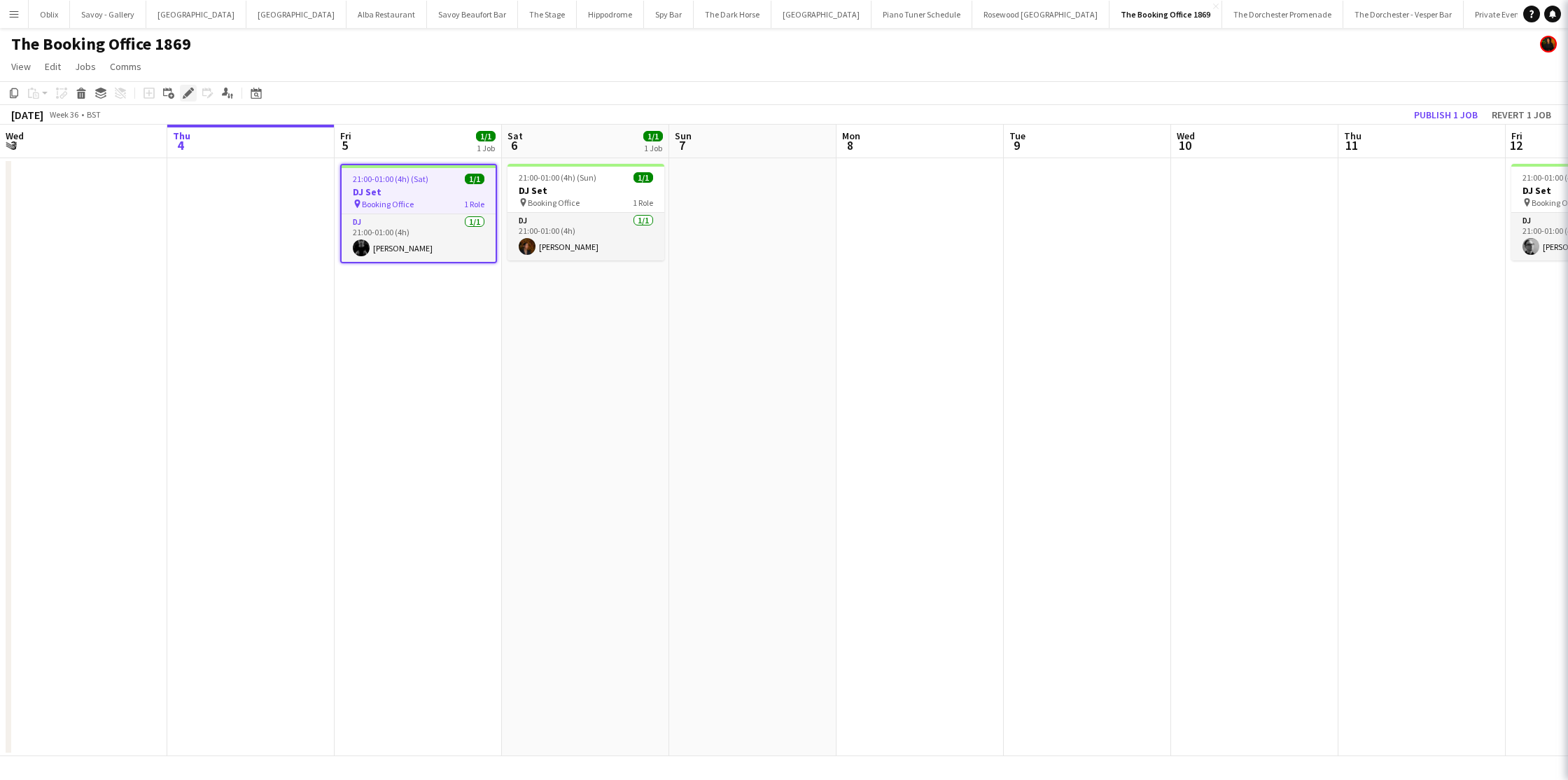
type input "******"
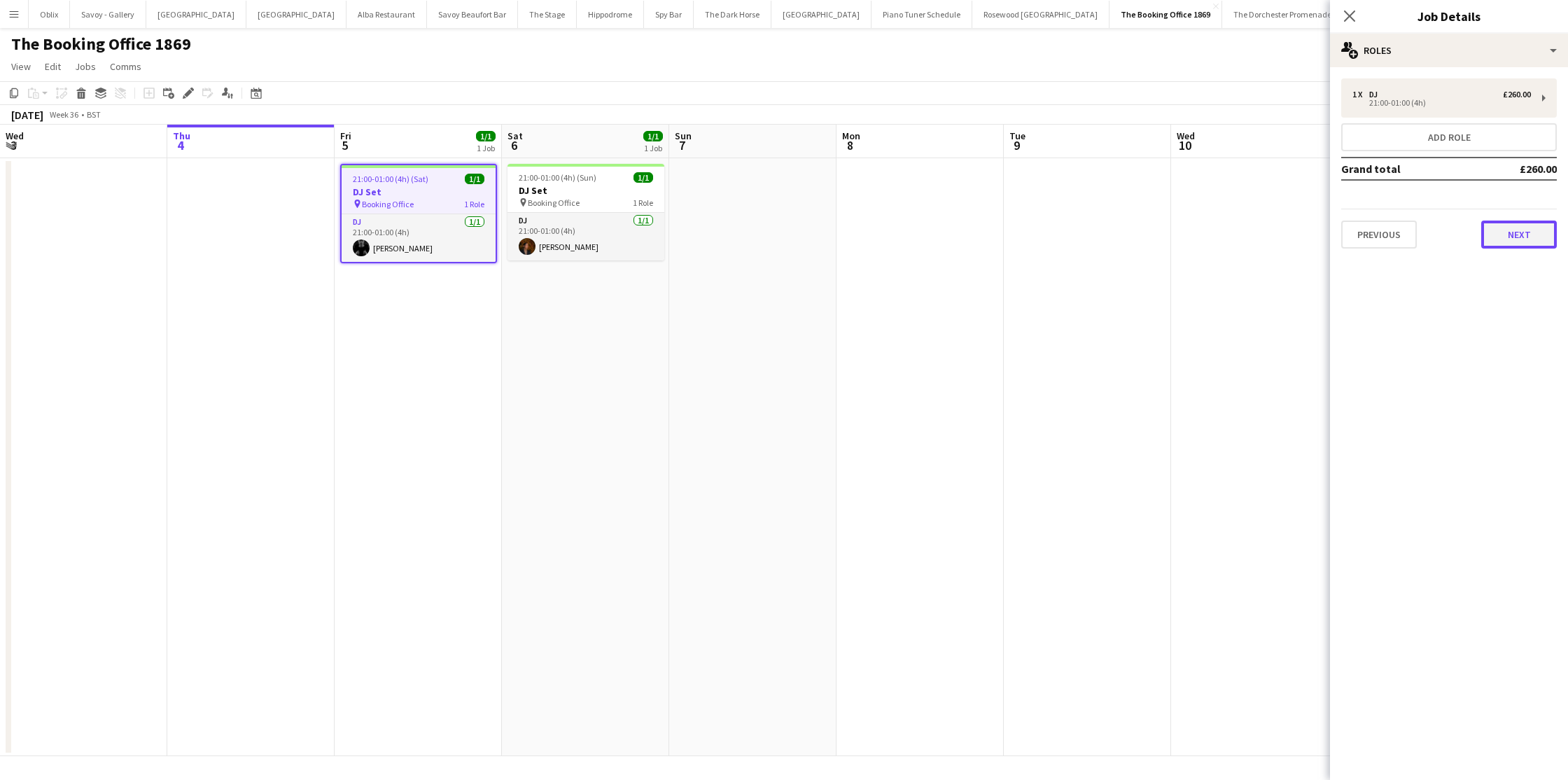
click at [1495, 248] on button "Next" at bounding box center [1520, 234] width 76 height 28
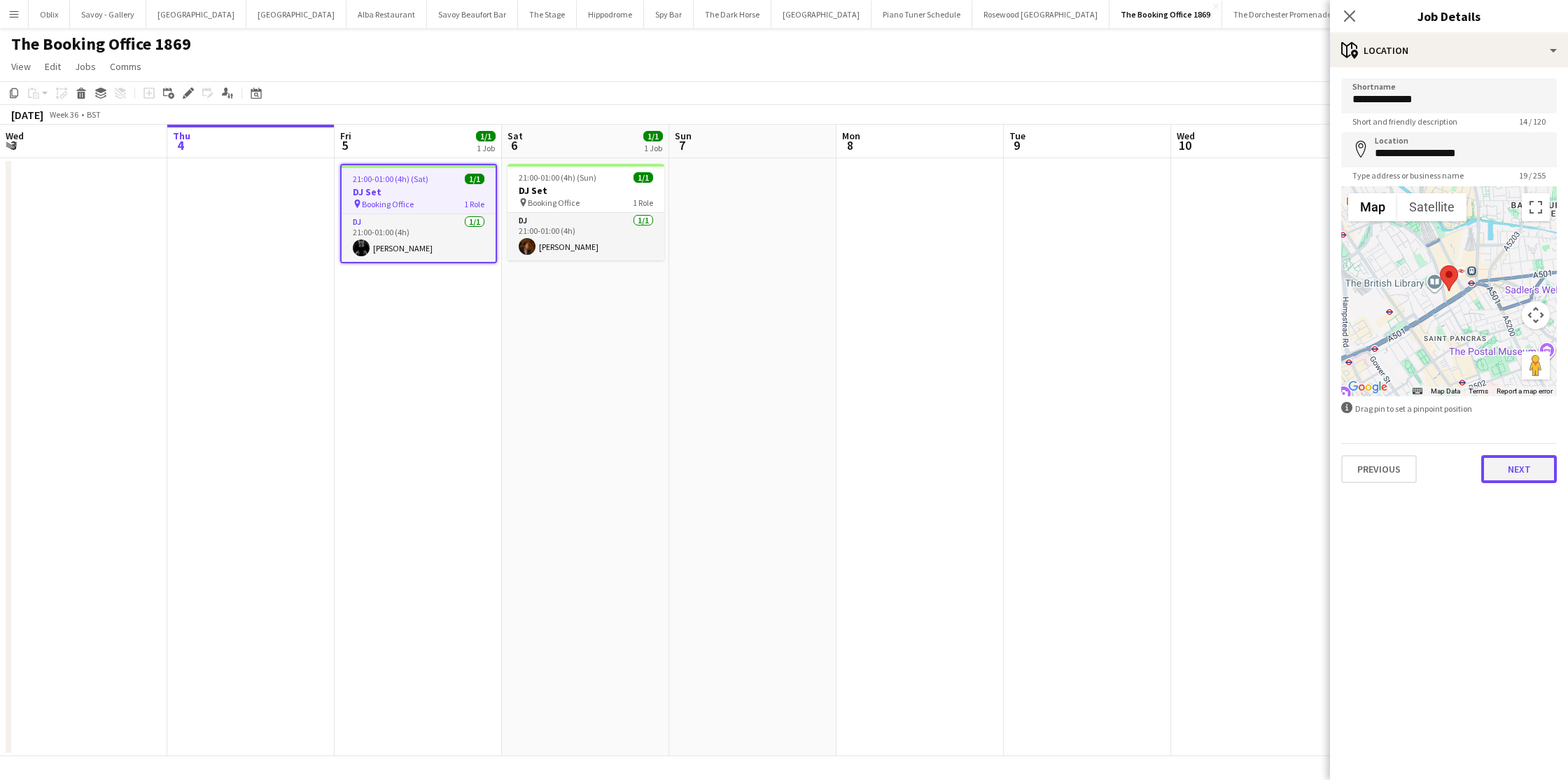
click at [1518, 474] on button "Next" at bounding box center [1520, 469] width 76 height 28
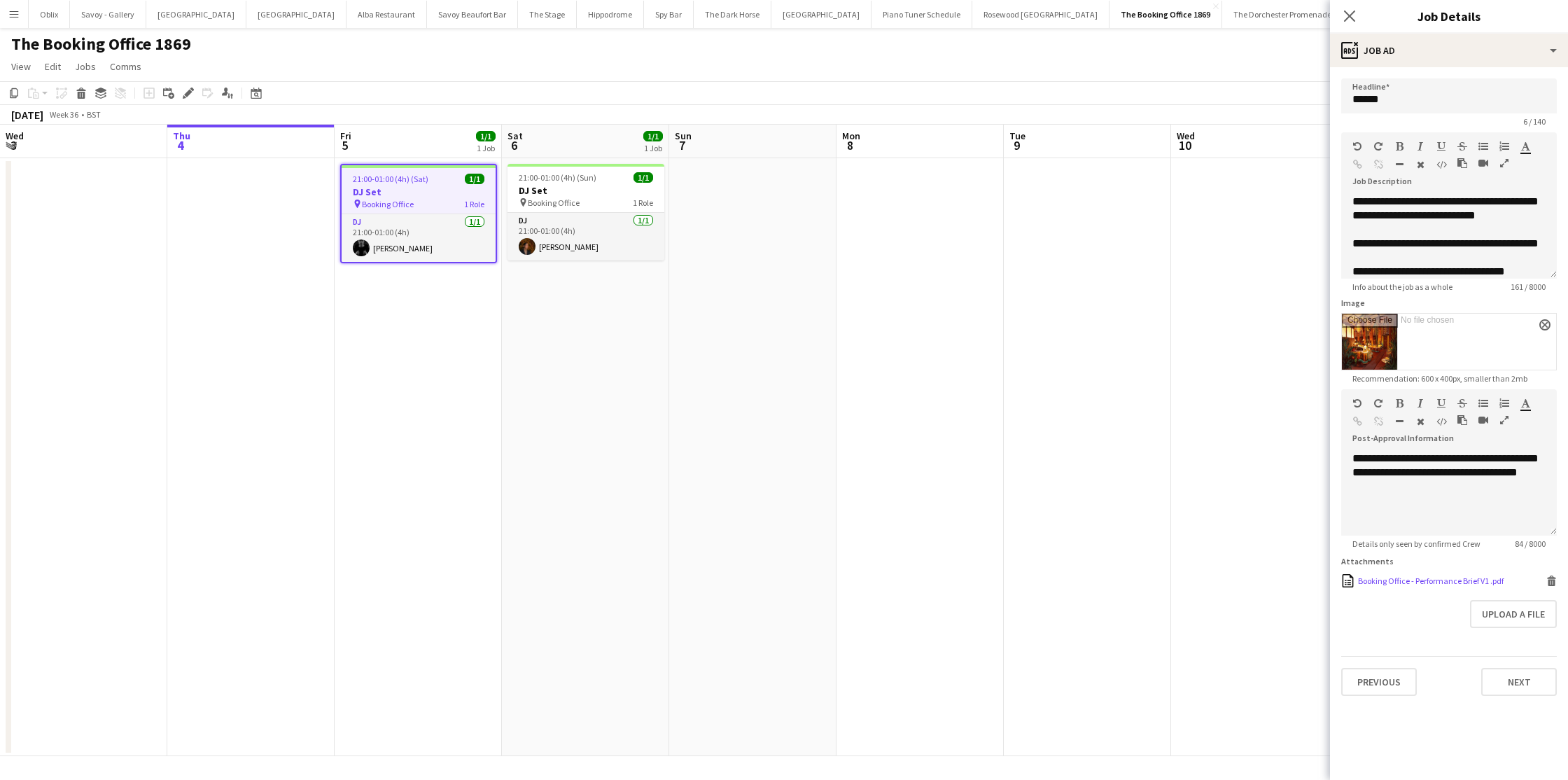
click at [1412, 586] on div "Booking Office - Performance Brief V1 .pdf Booking Office - Performance Brief V…" at bounding box center [1449, 580] width 215 height 13
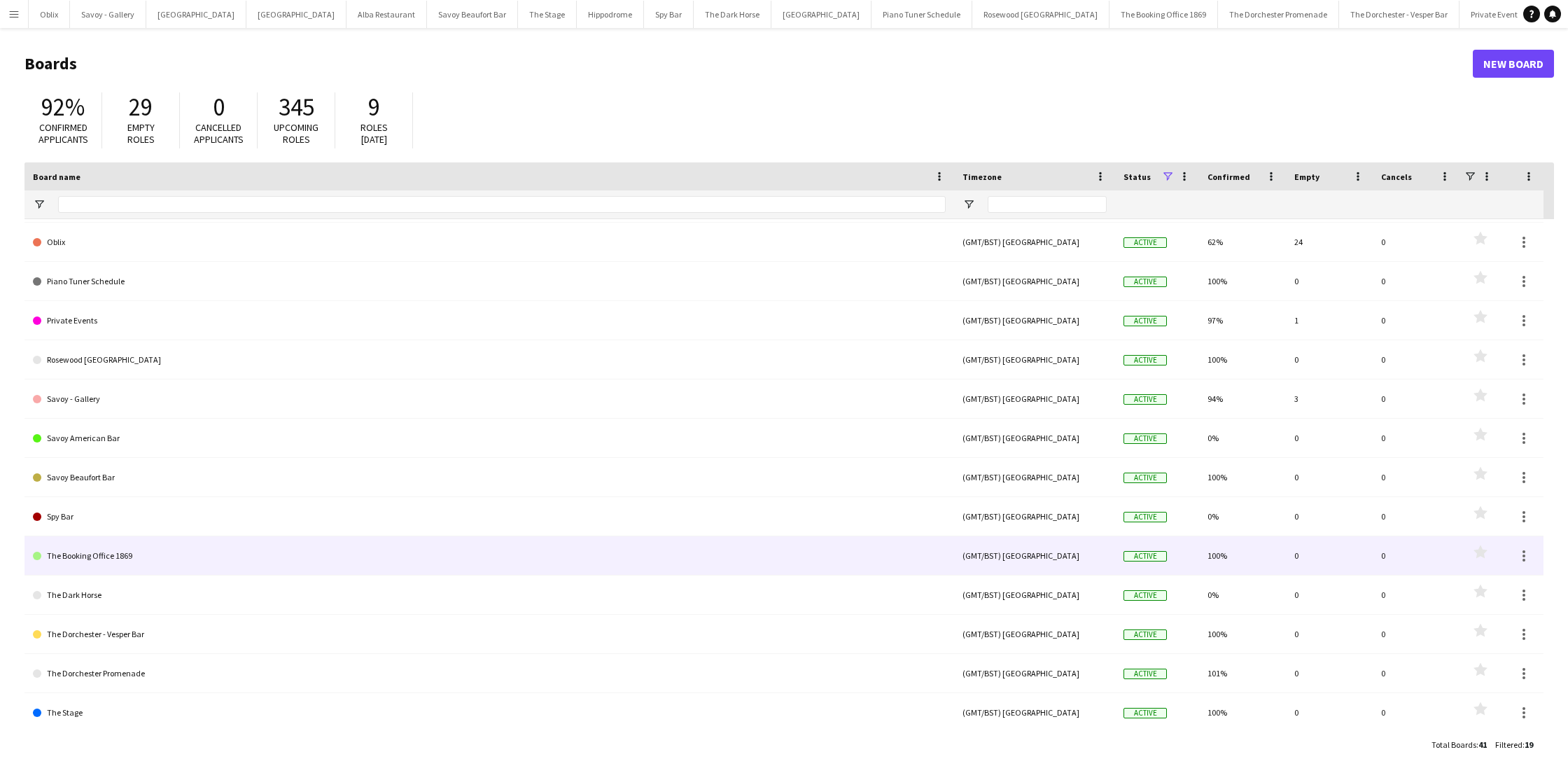
scroll to position [234, 0]
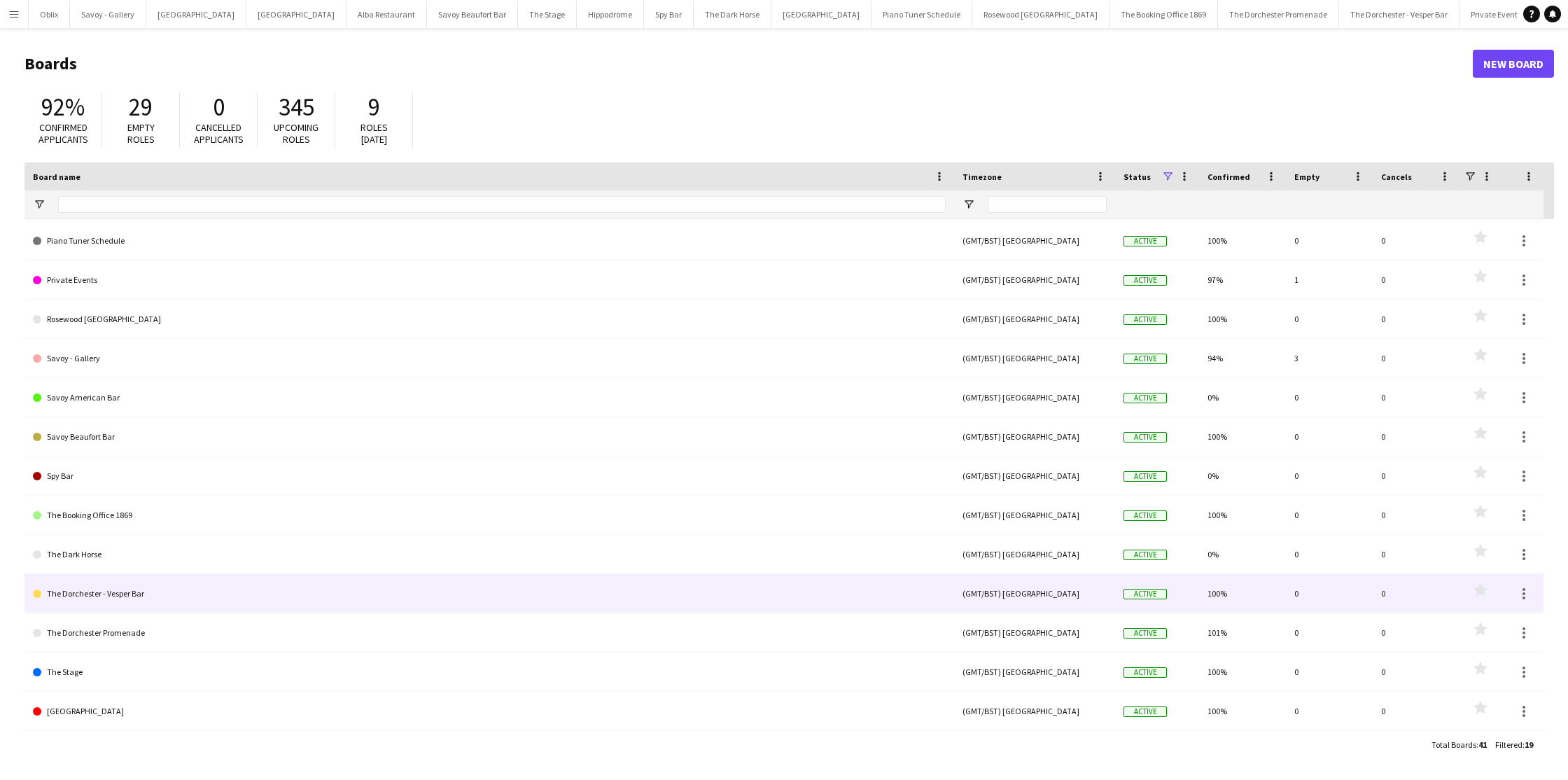
click at [189, 599] on link "The Dorchester - Vesper Bar" at bounding box center [489, 594] width 913 height 40
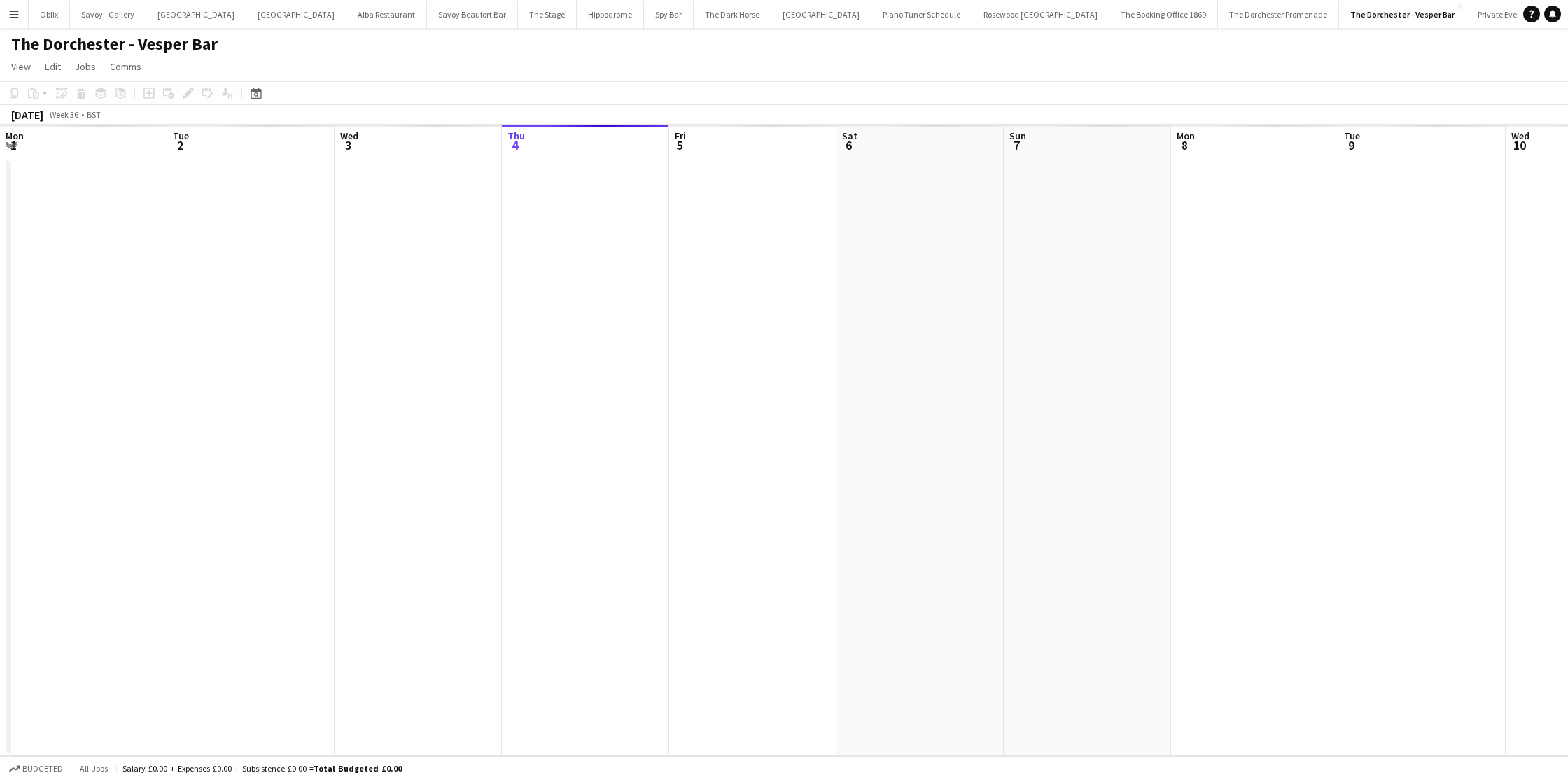
scroll to position [0, 335]
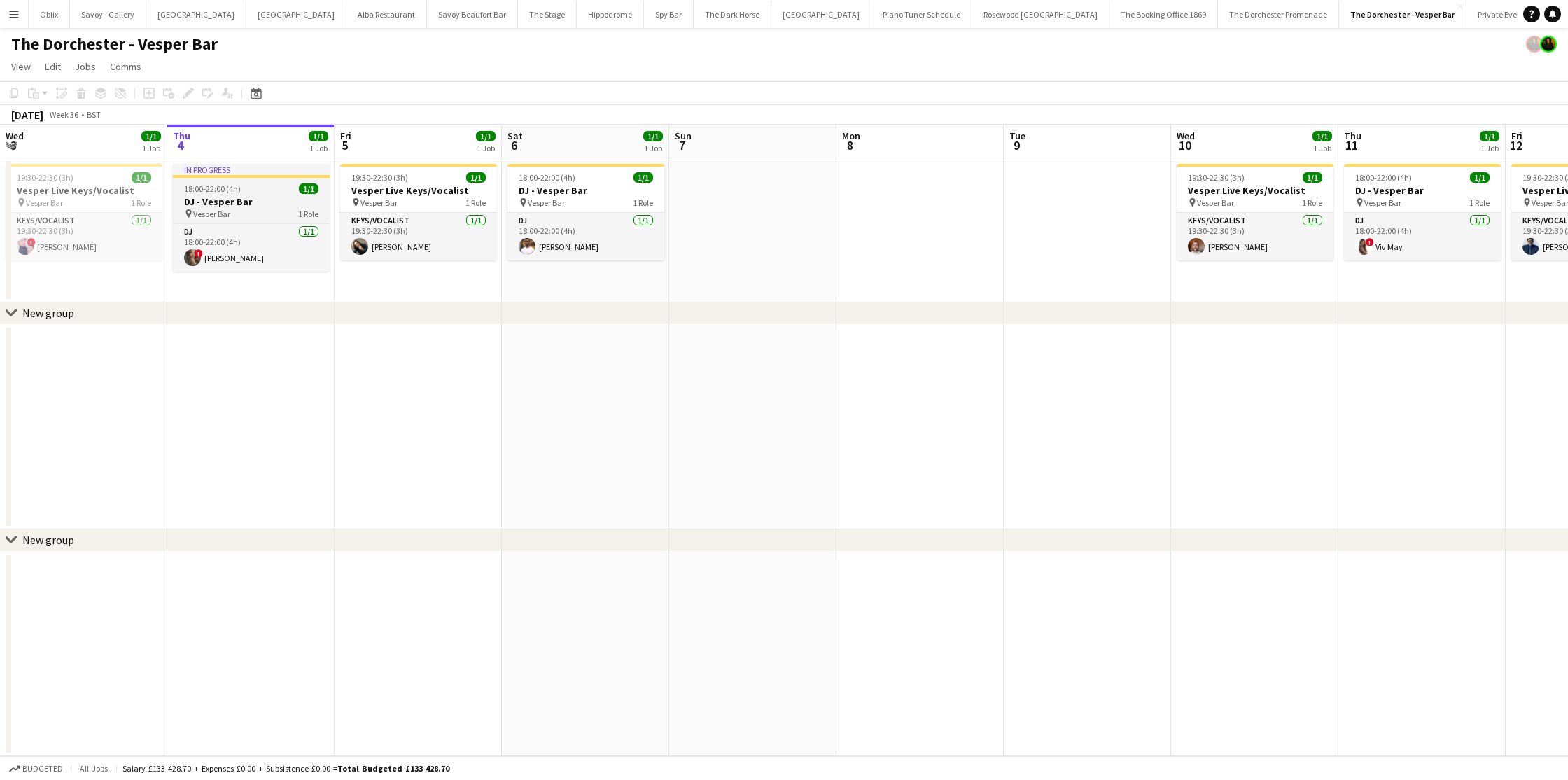
click at [249, 199] on h3 "DJ - Vesper Bar" at bounding box center [251, 202] width 157 height 13
click at [194, 89] on div "Edit" at bounding box center [188, 93] width 17 height 17
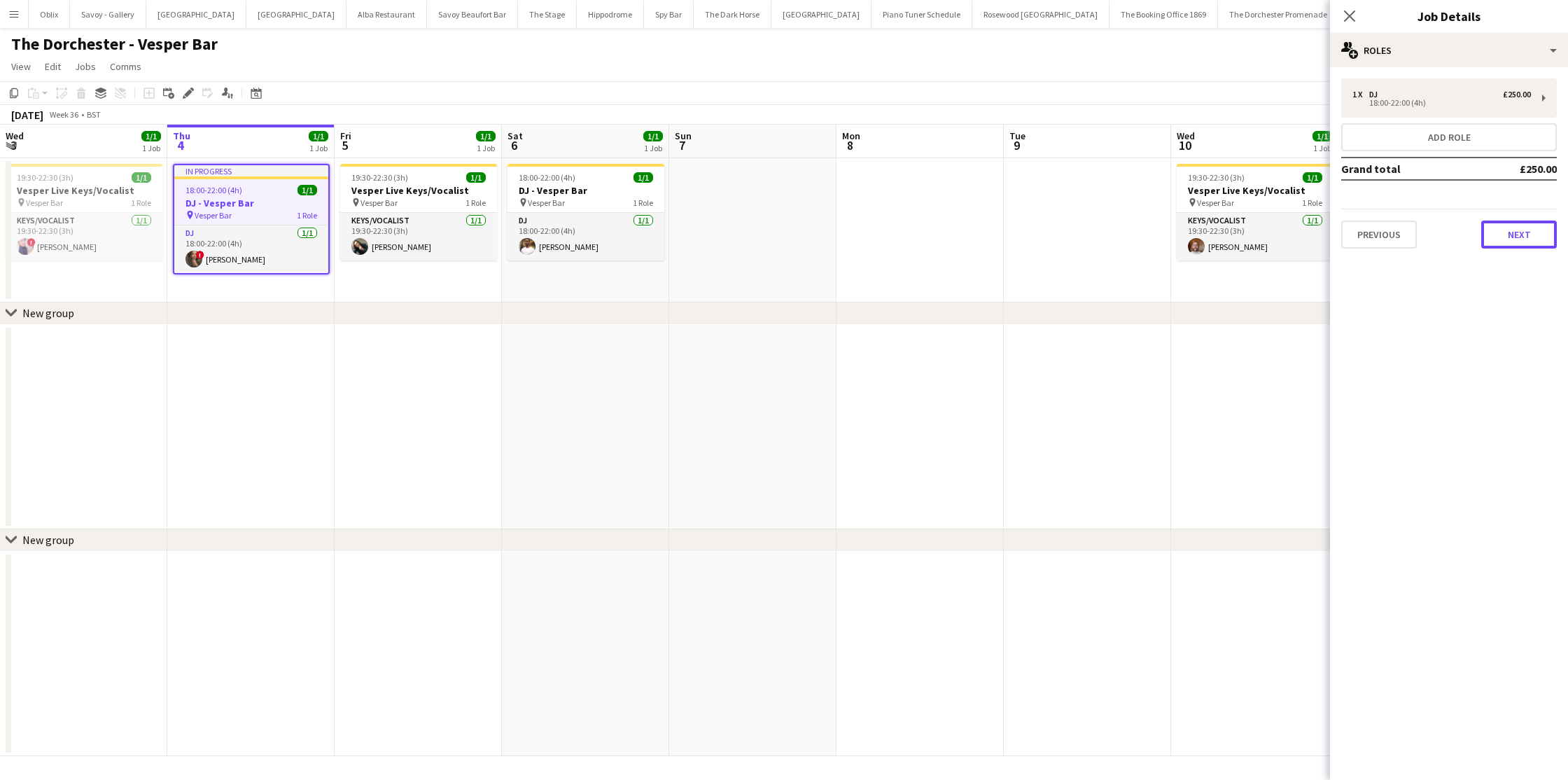
click at [1520, 230] on button "Next" at bounding box center [1520, 234] width 76 height 28
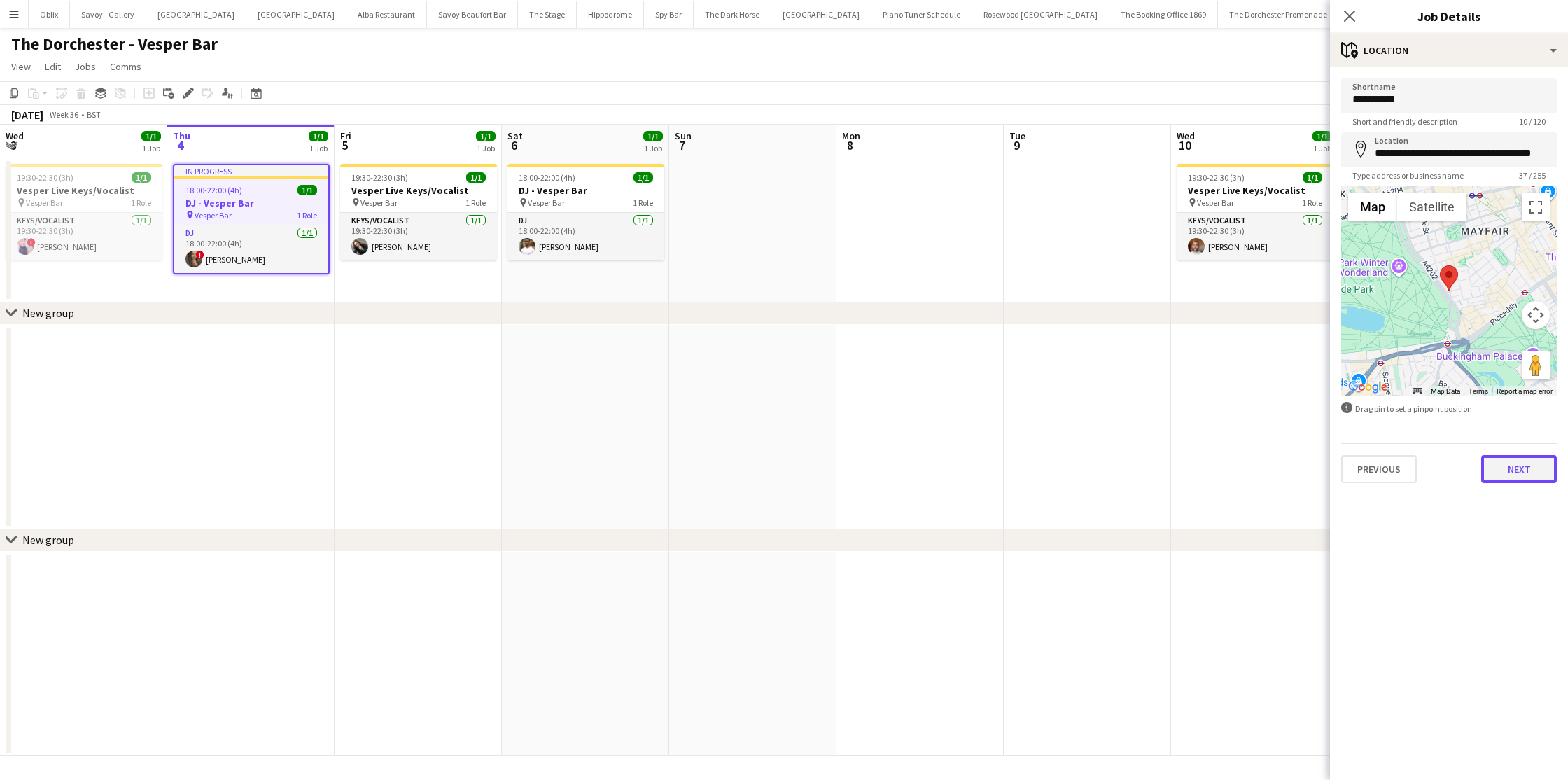
click at [1511, 480] on button "Next" at bounding box center [1520, 469] width 76 height 28
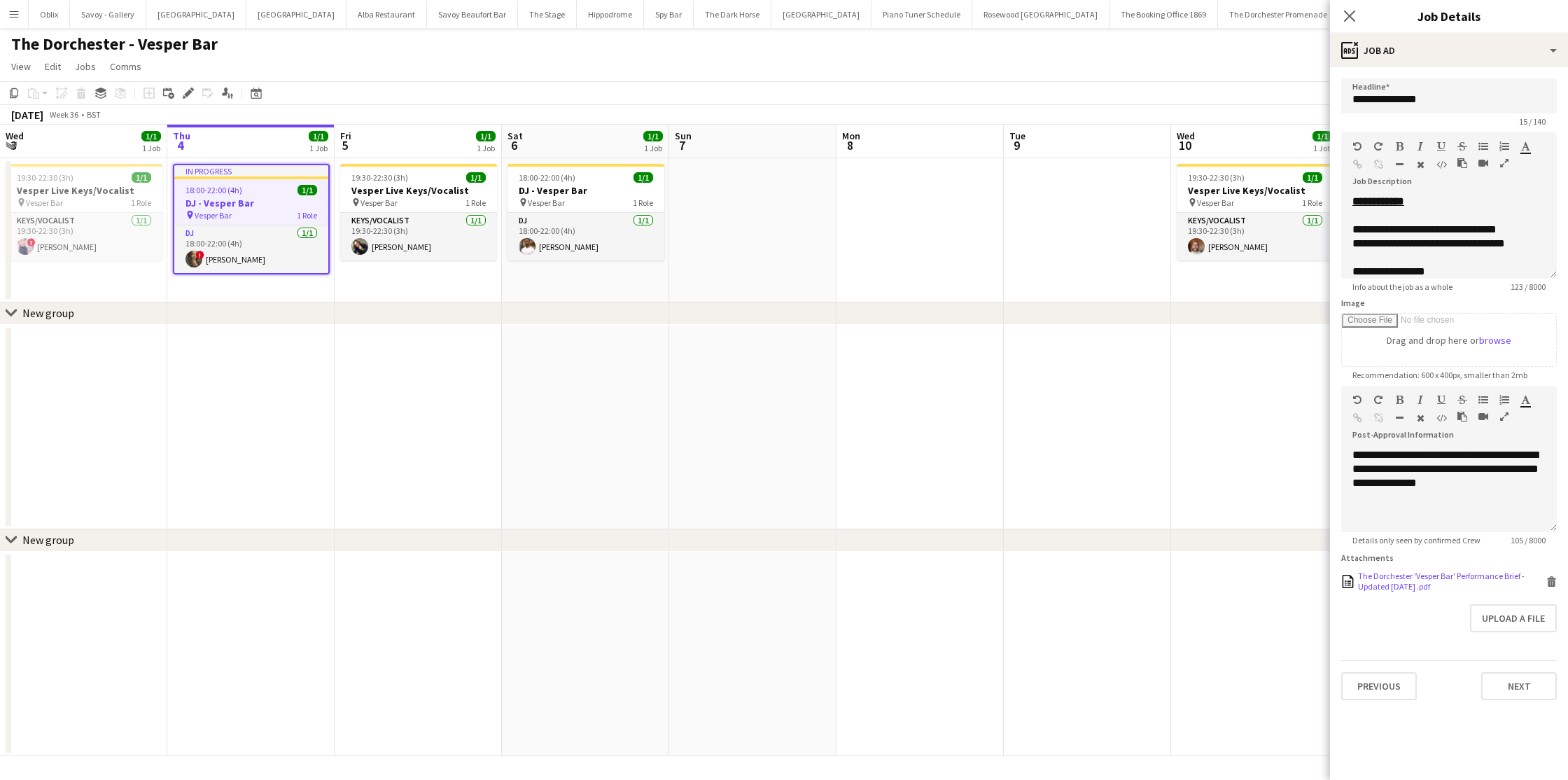
click at [1391, 571] on div "The Dorchester 'Vesper Bar' Performance Brief - Updated June 2025 .pdf" at bounding box center [1451, 581] width 185 height 21
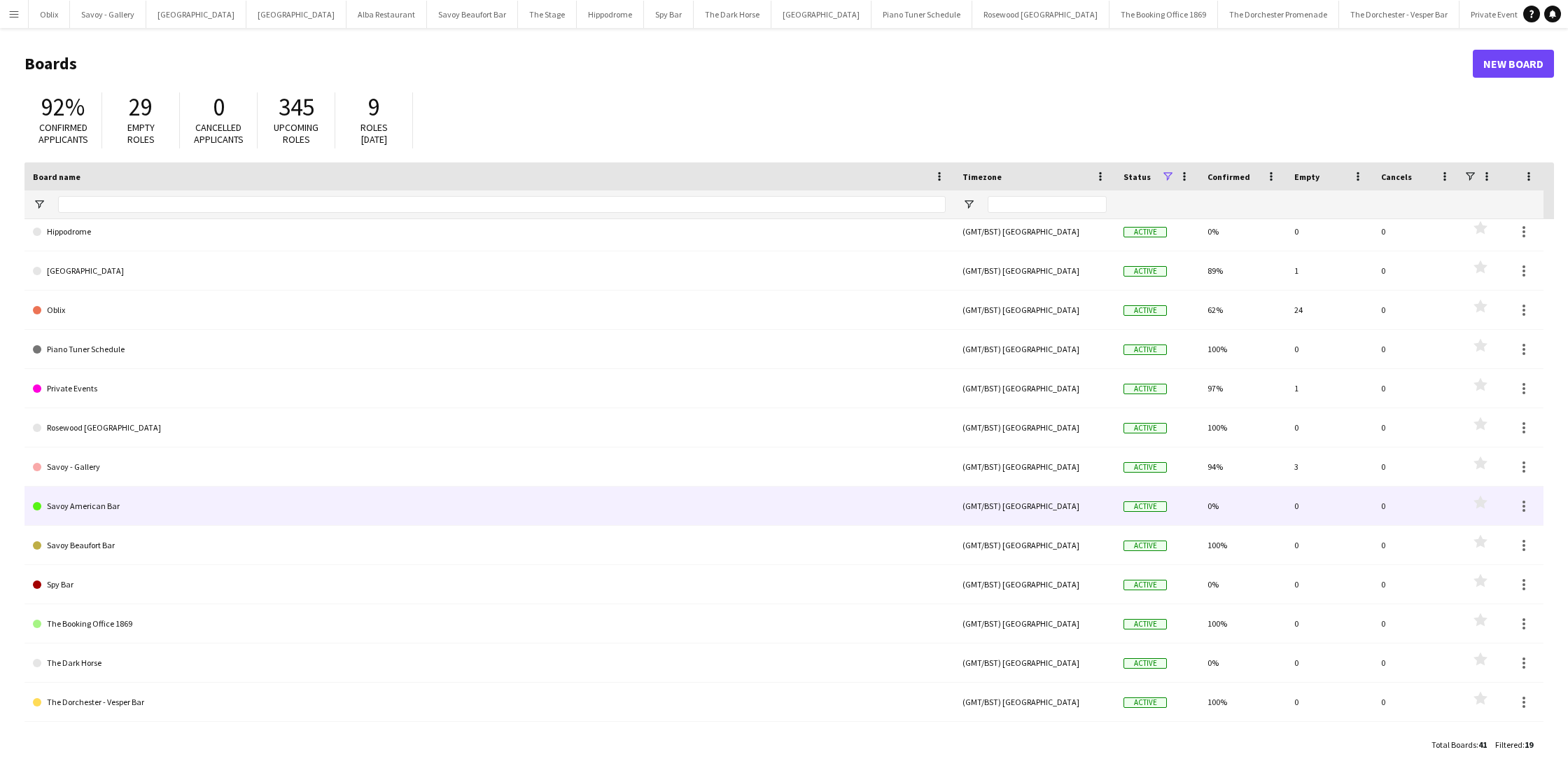
scroll to position [234, 0]
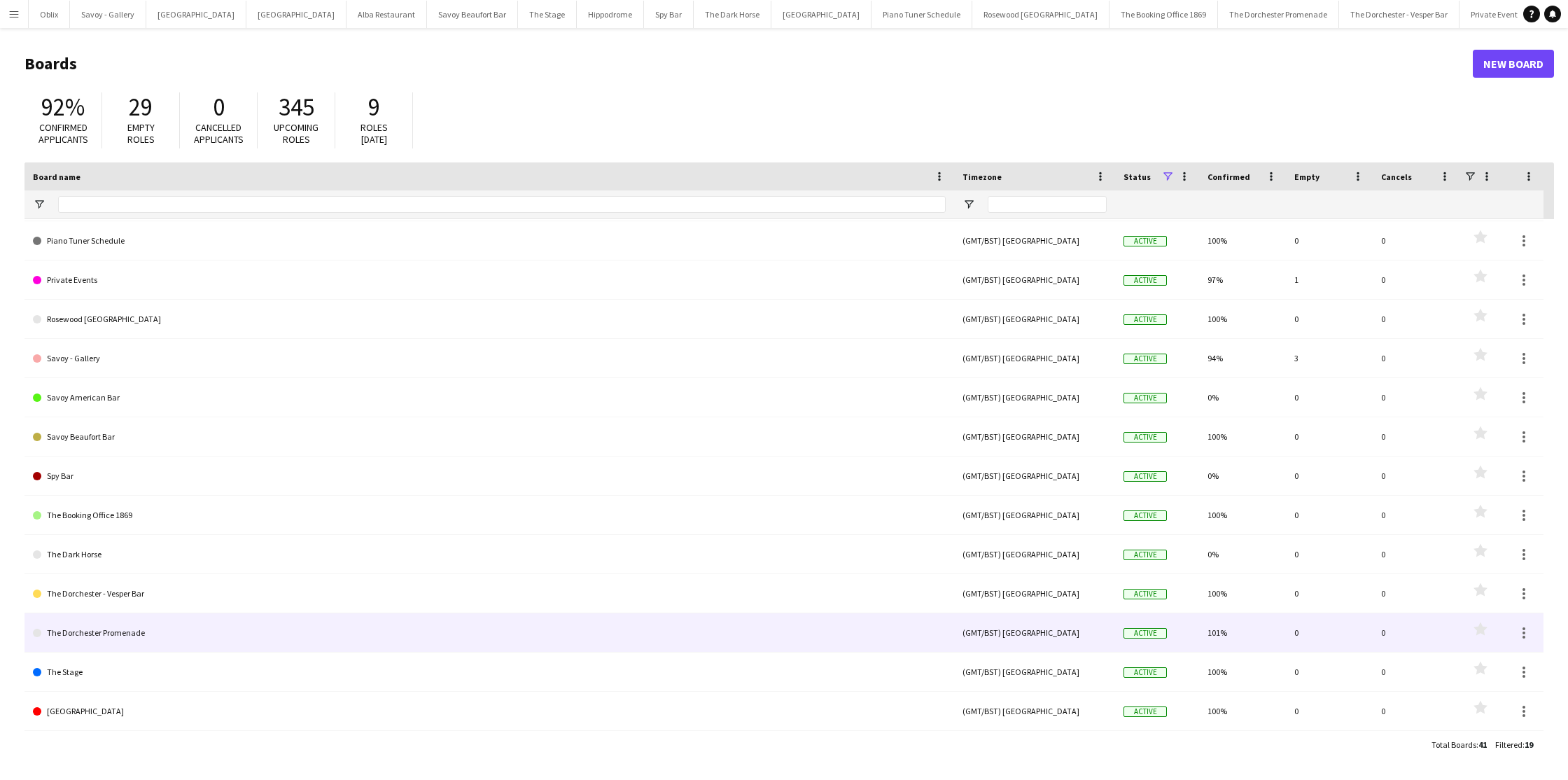
click at [161, 637] on link "The Dorchester Promenade" at bounding box center [489, 634] width 913 height 40
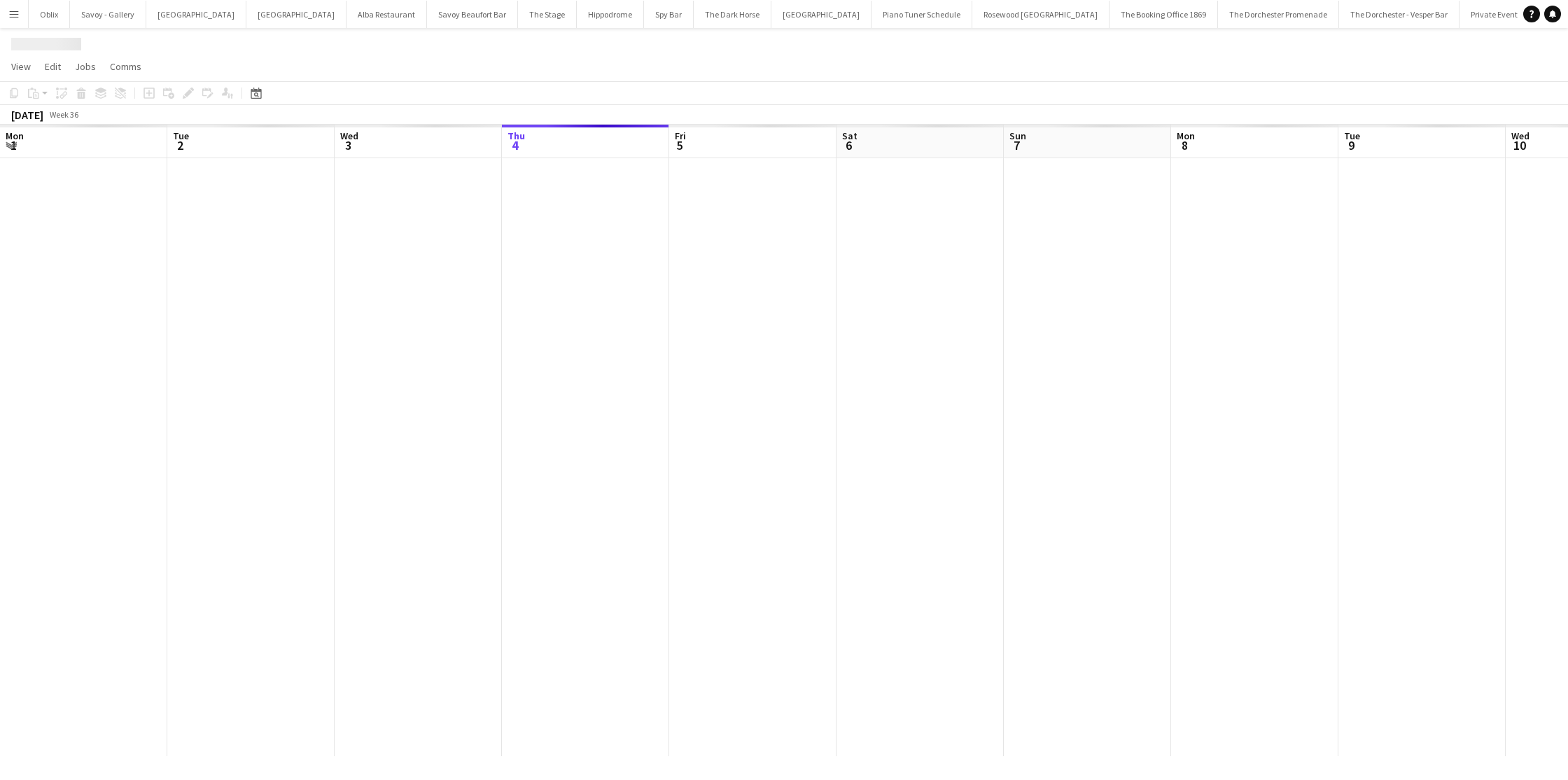
scroll to position [0, 335]
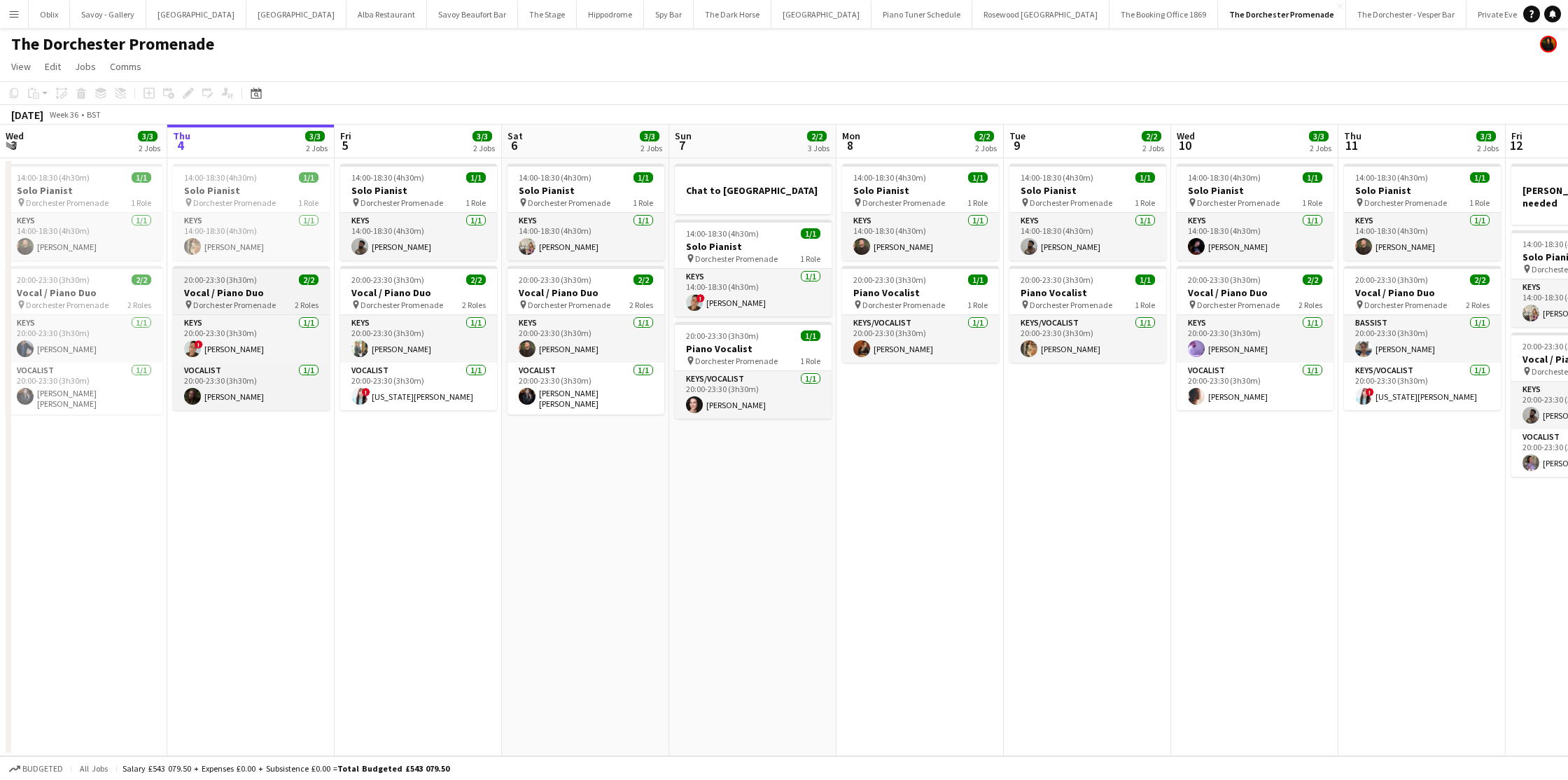
click at [264, 303] on span "Dorchester Promenade" at bounding box center [234, 305] width 82 height 10
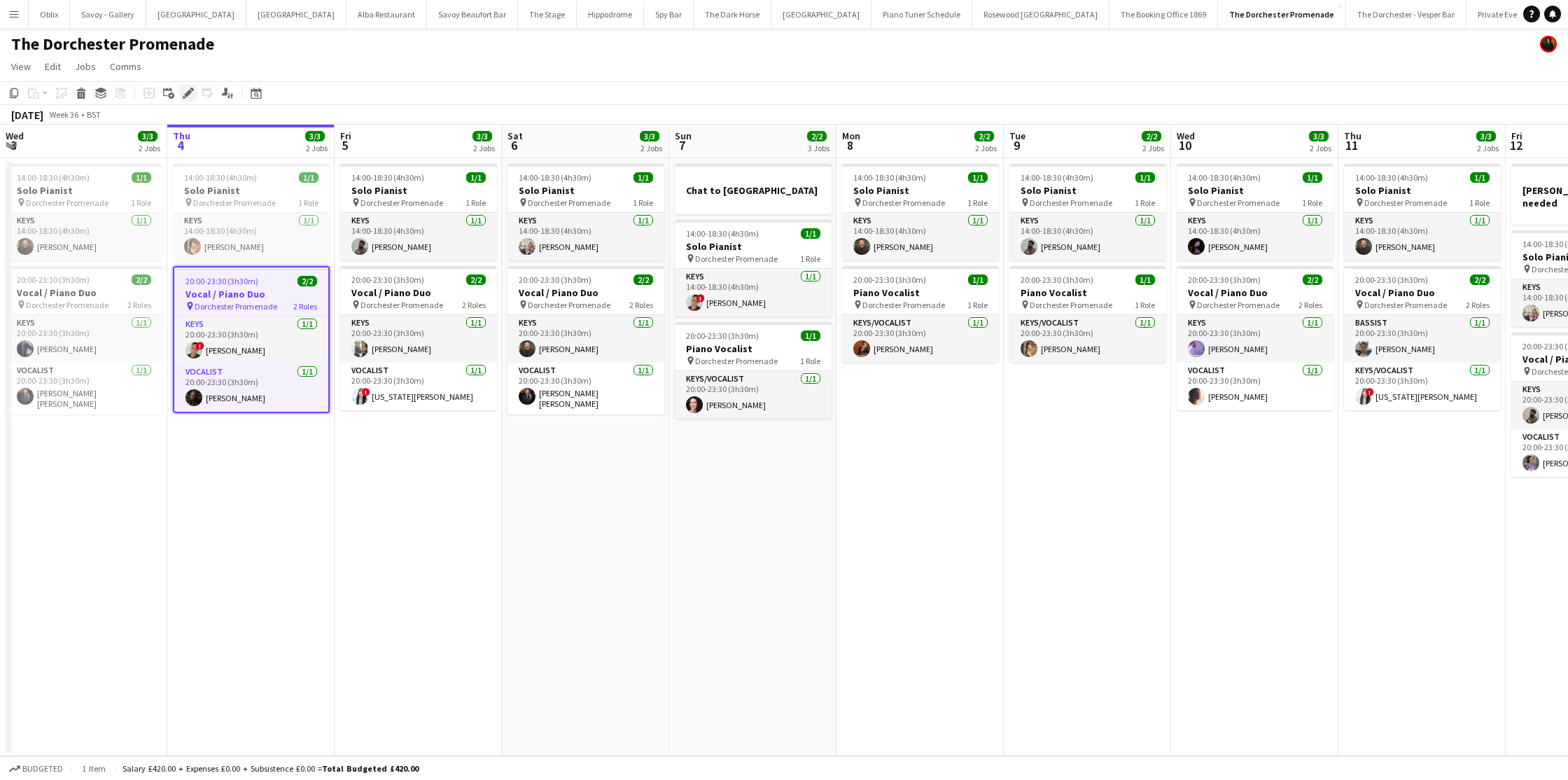
click at [181, 89] on div "Edit" at bounding box center [188, 93] width 17 height 17
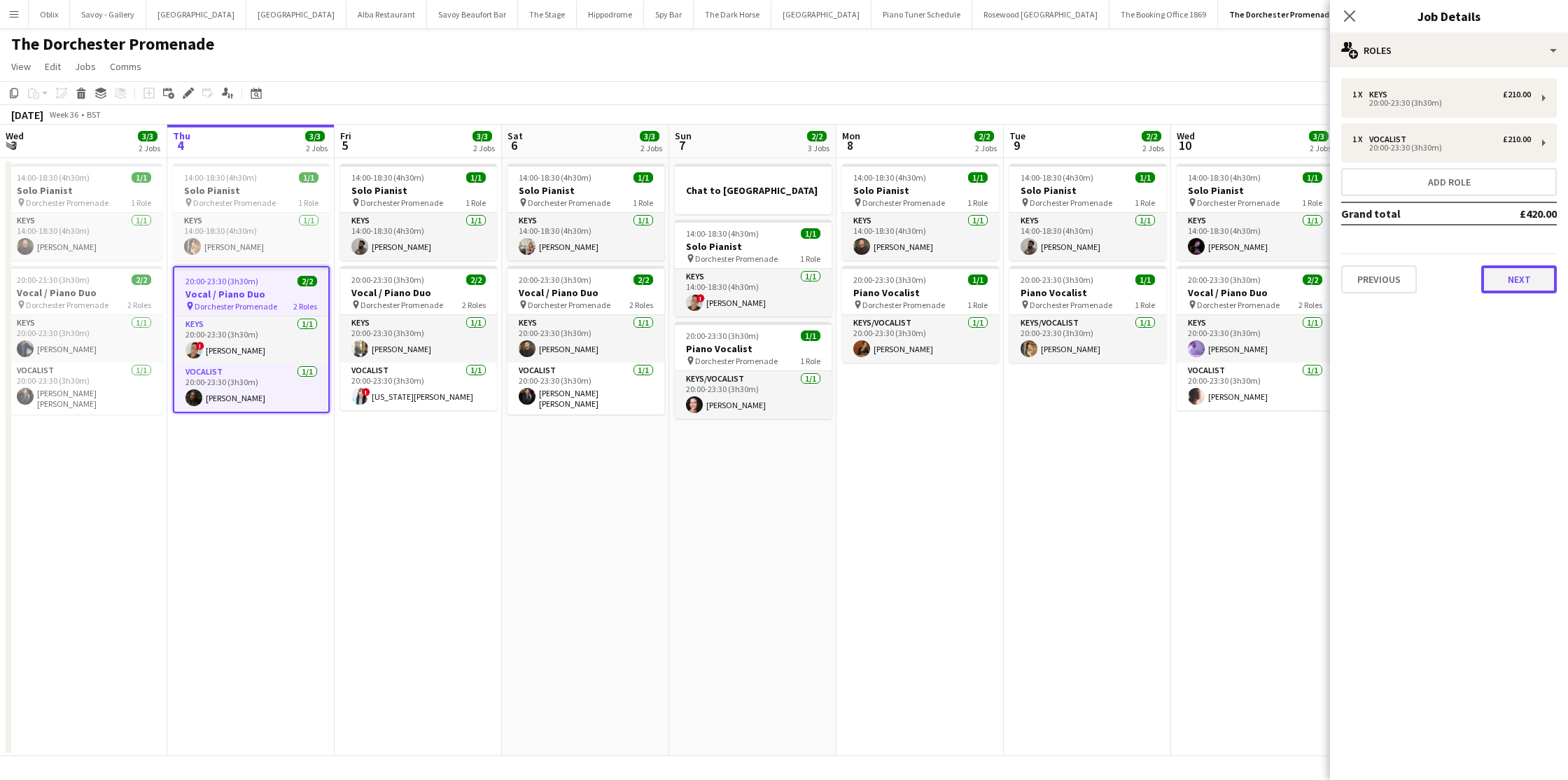
click at [1513, 281] on button "Next" at bounding box center [1520, 279] width 76 height 28
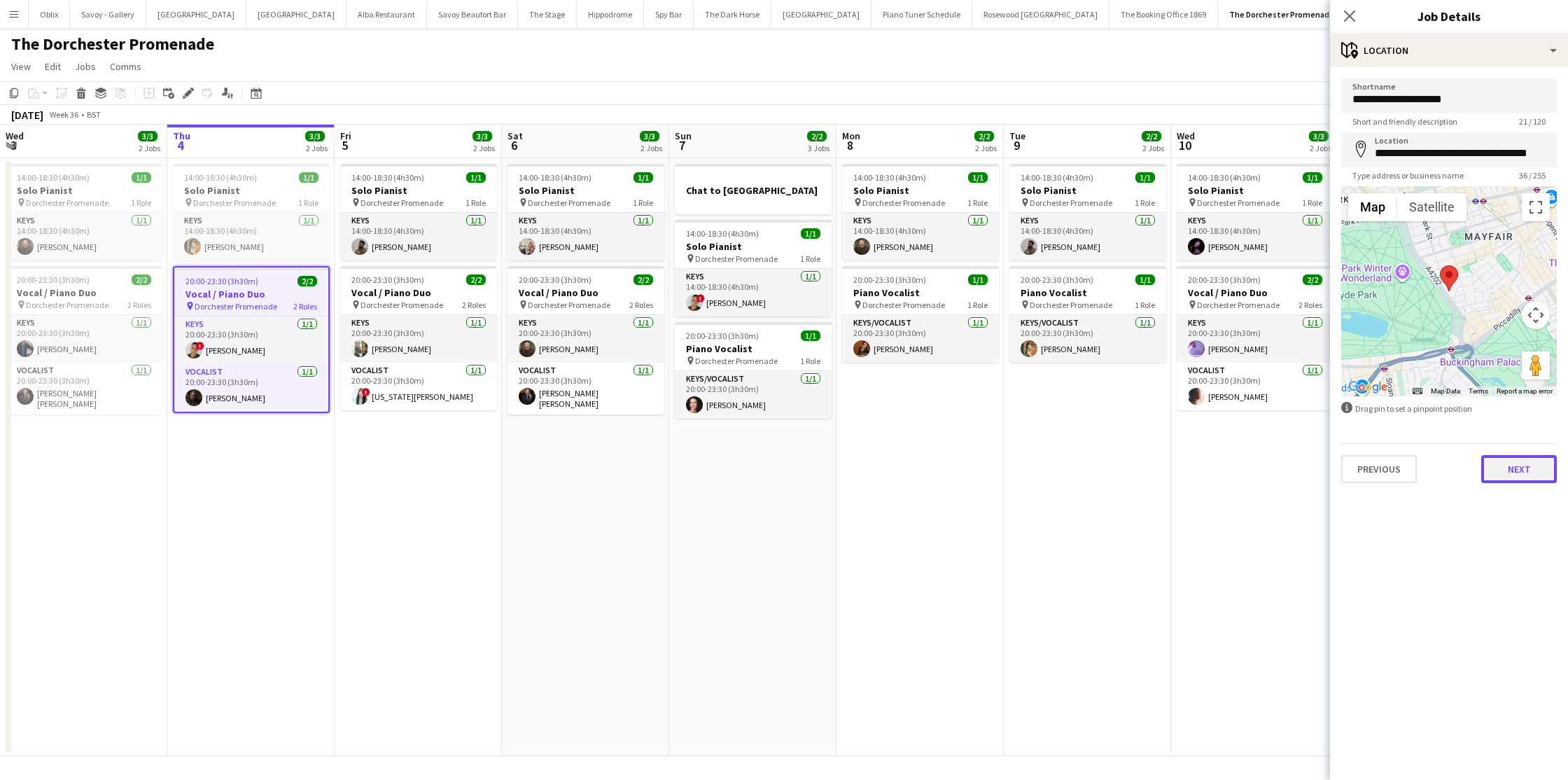
click at [1523, 473] on button "Next" at bounding box center [1520, 469] width 76 height 28
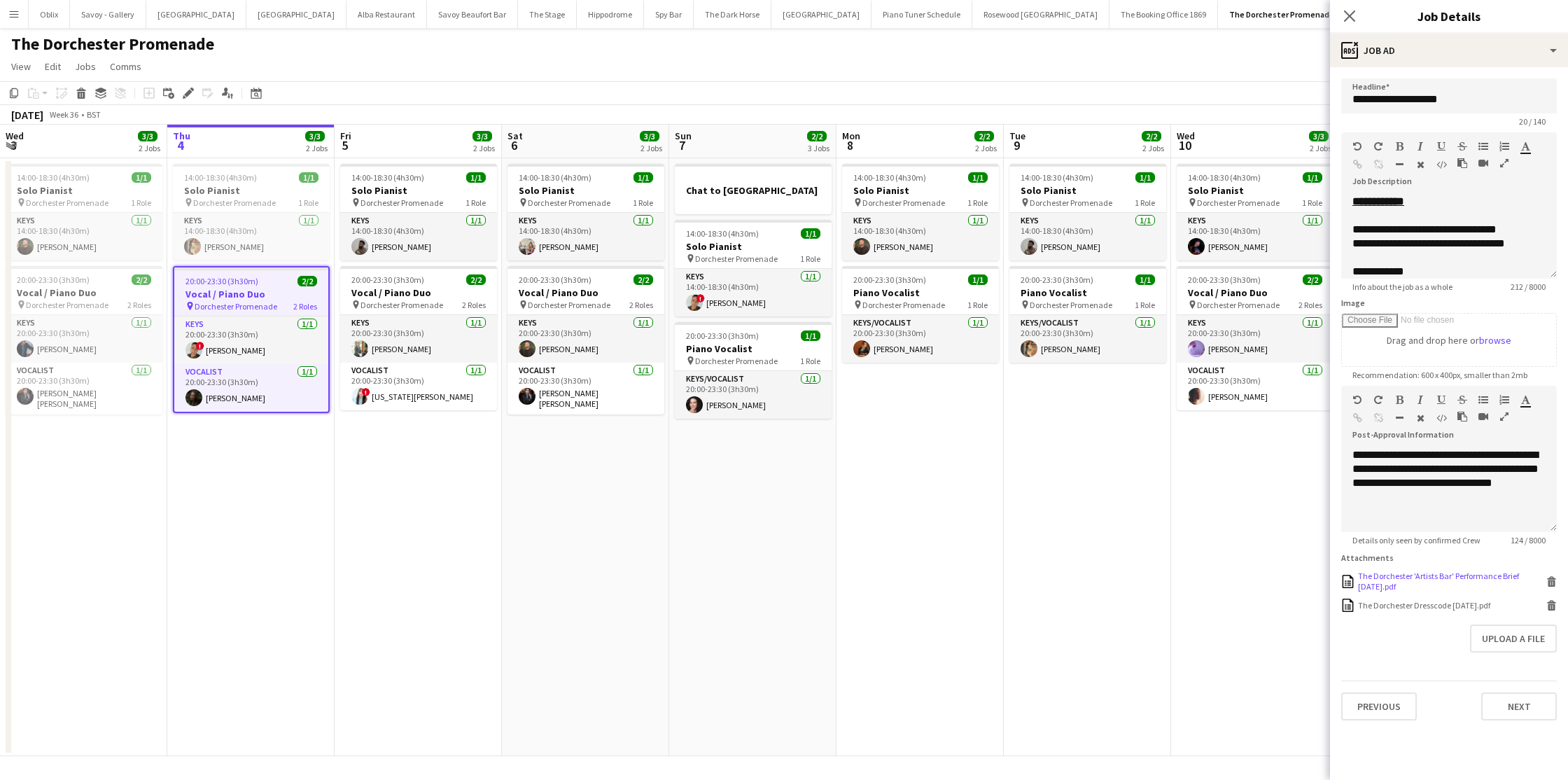
click at [1433, 578] on div "The Dorchester 'Artists Bar' Performance Brief AUG 25.pdf" at bounding box center [1451, 581] width 185 height 21
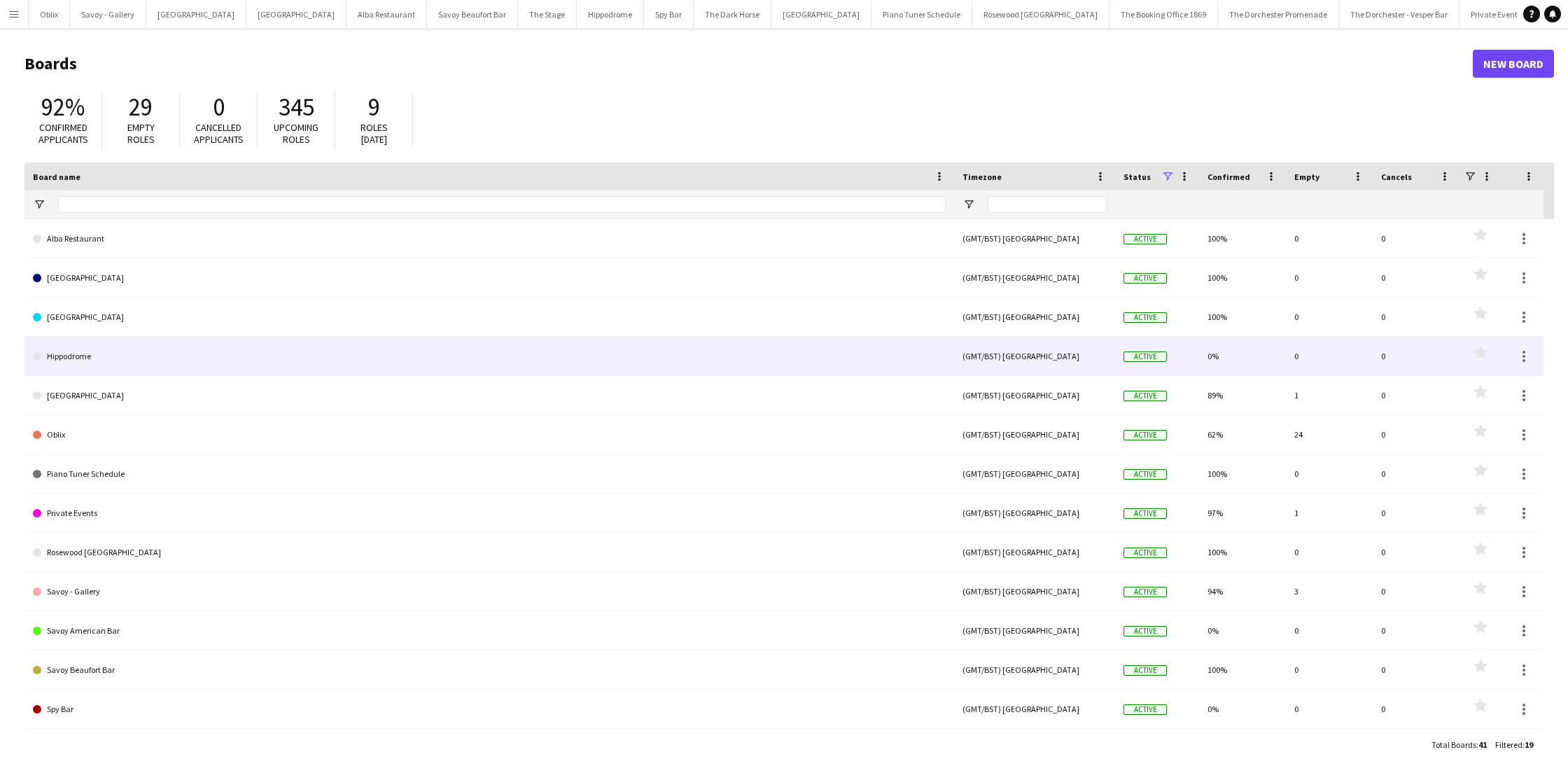
scroll to position [234, 0]
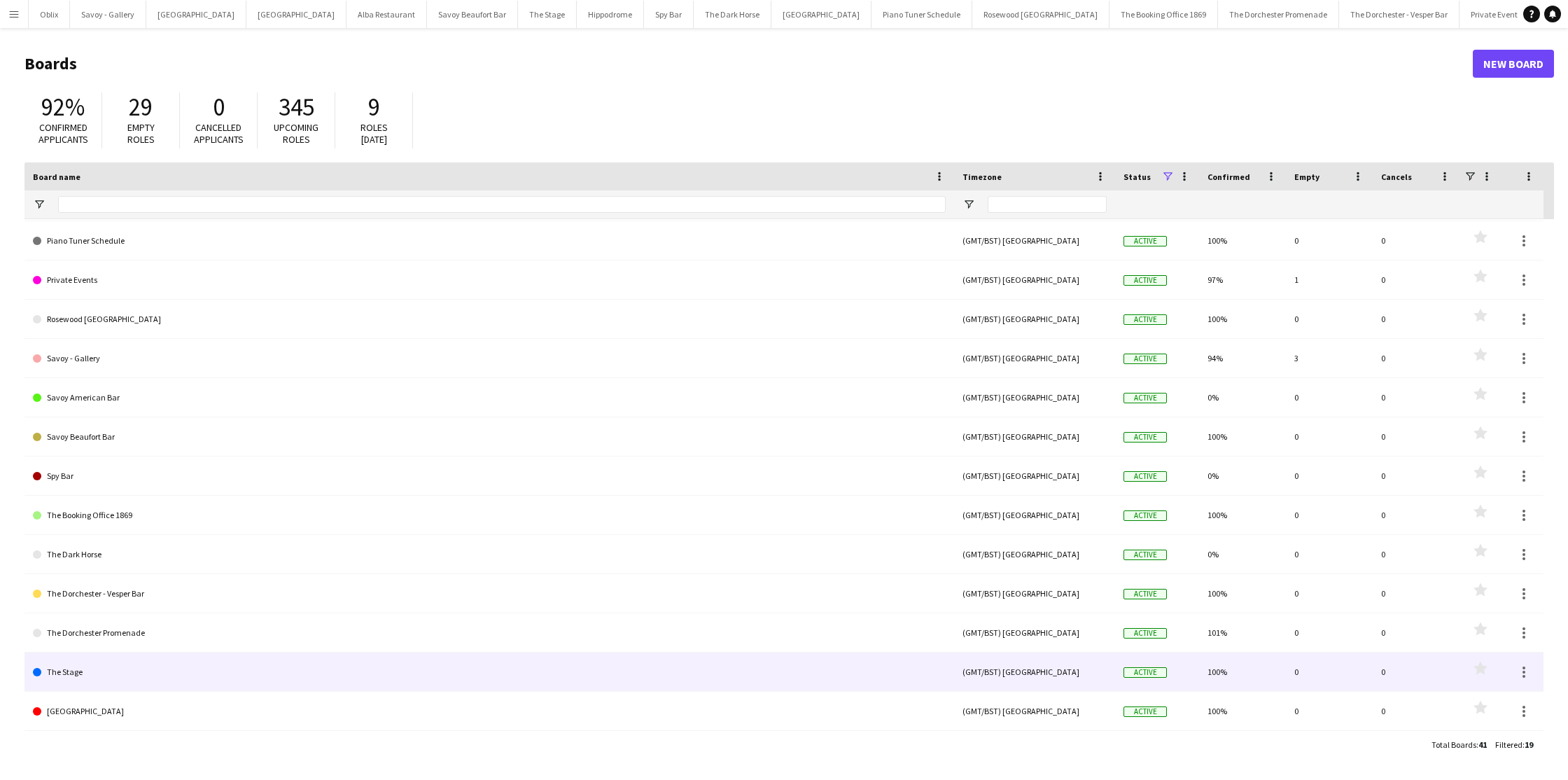
click at [134, 686] on link "The Stage" at bounding box center [489, 672] width 913 height 40
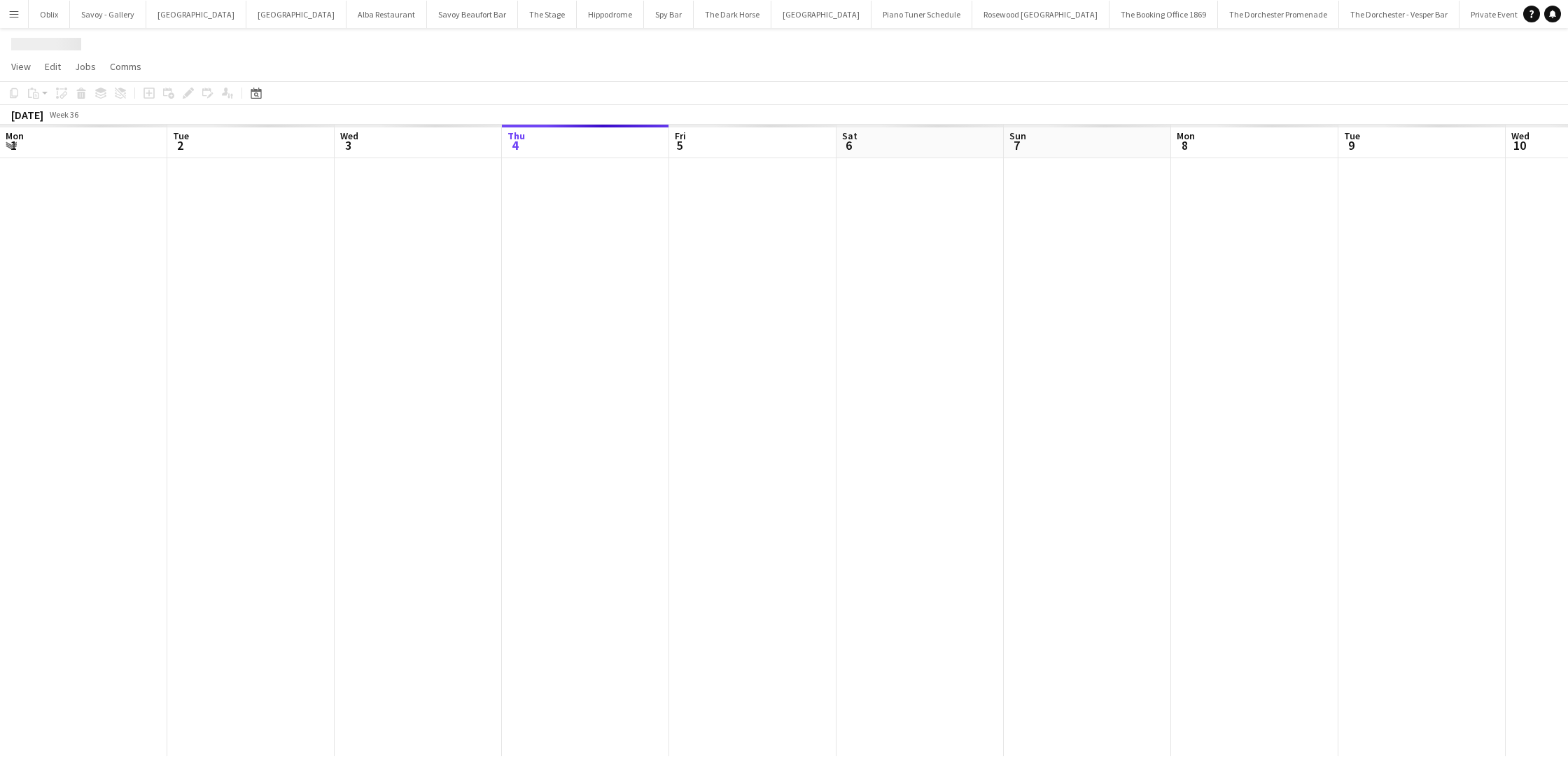
scroll to position [0, 335]
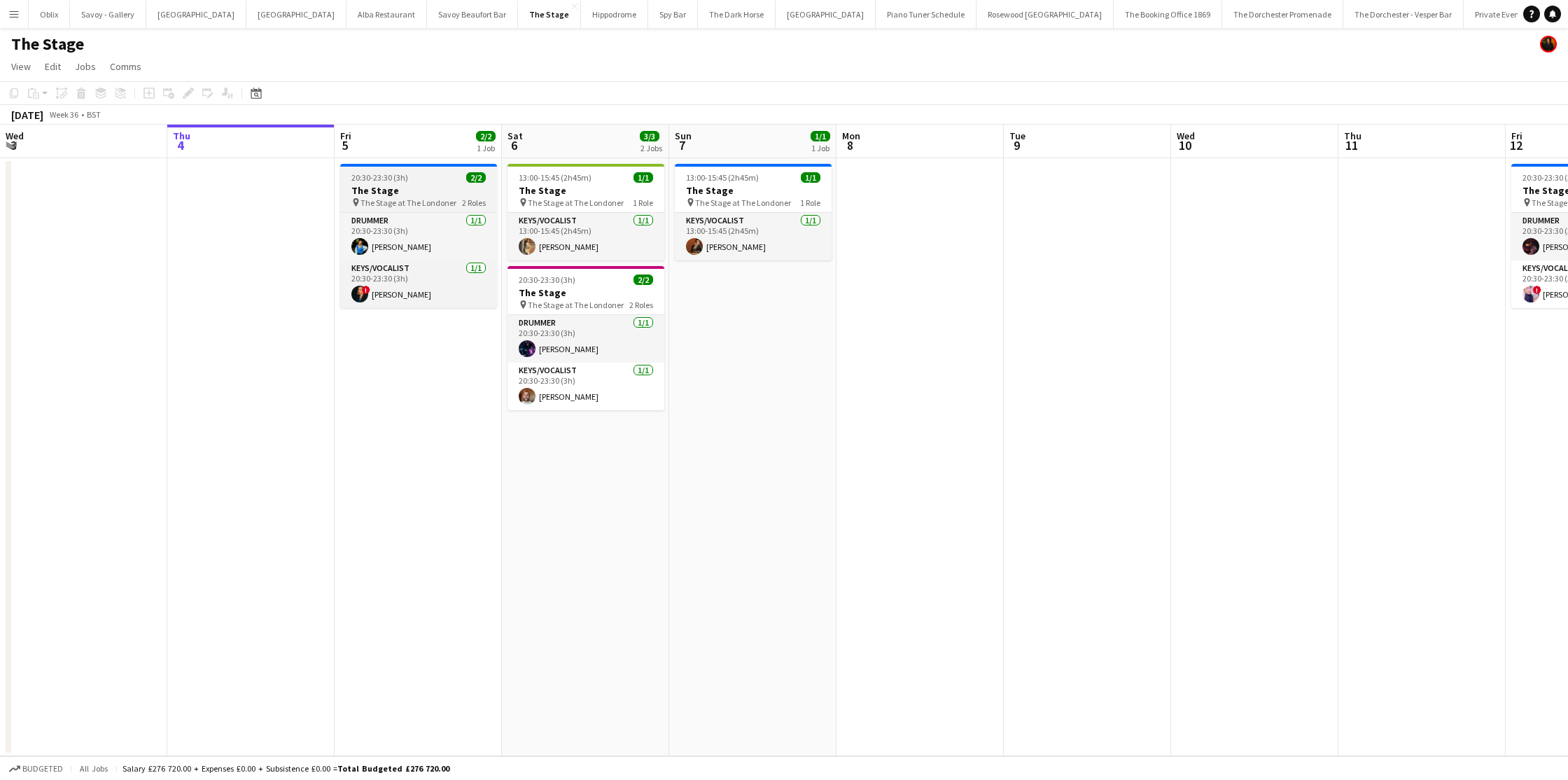
click at [411, 191] on h3 "The Stage" at bounding box center [419, 191] width 157 height 13
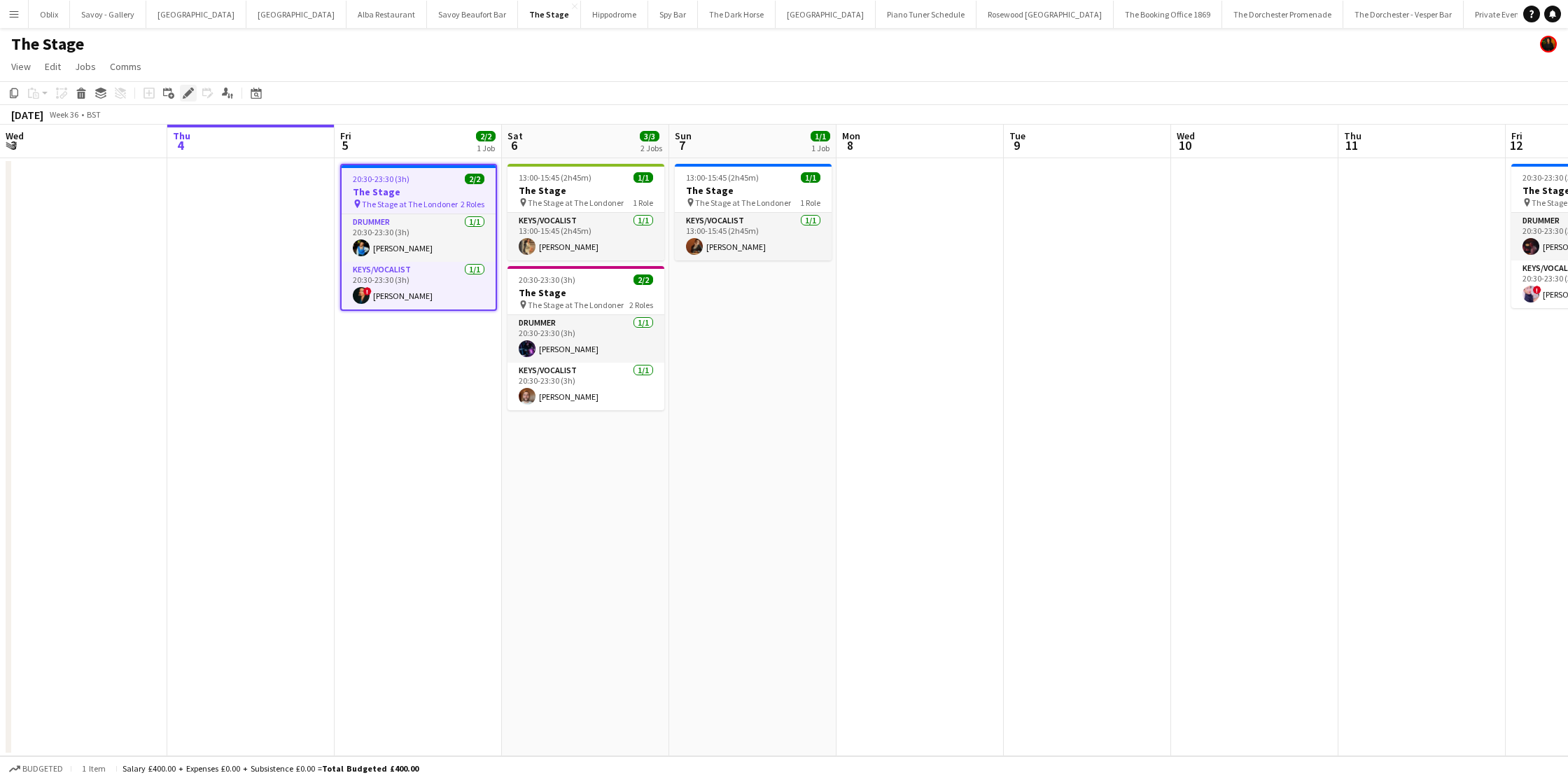
click at [191, 94] on icon "Edit" at bounding box center [188, 93] width 11 height 11
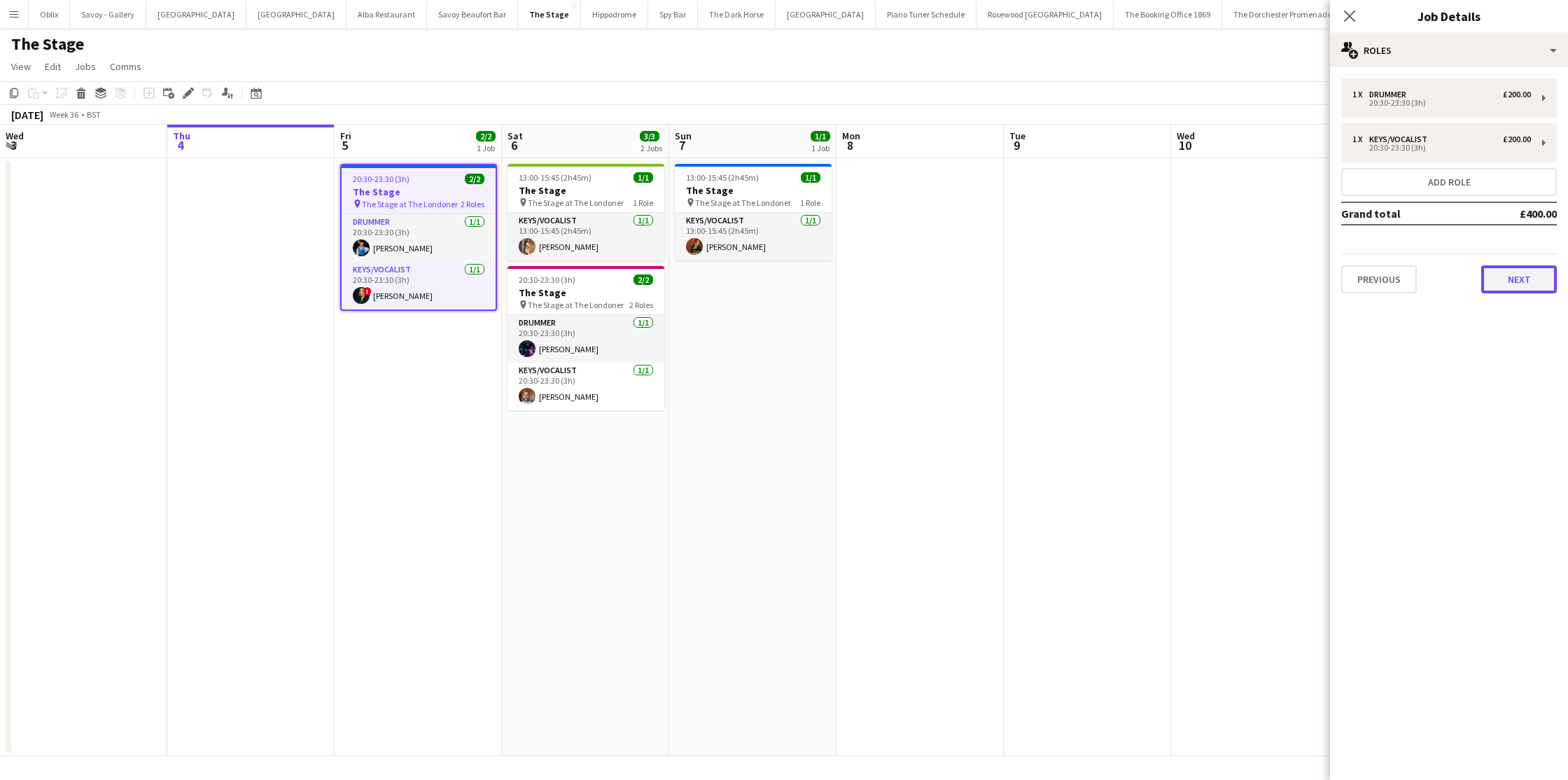
click at [1544, 289] on button "Next" at bounding box center [1520, 279] width 76 height 28
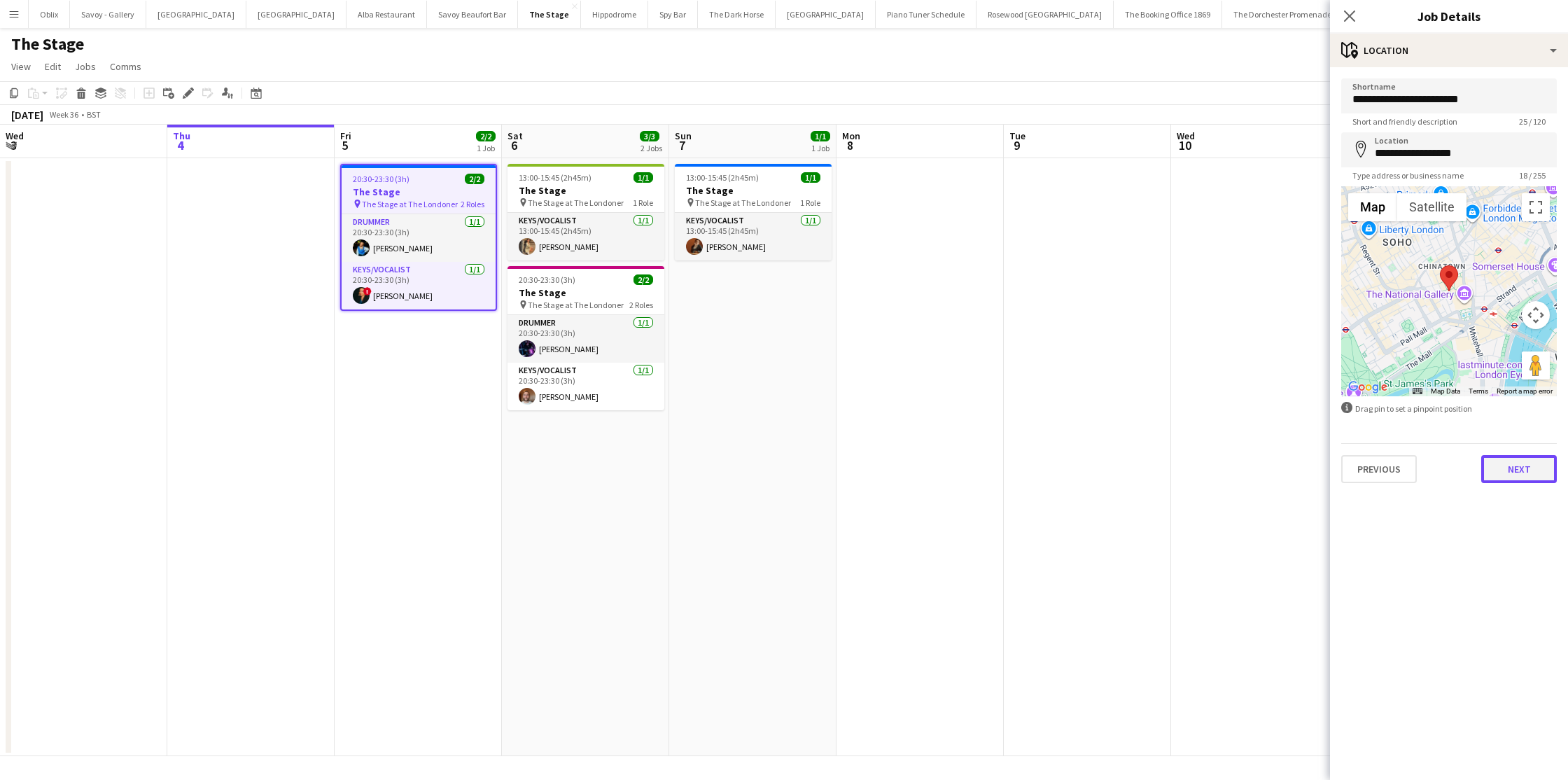
click at [1506, 465] on button "Next" at bounding box center [1520, 469] width 76 height 28
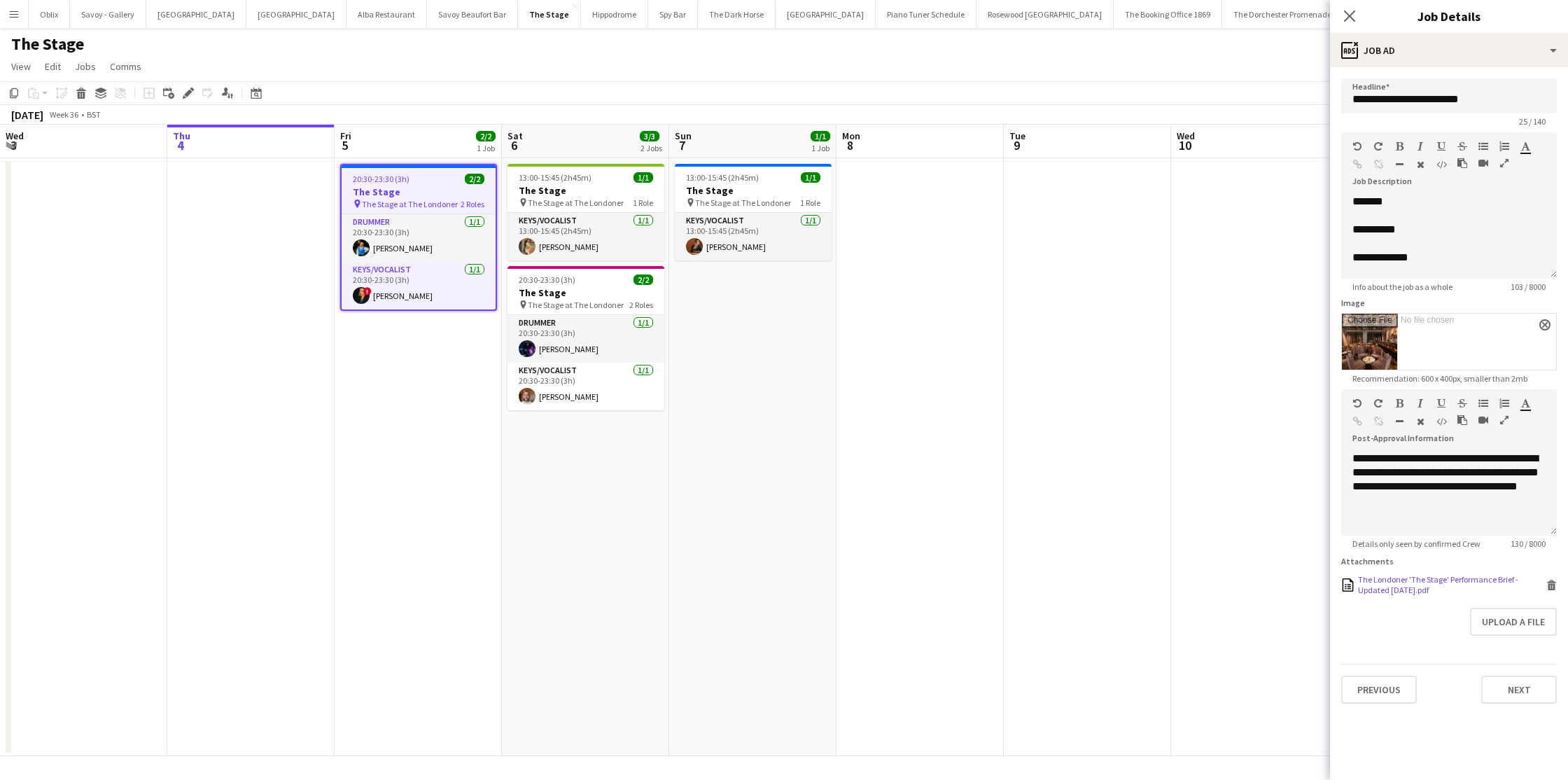
click at [1433, 582] on div "The Londoner 'The Stage' Performance Brief - Updated May 2025.pdf" at bounding box center [1451, 584] width 185 height 21
